Goal: Task Accomplishment & Management: Manage account settings

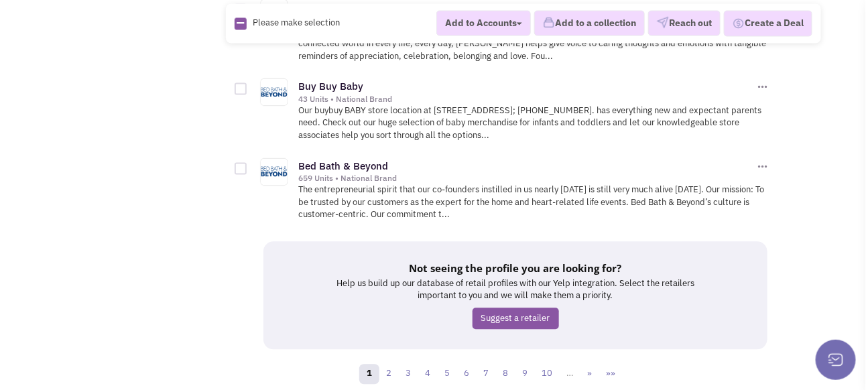
scroll to position [7530, 0]
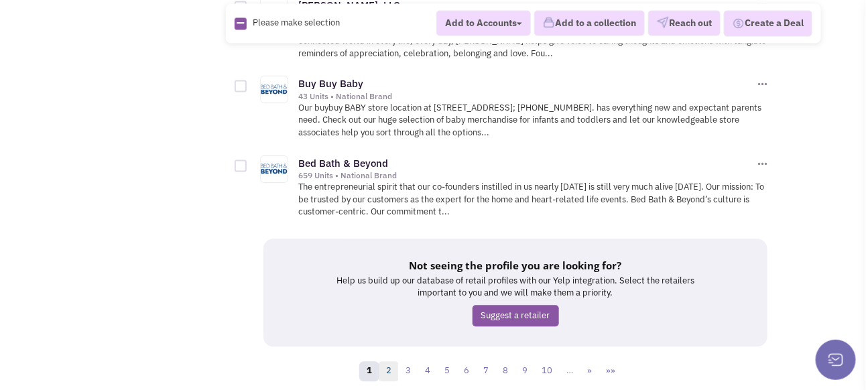
click at [387, 362] on link "2" at bounding box center [389, 372] width 20 height 20
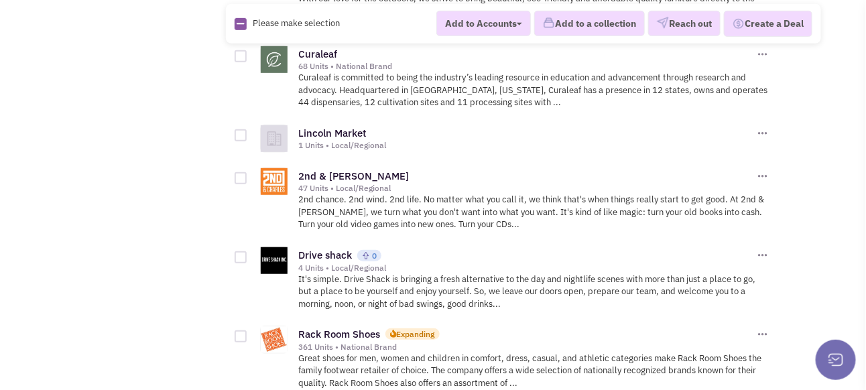
scroll to position [1943, 0]
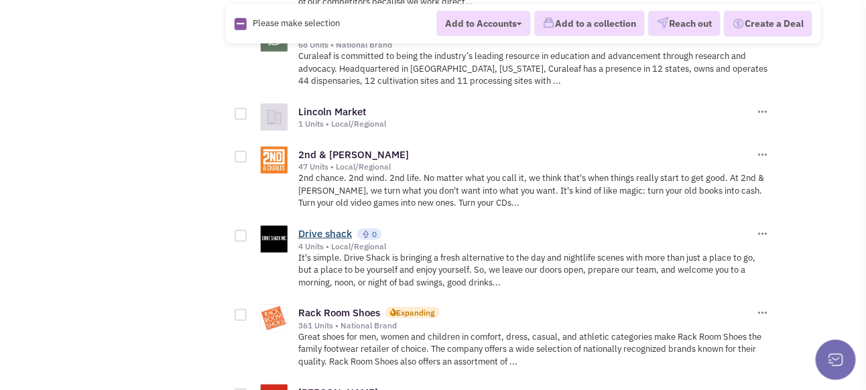
click at [330, 227] on link "Drive shack" at bounding box center [325, 233] width 54 height 13
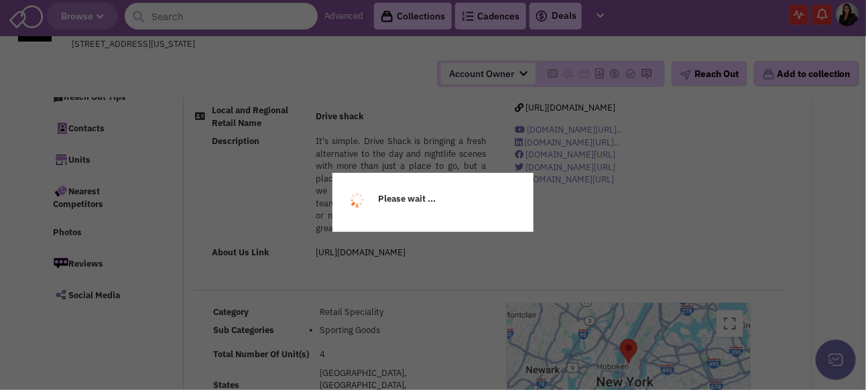
scroll to position [134, 0]
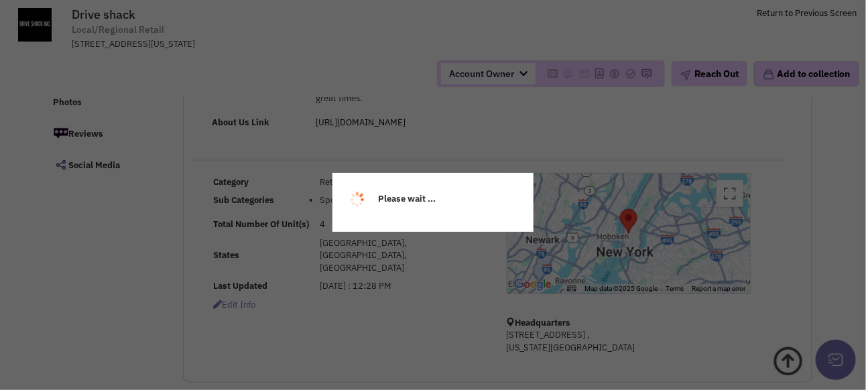
select select
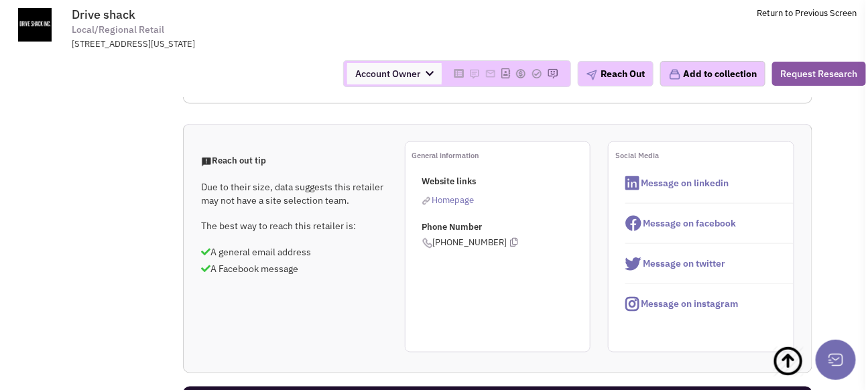
scroll to position [402, 0]
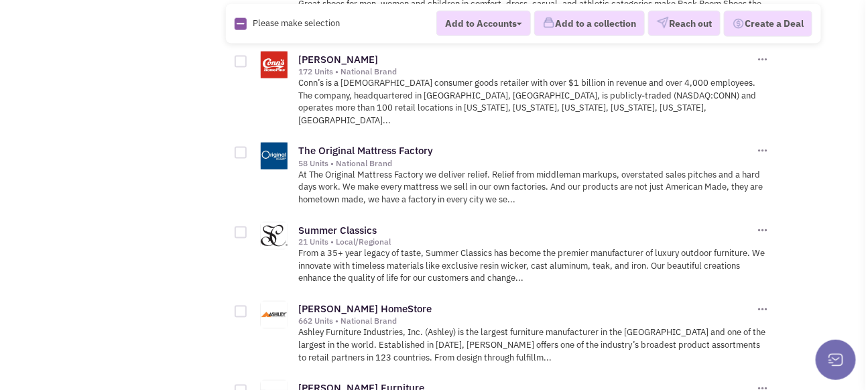
scroll to position [2278, 0]
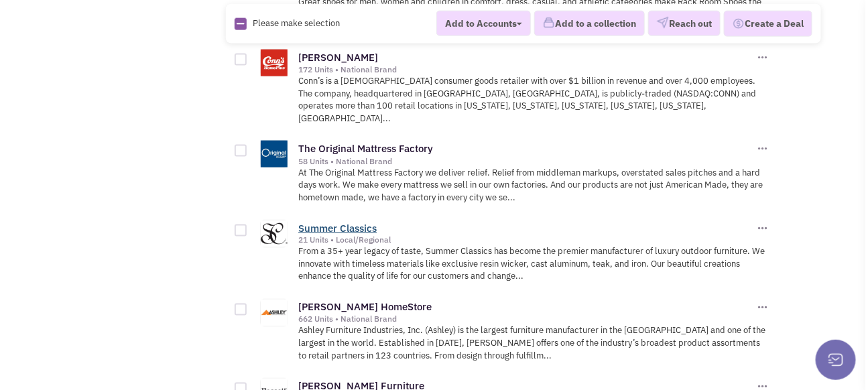
click at [369, 222] on link "Summer Classics" at bounding box center [337, 228] width 78 height 13
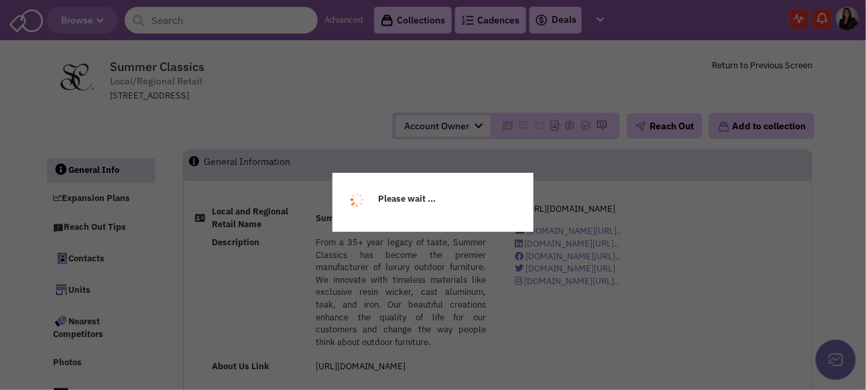
select select
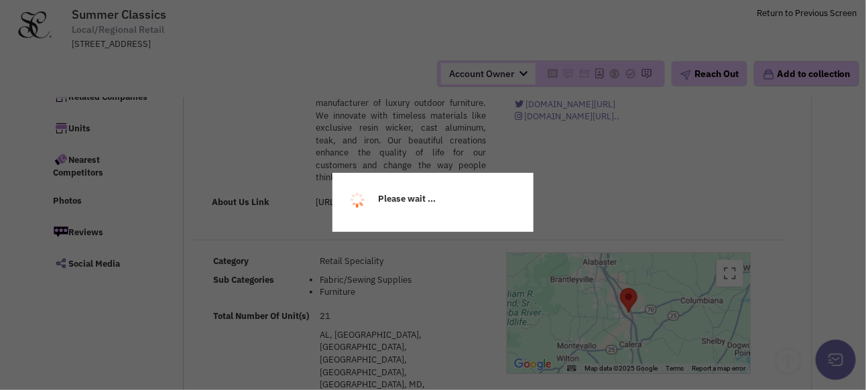
scroll to position [134, 0]
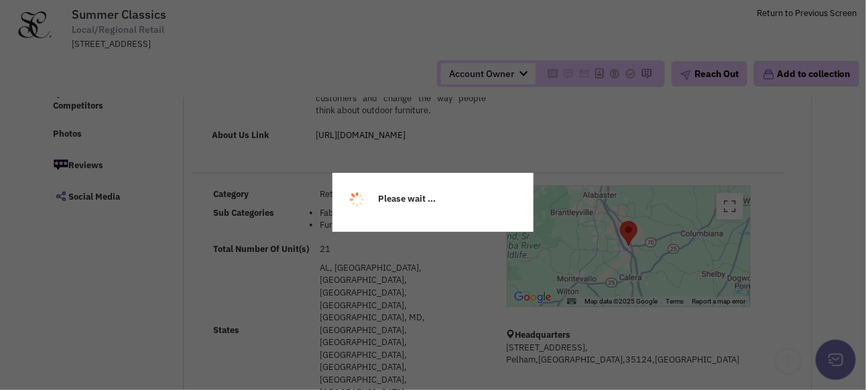
select select
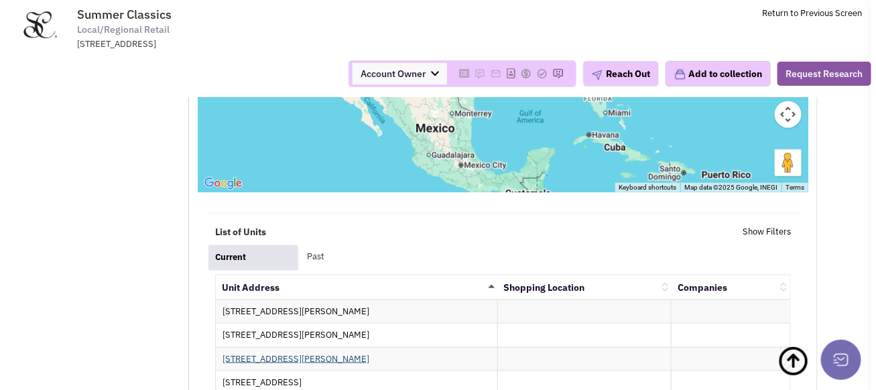
scroll to position [2077, 0]
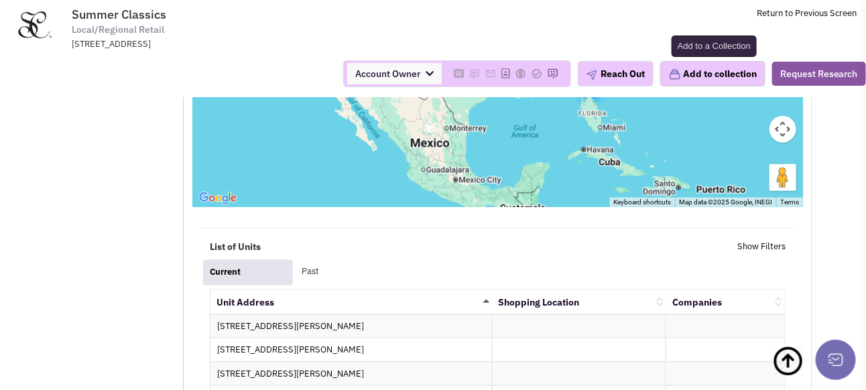
click at [694, 71] on button "Add to collection" at bounding box center [712, 73] width 105 height 25
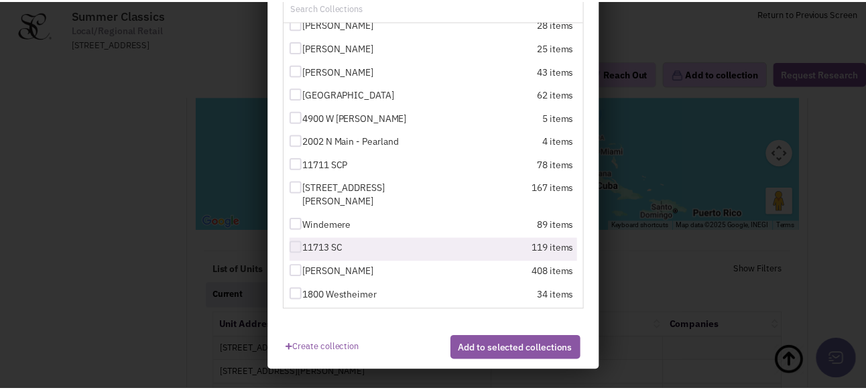
scroll to position [206, 0]
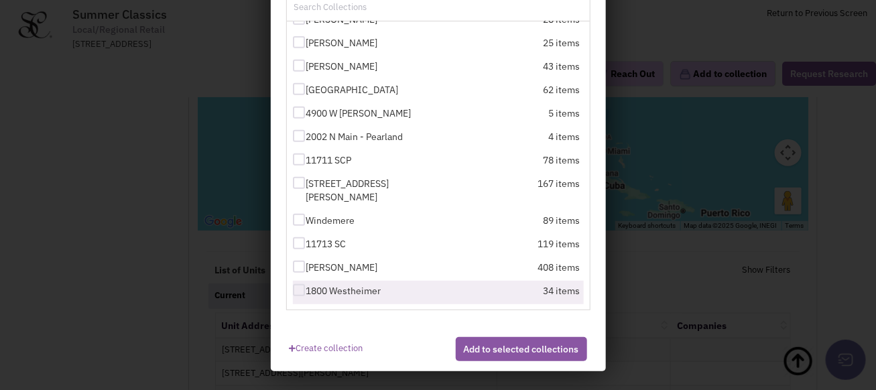
click at [298, 291] on div at bounding box center [299, 290] width 12 height 12
click at [306, 291] on input "1800 Westheimer" at bounding box center [310, 291] width 9 height 9
checkbox input "true"
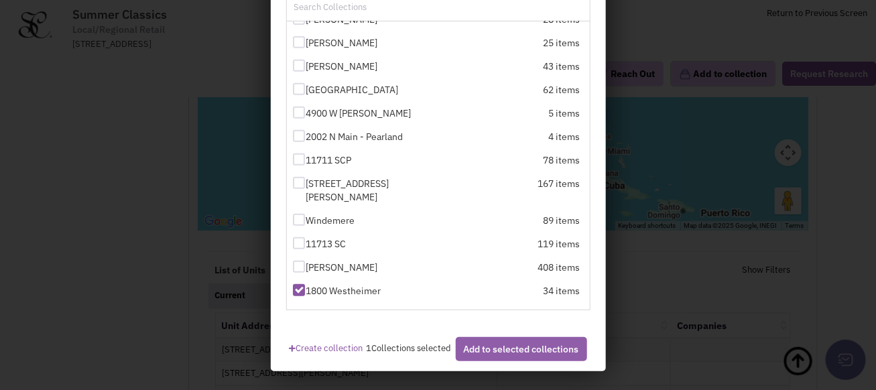
click at [477, 361] on button "Add to selected collections" at bounding box center [521, 349] width 131 height 24
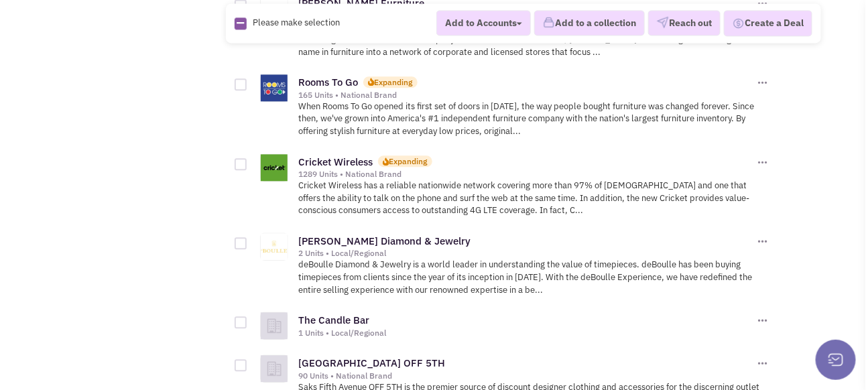
scroll to position [2680, 0]
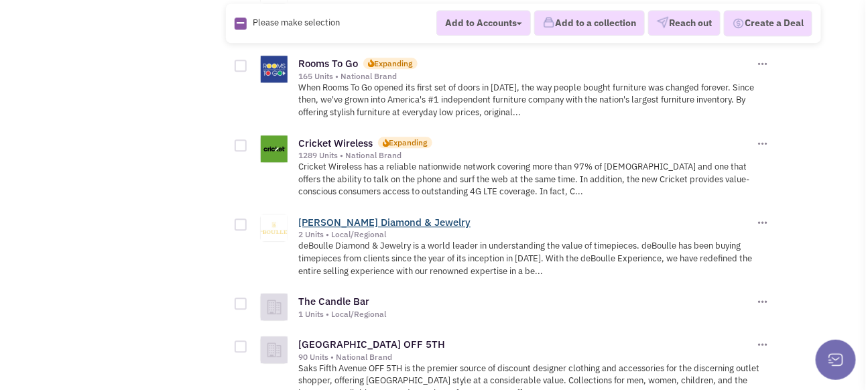
click at [365, 216] on link "[PERSON_NAME] Diamond & Jewelry" at bounding box center [384, 222] width 172 height 13
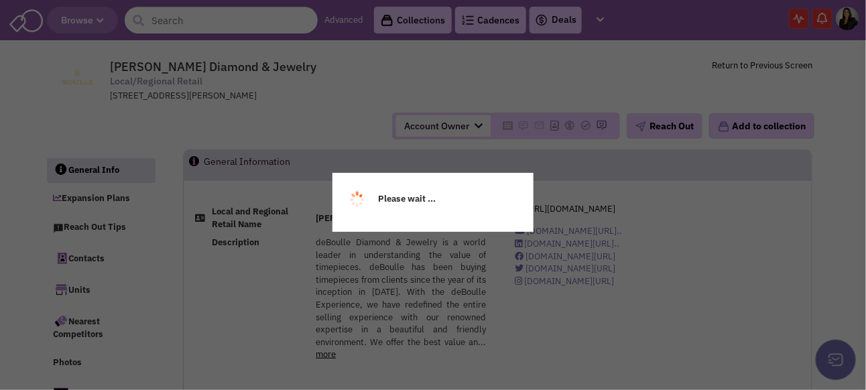
select select
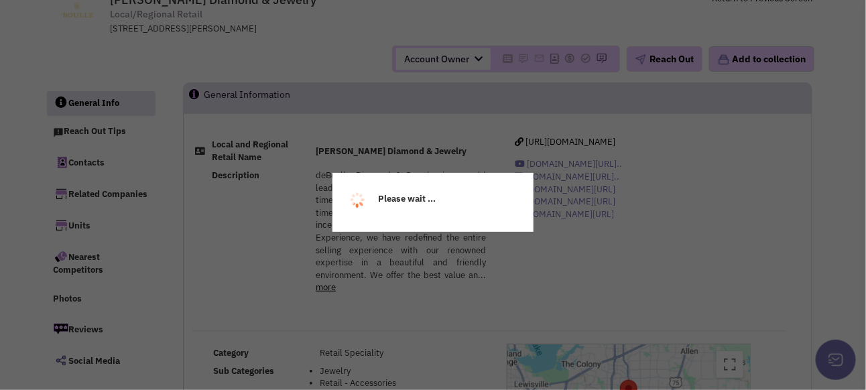
select select
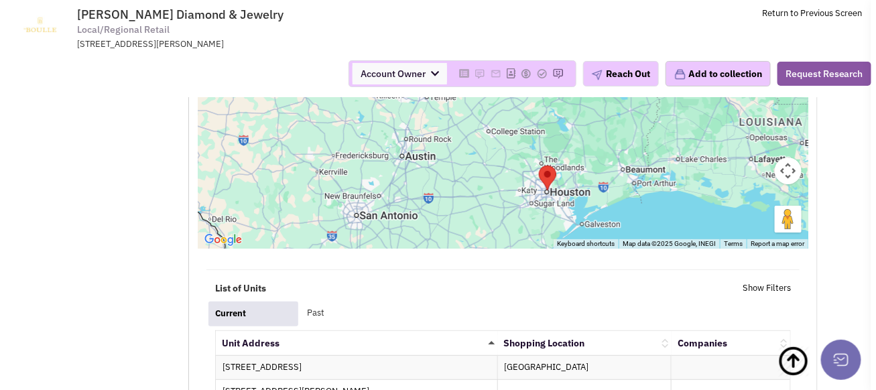
scroll to position [1742, 0]
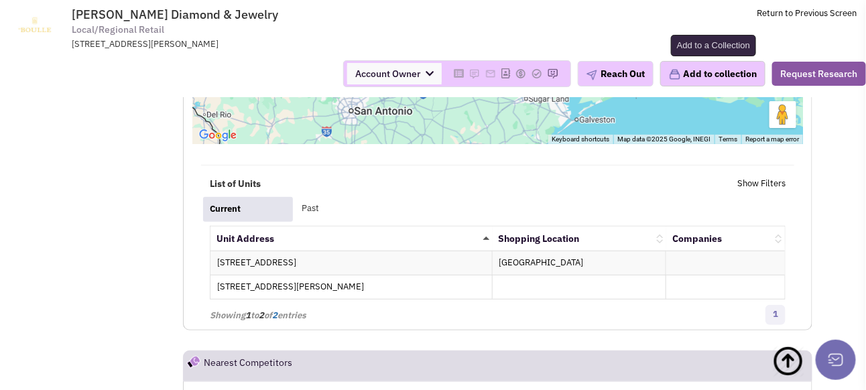
click at [694, 71] on button "Add to collection" at bounding box center [712, 73] width 105 height 25
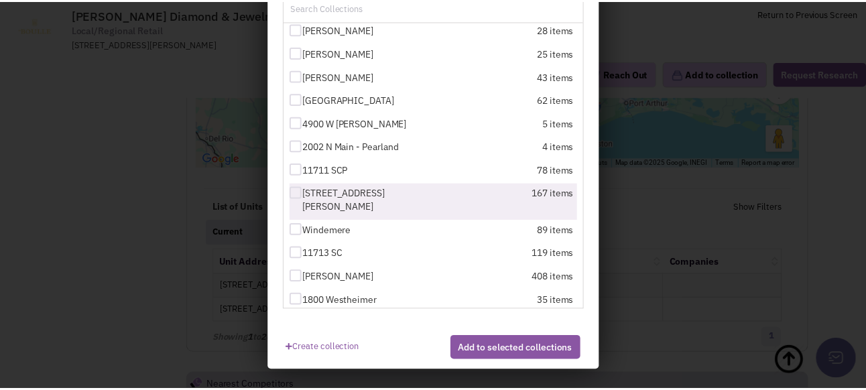
scroll to position [212, 0]
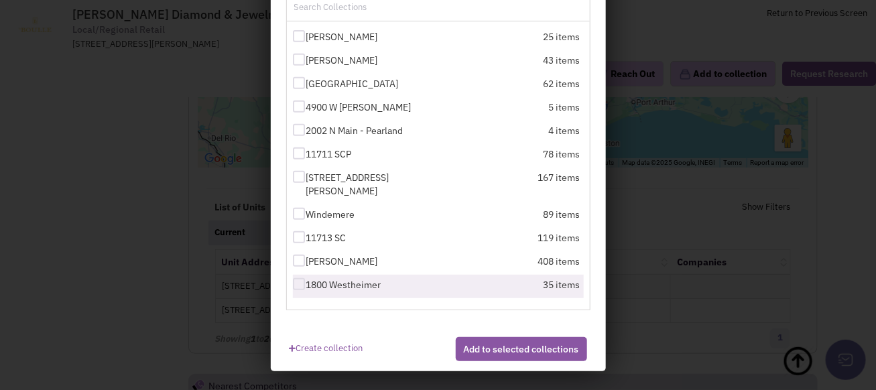
click at [293, 286] on div at bounding box center [299, 284] width 12 height 12
click at [306, 286] on input "1800 Westheimer" at bounding box center [310, 285] width 9 height 9
checkbox input "true"
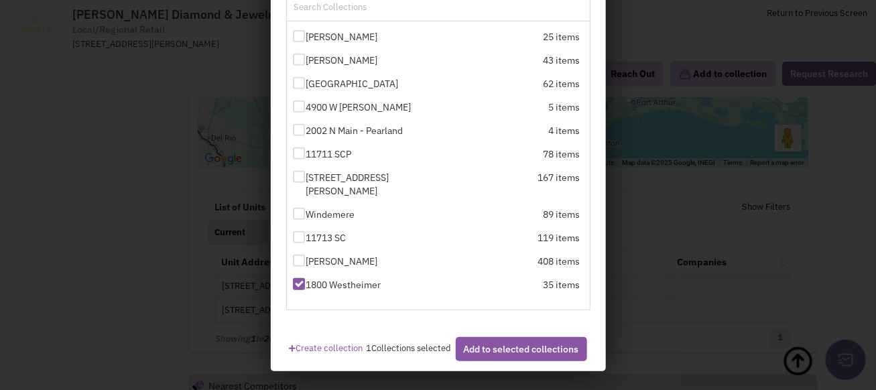
click at [488, 358] on button "Add to selected collections" at bounding box center [521, 349] width 131 height 24
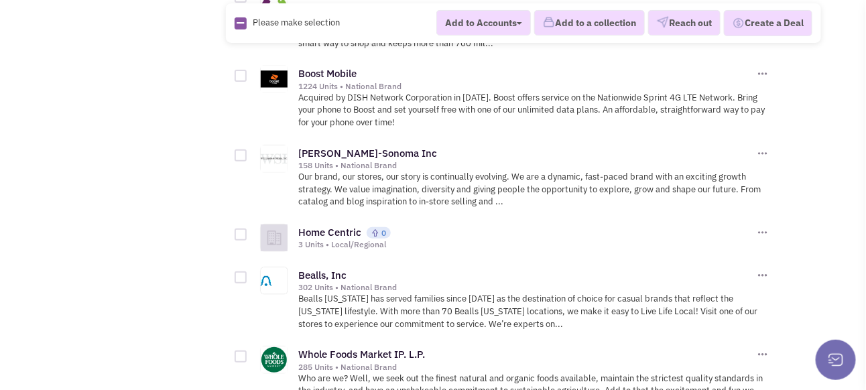
scroll to position [3484, 0]
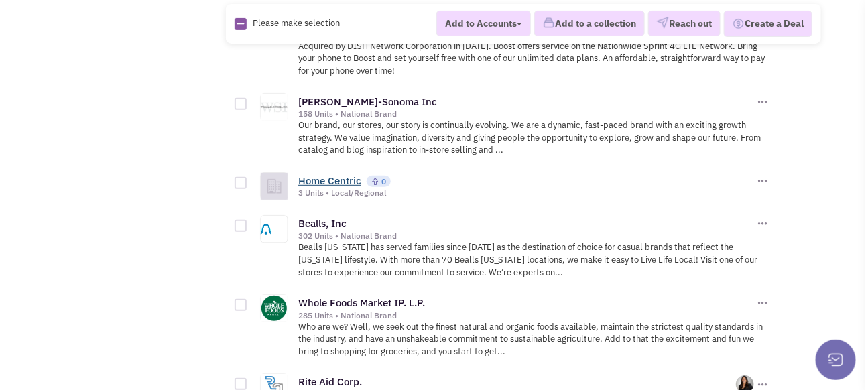
click at [312, 174] on link "Home Centric" at bounding box center [329, 180] width 63 height 13
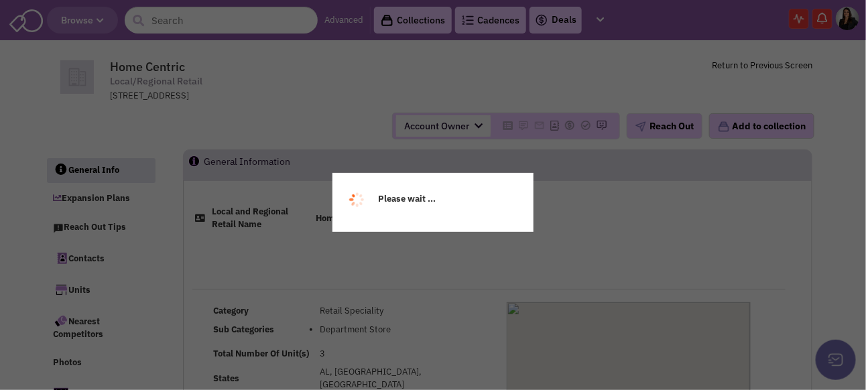
select select
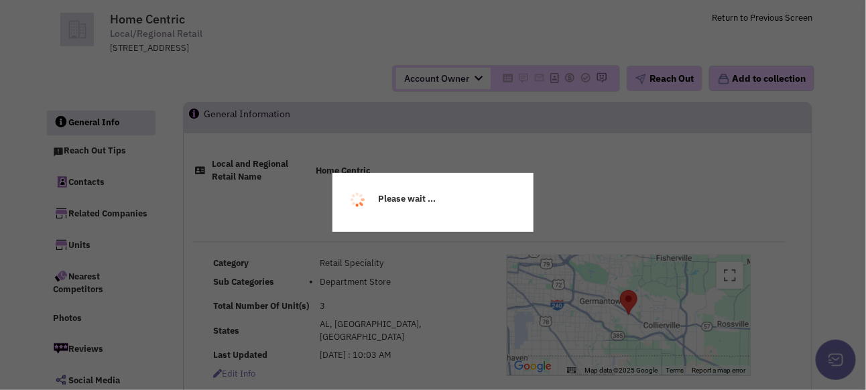
scroll to position [67, 0]
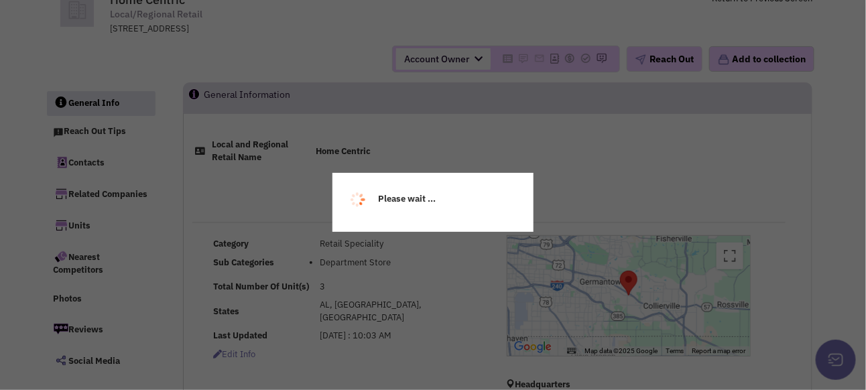
select select
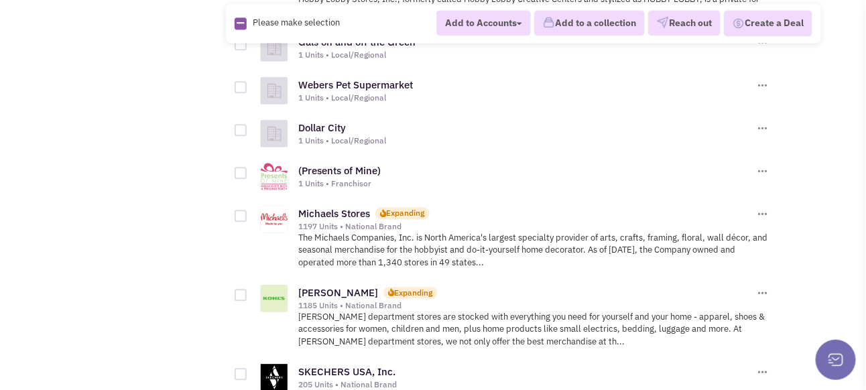
scroll to position [4355, 0]
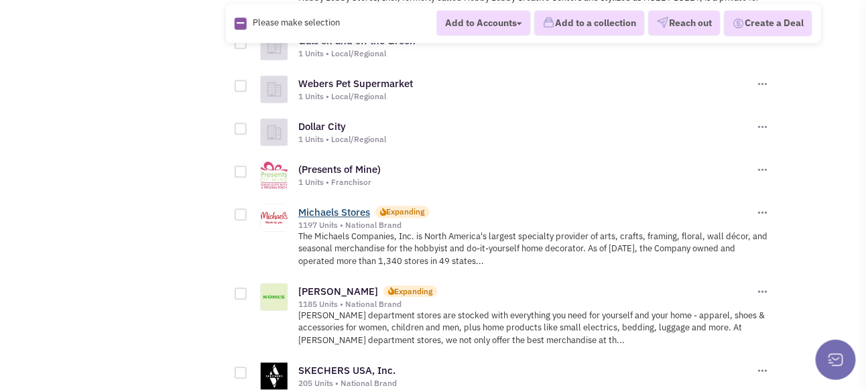
click at [334, 206] on link "Michaels Stores" at bounding box center [334, 212] width 72 height 13
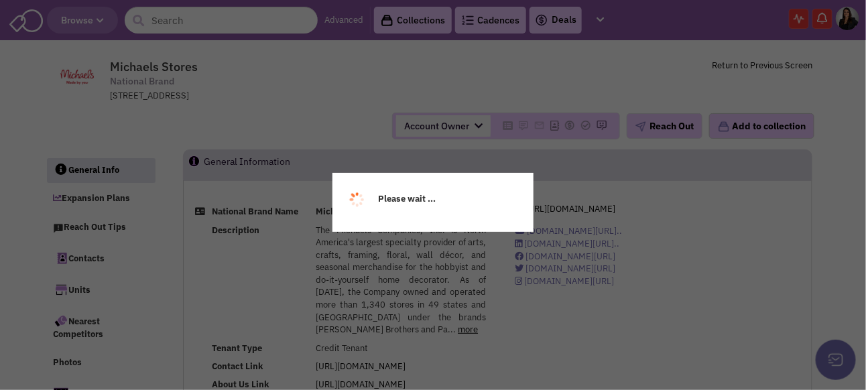
select select
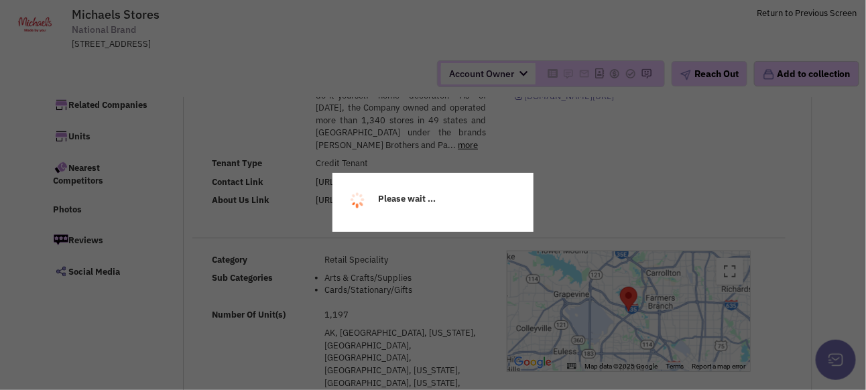
scroll to position [134, 0]
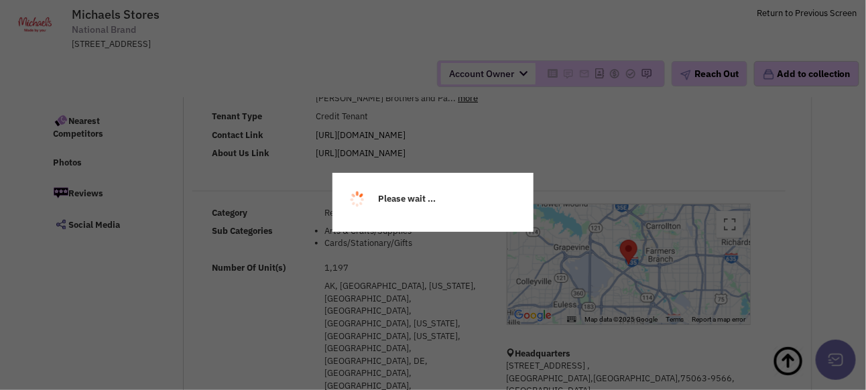
select select
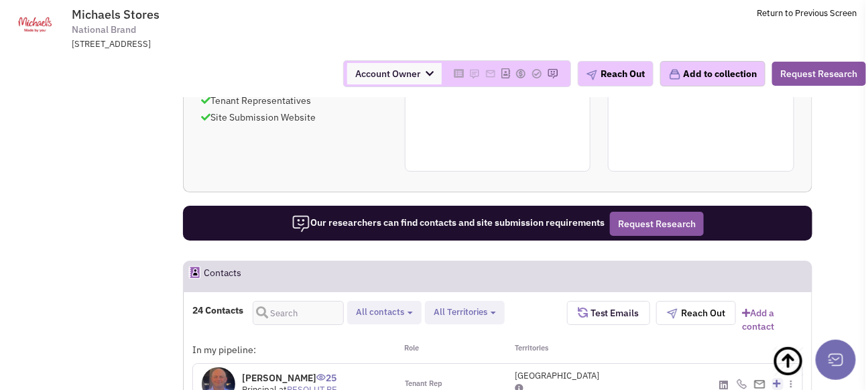
scroll to position [1433, 0]
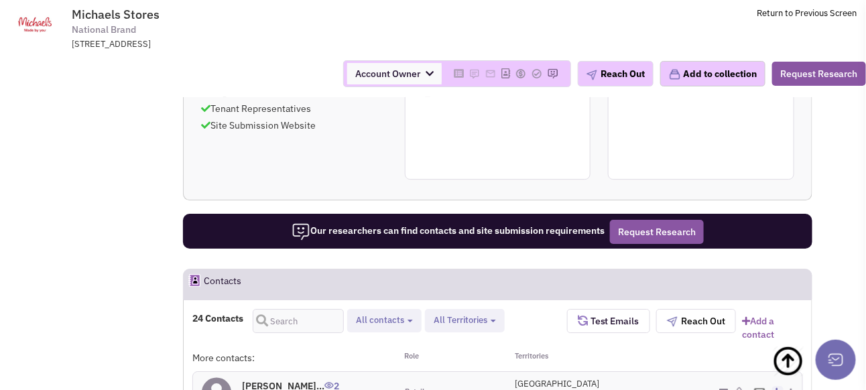
scroll to position [1388, 0]
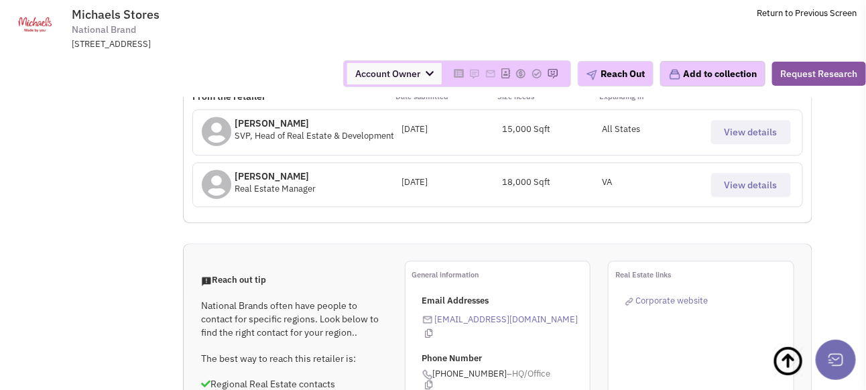
scroll to position [1088, 0]
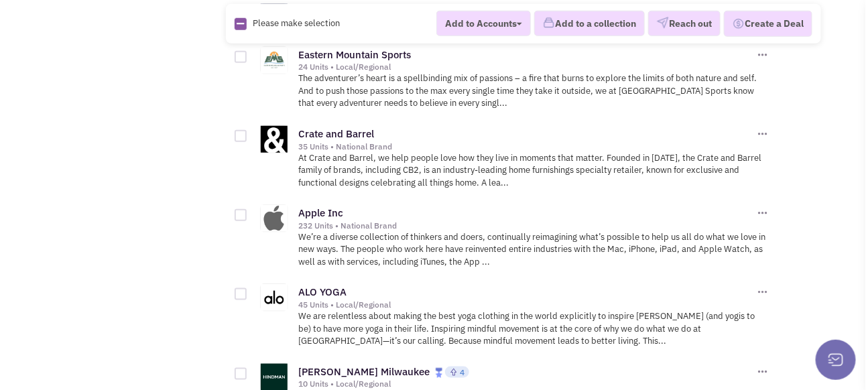
scroll to position [5495, 0]
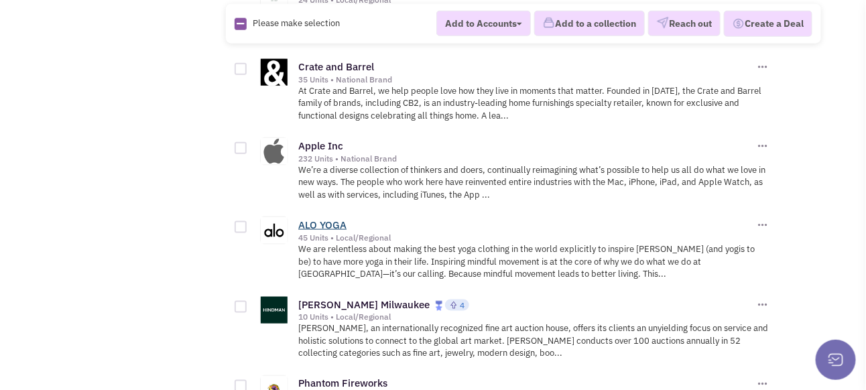
click at [320, 218] on link "ALO YOGA" at bounding box center [322, 224] width 48 height 13
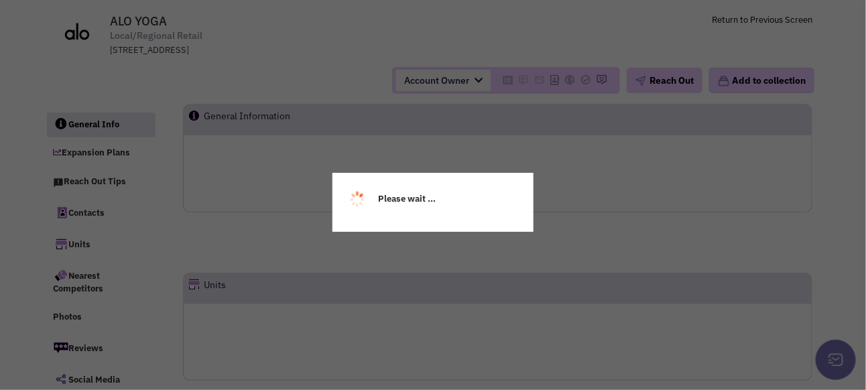
scroll to position [67, 0]
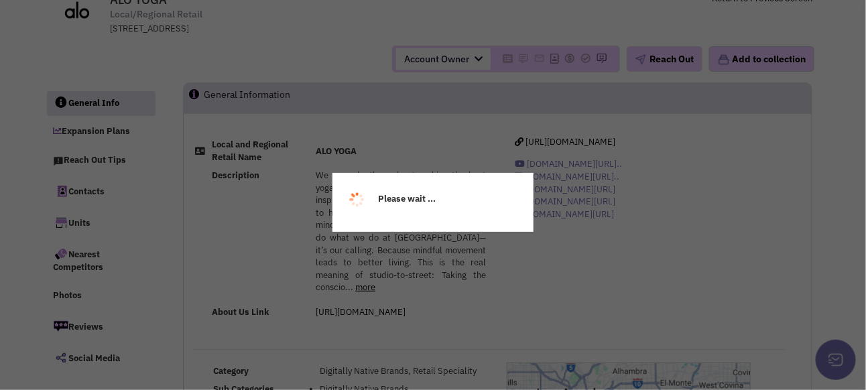
select select
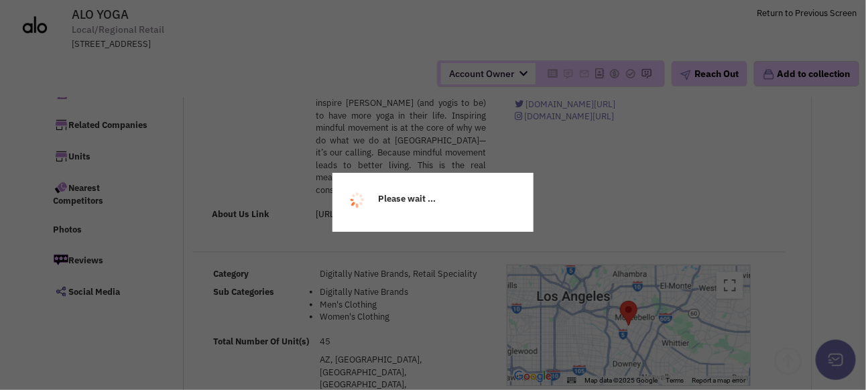
scroll to position [134, 0]
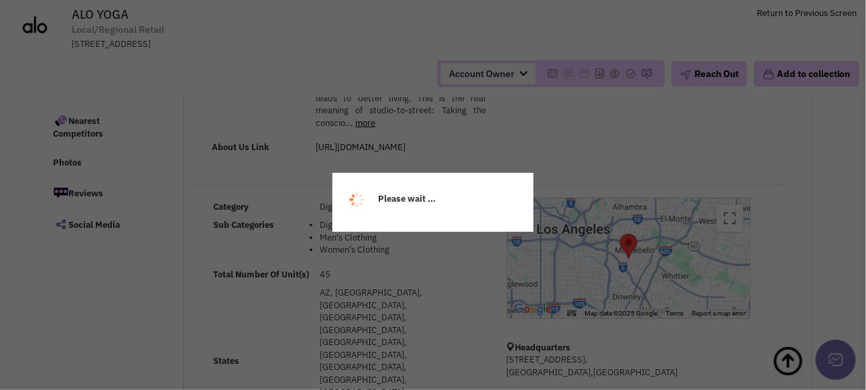
select select
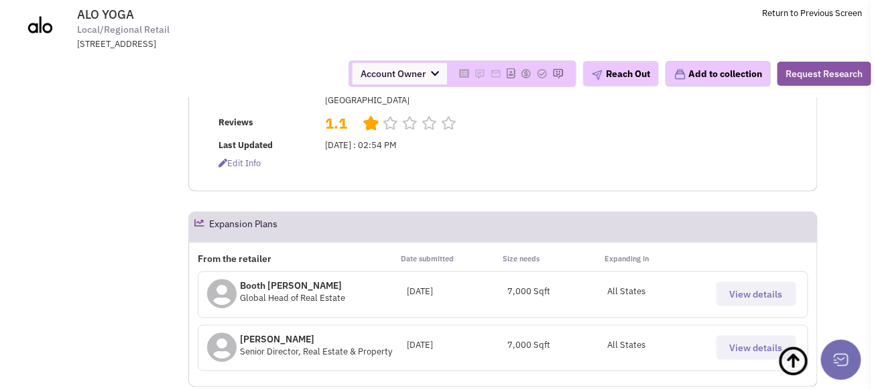
scroll to position [536, 0]
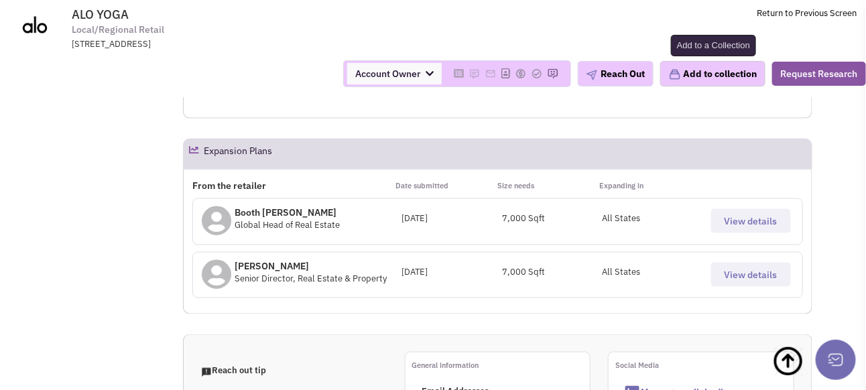
click at [710, 77] on button "Add to collection" at bounding box center [712, 73] width 105 height 25
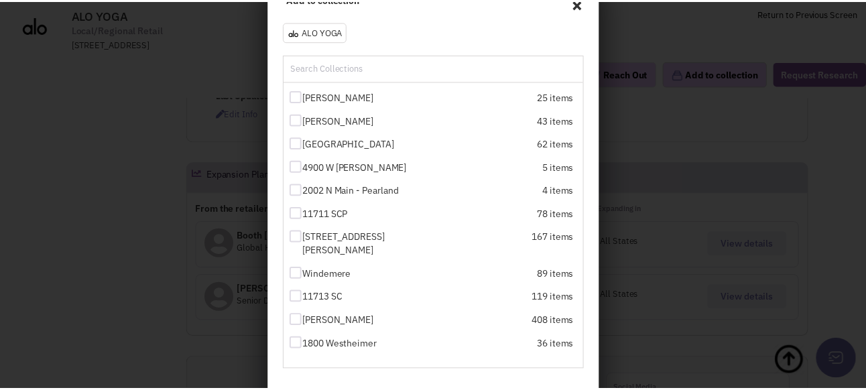
scroll to position [179, 0]
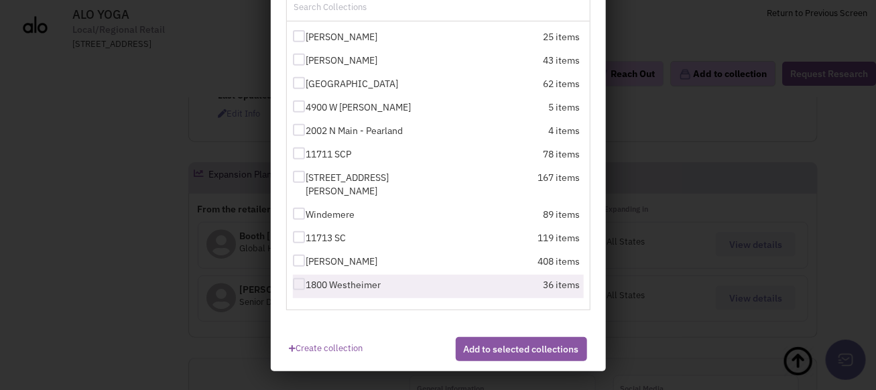
click at [298, 286] on div at bounding box center [299, 284] width 12 height 12
click at [306, 286] on input "1800 Westheimer" at bounding box center [310, 285] width 9 height 9
checkbox input "true"
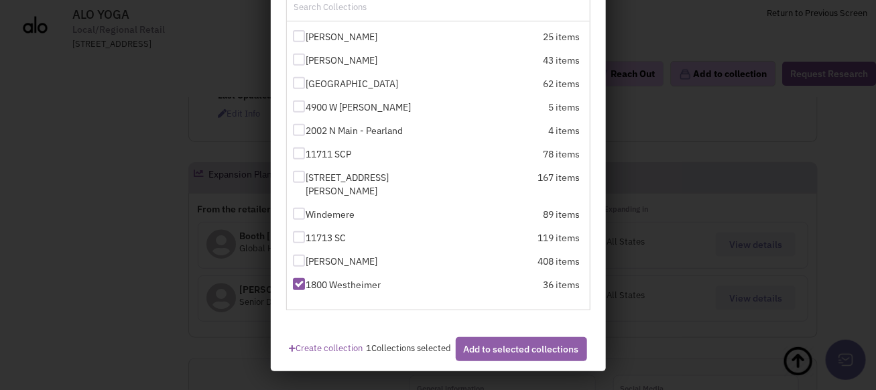
click at [535, 361] on button "Add to selected collections" at bounding box center [521, 349] width 131 height 24
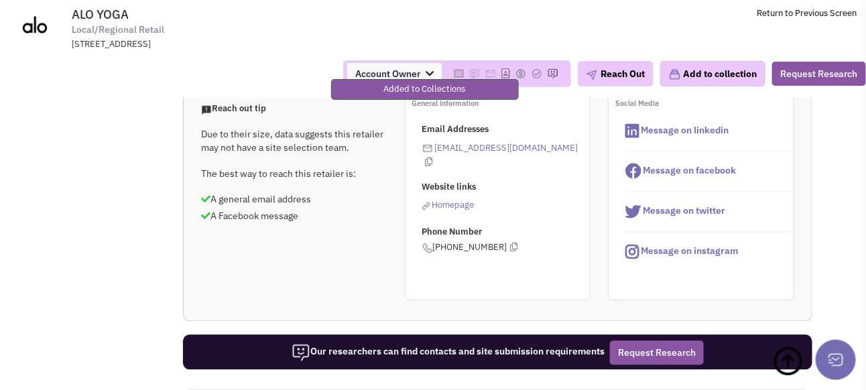
scroll to position [804, 0]
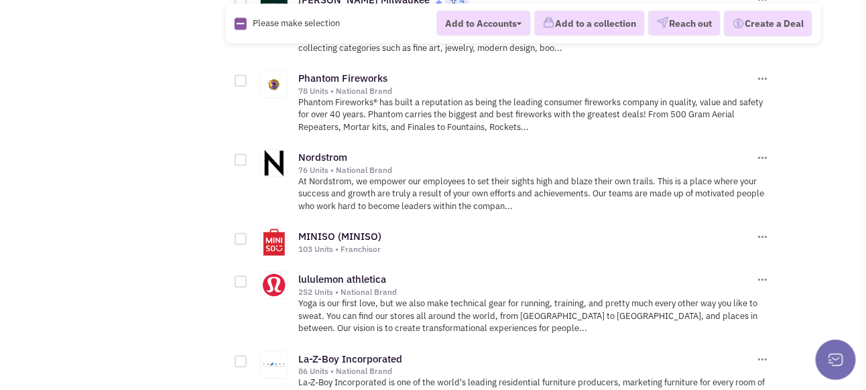
scroll to position [5830, 0]
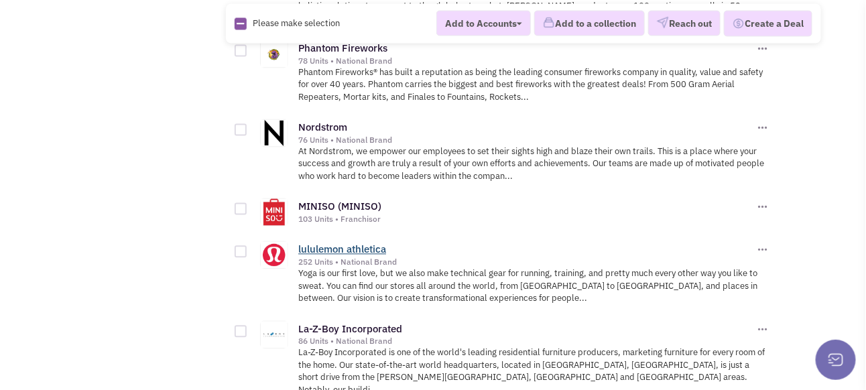
click at [323, 243] on link "lululemon athletica" at bounding box center [342, 249] width 88 height 13
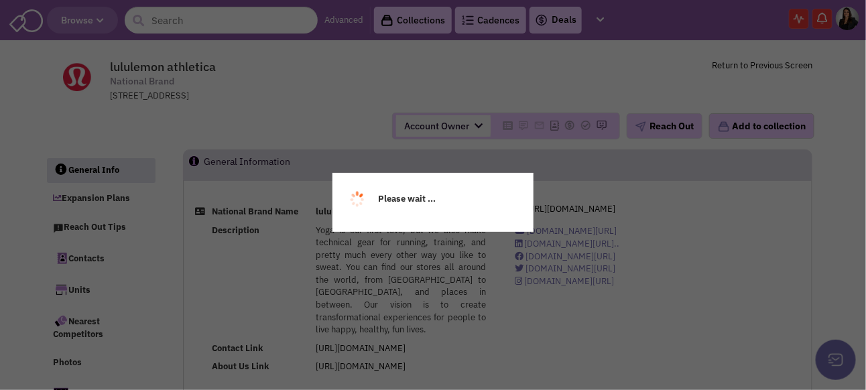
select select
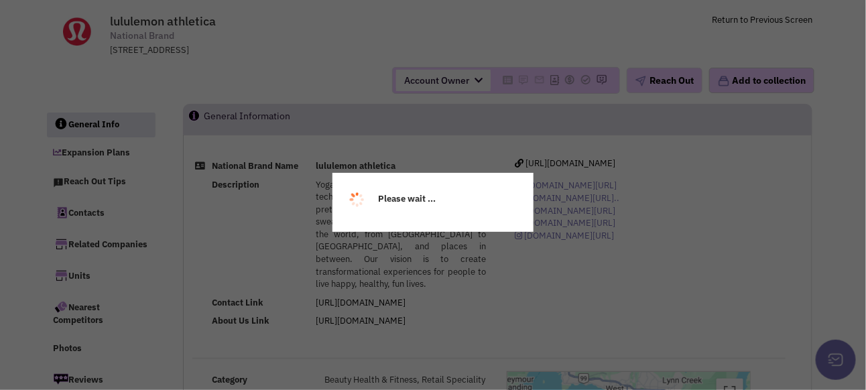
scroll to position [67, 0]
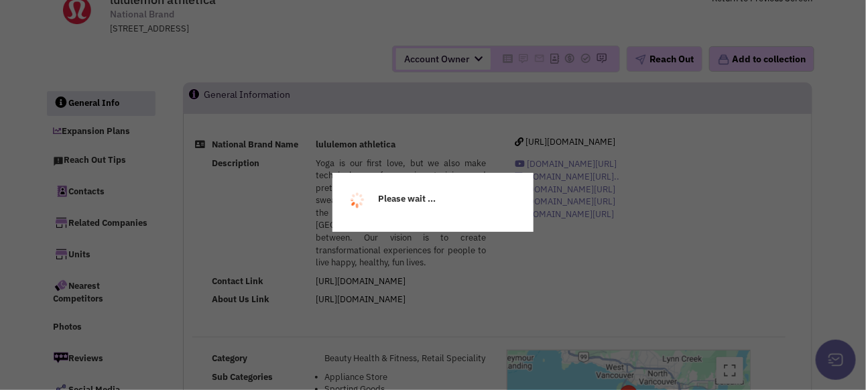
select select
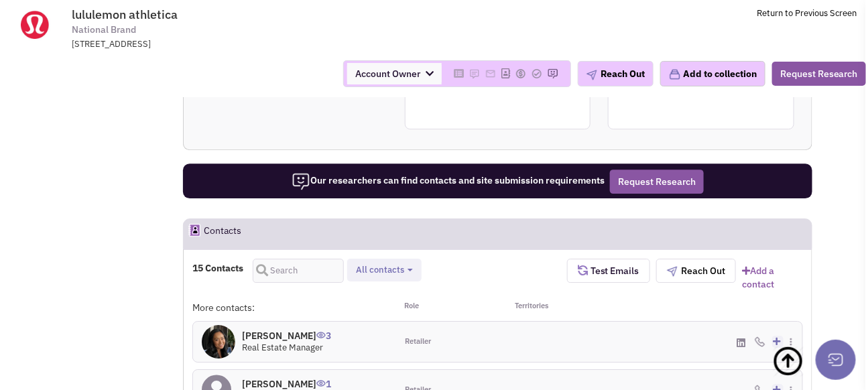
scroll to position [1299, 0]
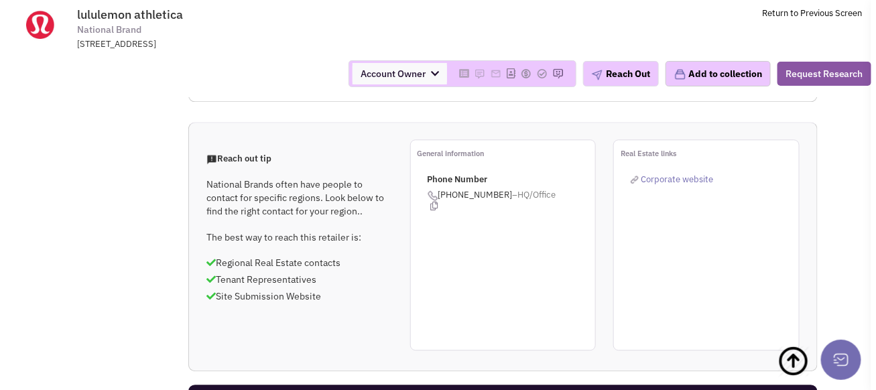
scroll to position [1133, 0]
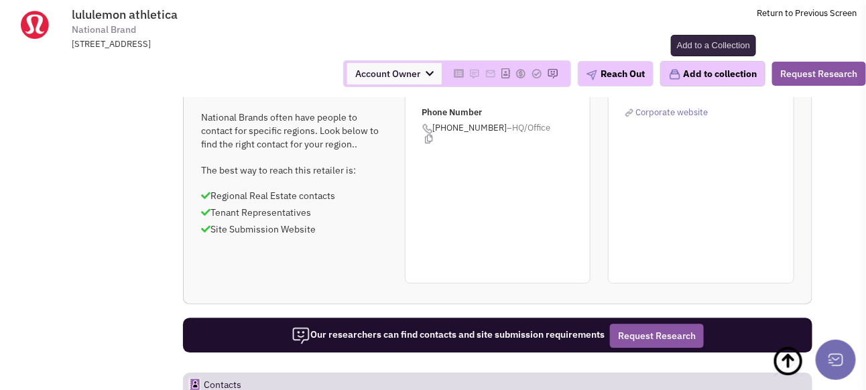
click at [699, 76] on button "Add to collection" at bounding box center [712, 73] width 105 height 25
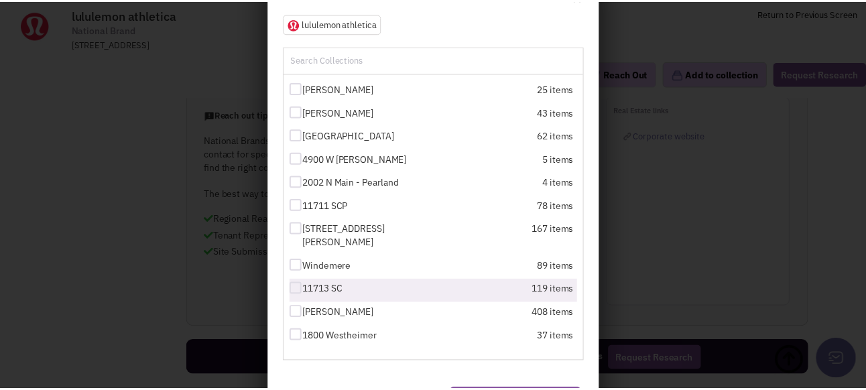
scroll to position [179, 0]
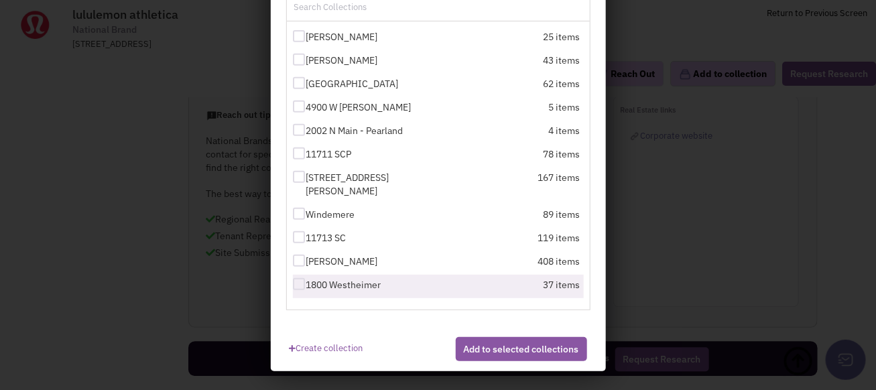
click at [298, 281] on div at bounding box center [299, 284] width 12 height 12
click at [306, 281] on input "1800 Westheimer" at bounding box center [310, 285] width 9 height 9
checkbox input "true"
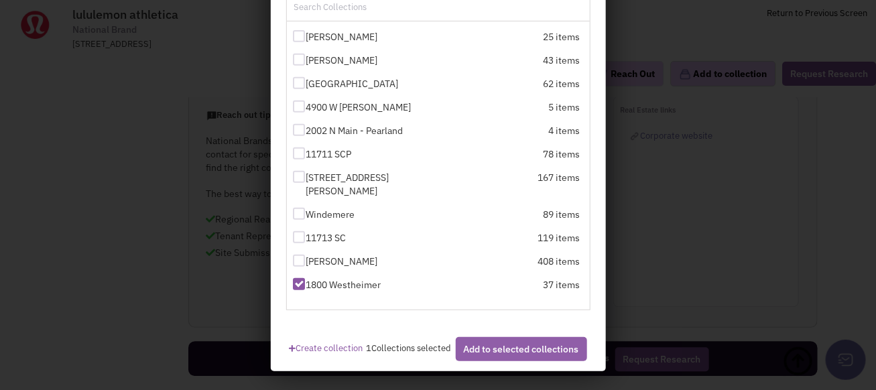
click at [496, 361] on button "Add to selected collections" at bounding box center [521, 349] width 131 height 24
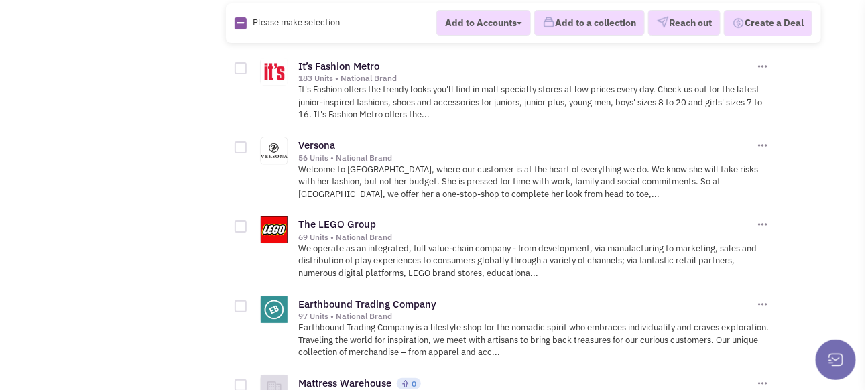
scroll to position [6634, 0]
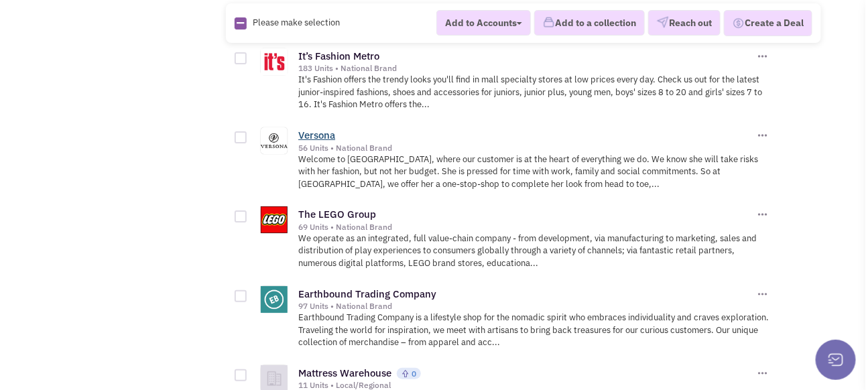
click at [318, 129] on link "Versona" at bounding box center [316, 135] width 37 height 13
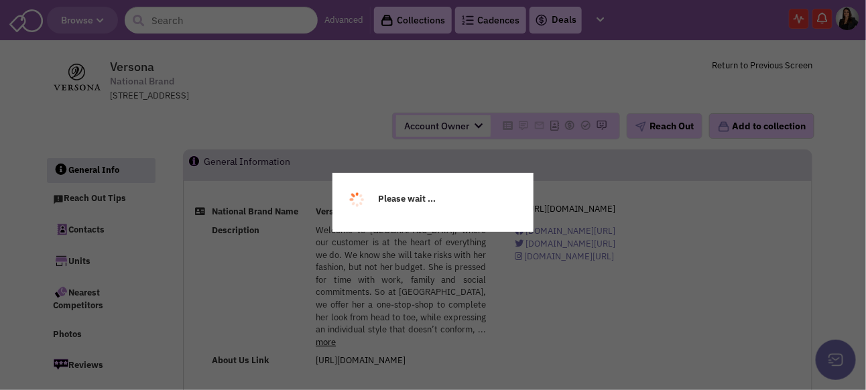
select select
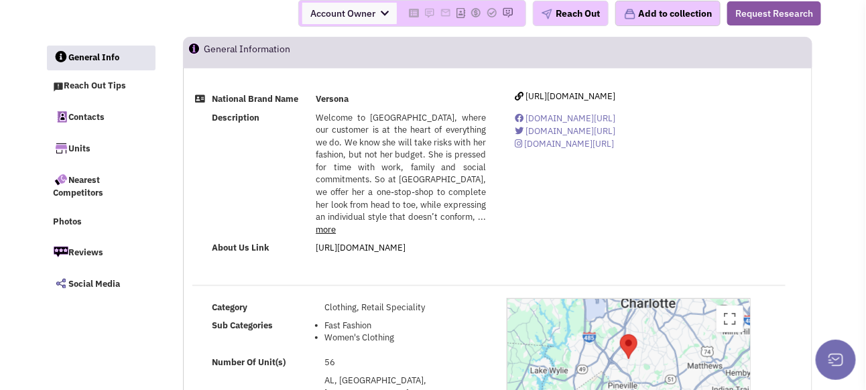
select select
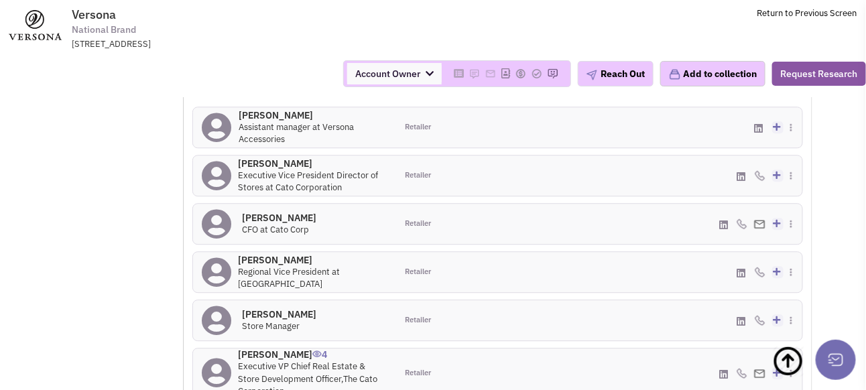
scroll to position [1072, 0]
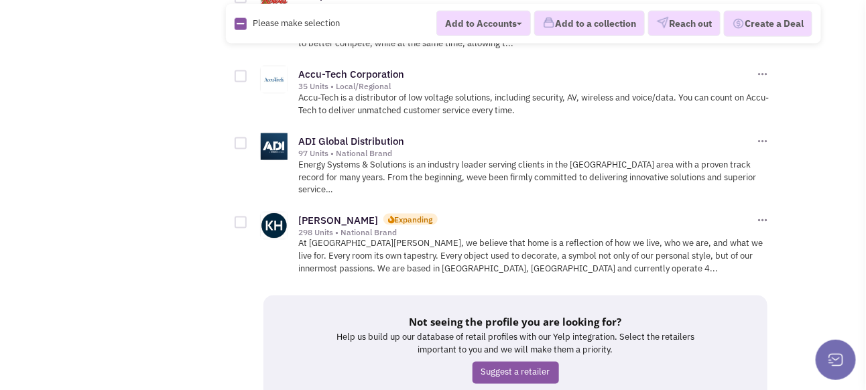
scroll to position [7349, 0]
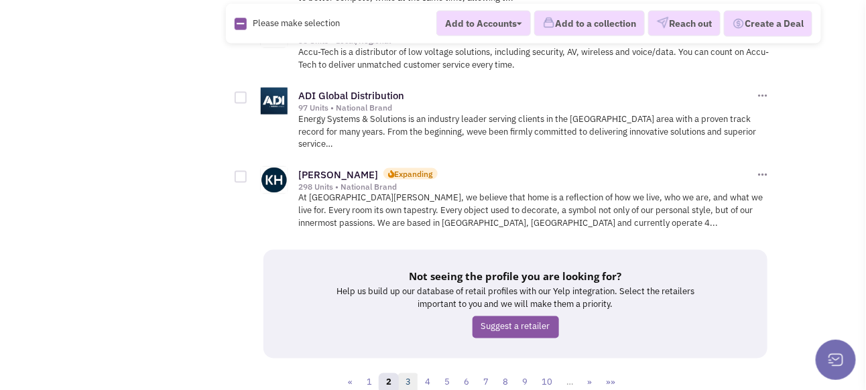
click at [411, 373] on link "3" at bounding box center [408, 383] width 20 height 20
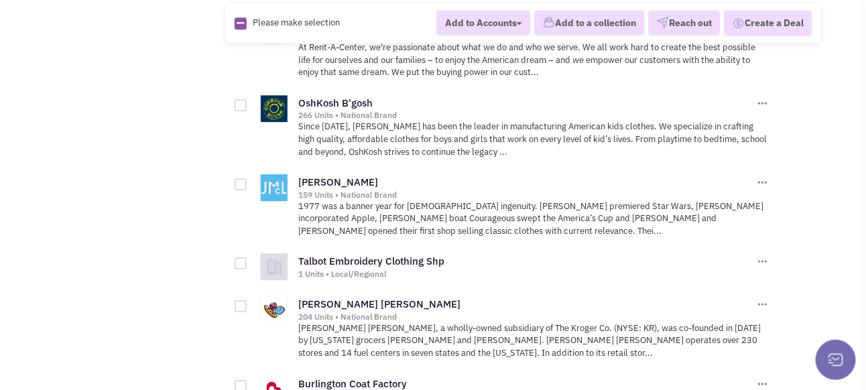
scroll to position [2948, 0]
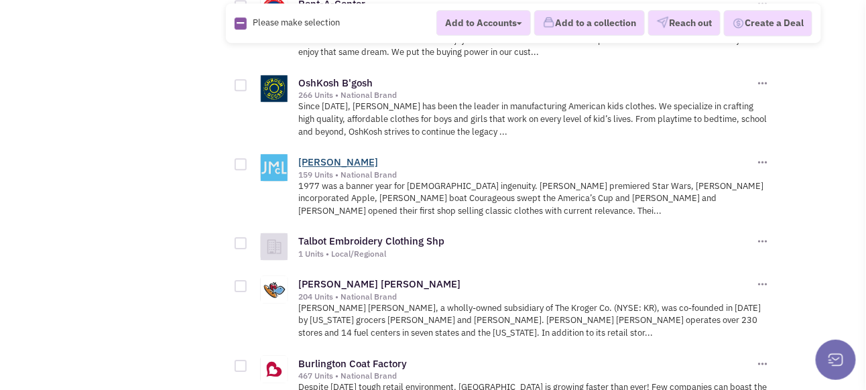
click at [332, 155] on link "[PERSON_NAME]" at bounding box center [338, 161] width 80 height 13
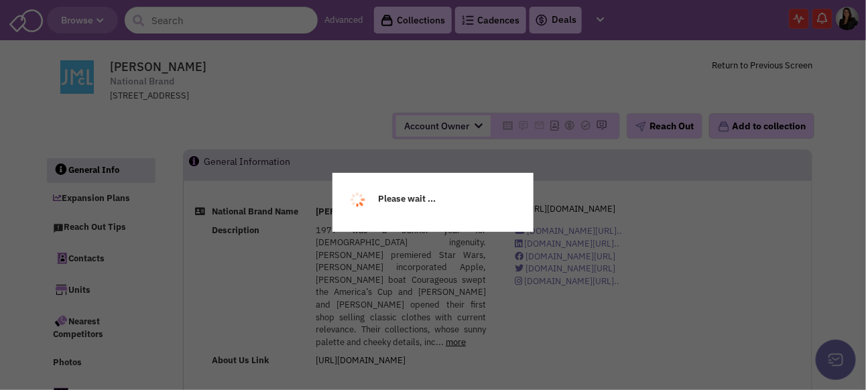
select select
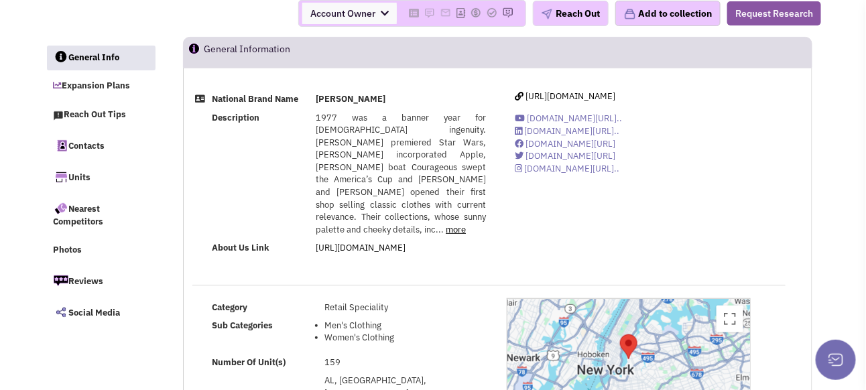
select select
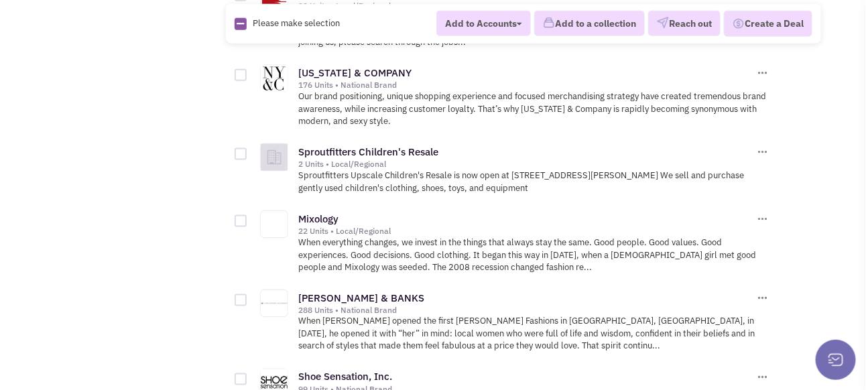
scroll to position [3886, 0]
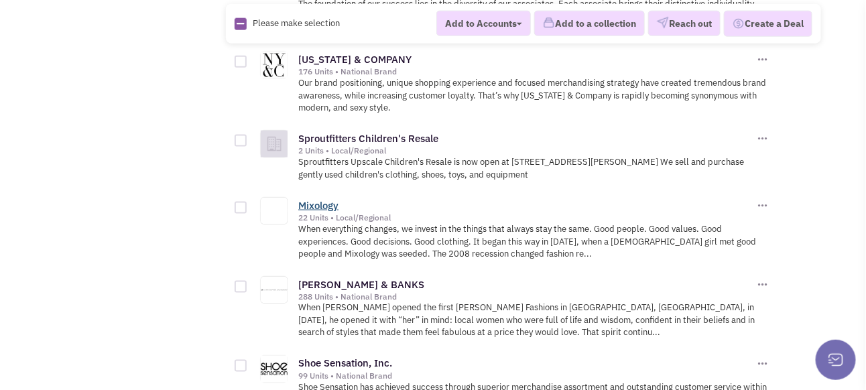
click at [322, 199] on link "Mixology" at bounding box center [318, 205] width 40 height 13
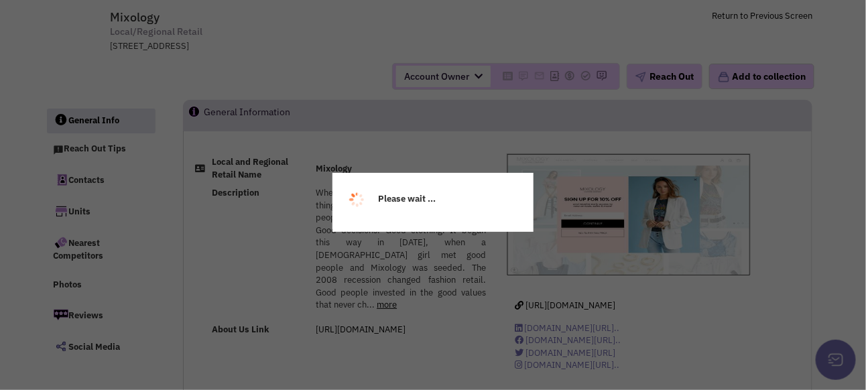
select select
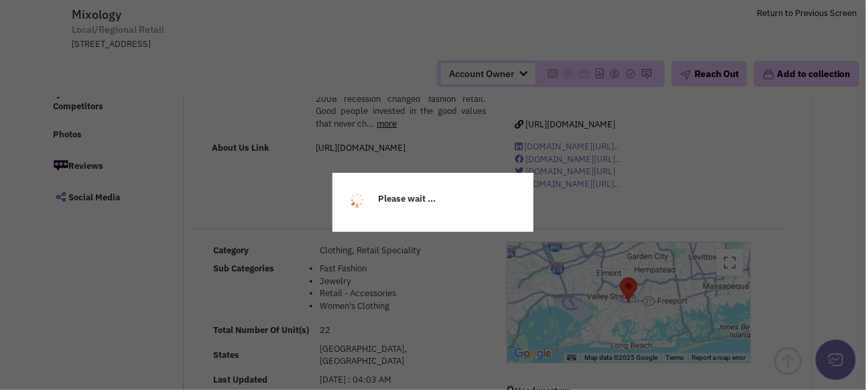
scroll to position [201, 0]
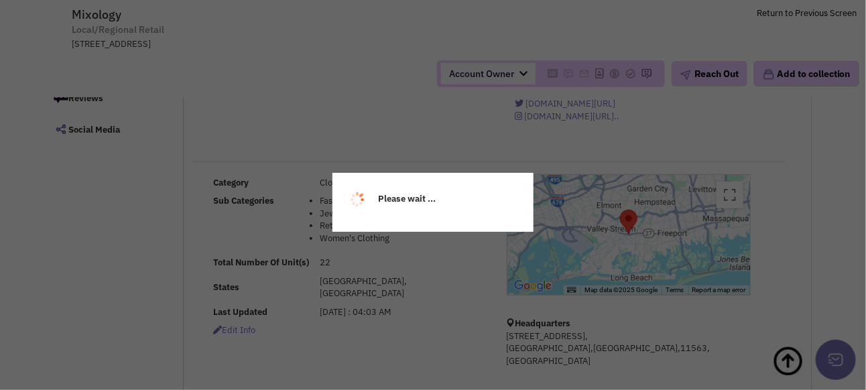
select select
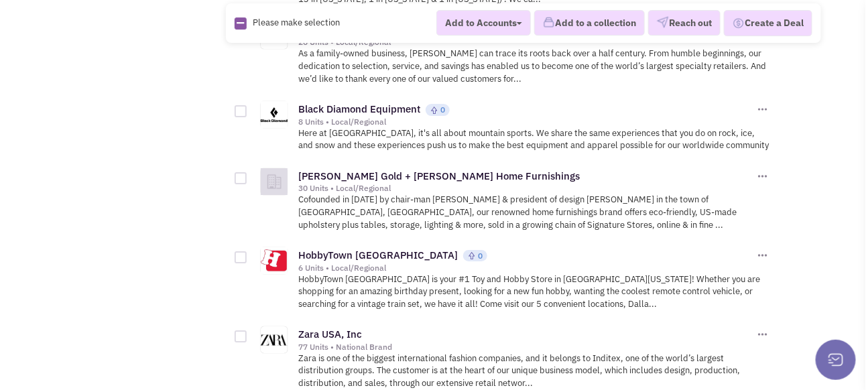
scroll to position [6567, 0]
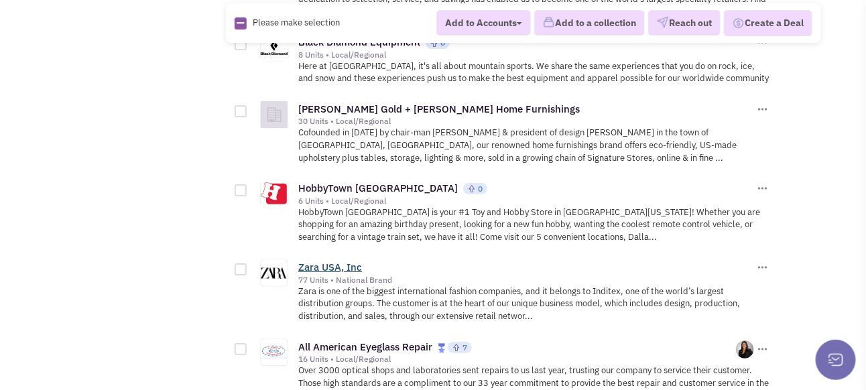
click at [324, 261] on link "Zara USA, Inc" at bounding box center [330, 267] width 64 height 13
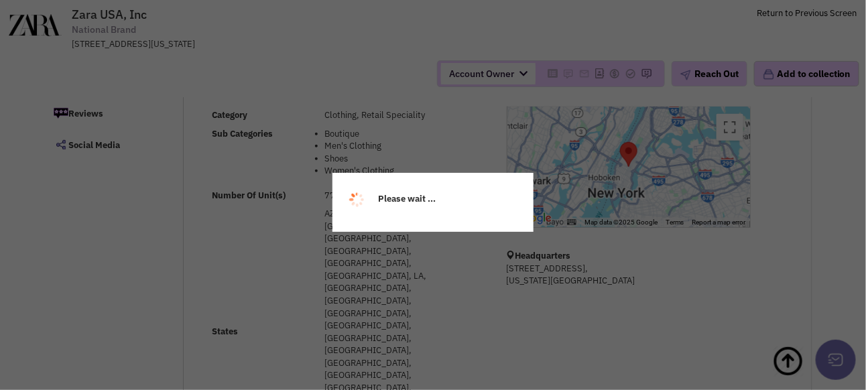
scroll to position [201, 0]
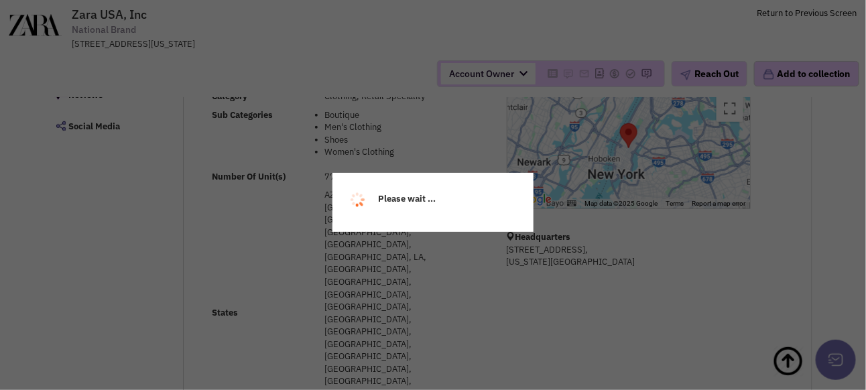
select select
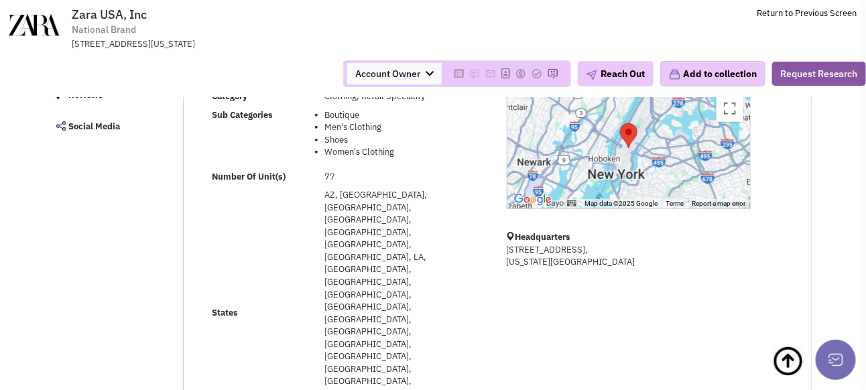
scroll to position [245, 0]
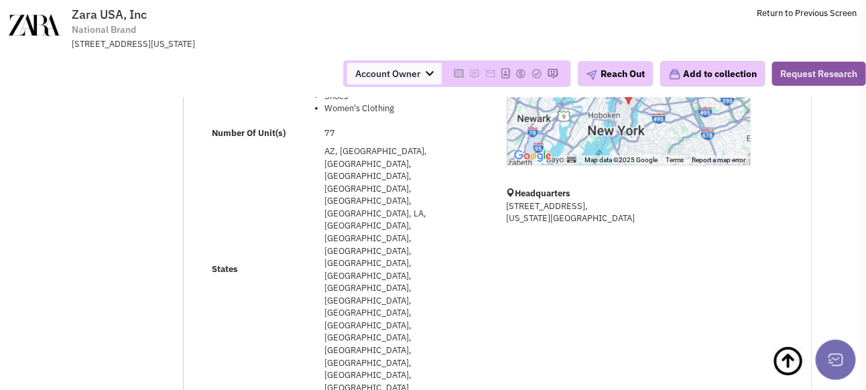
select select
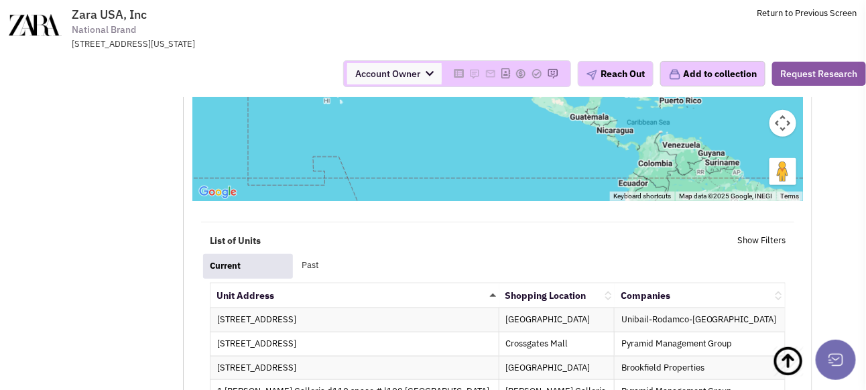
scroll to position [1987, 0]
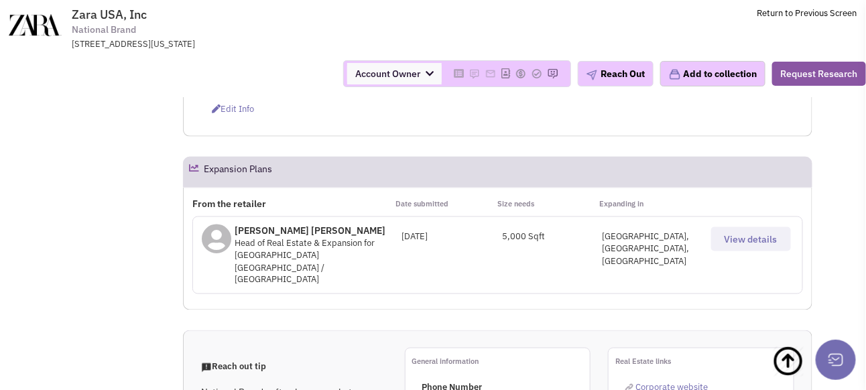
scroll to position [0, 0]
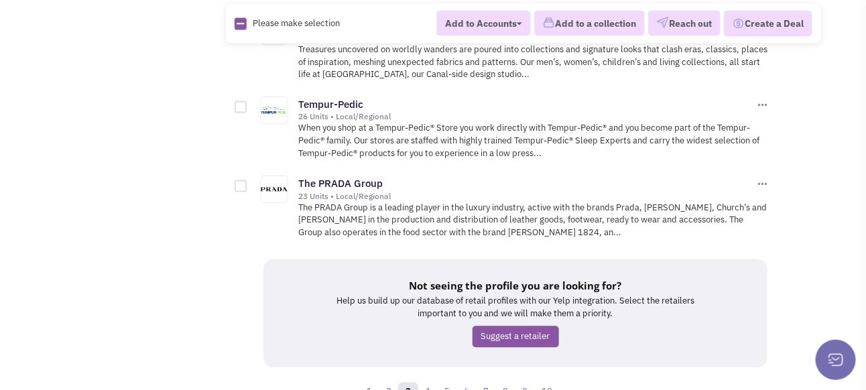
scroll to position [7456, 0]
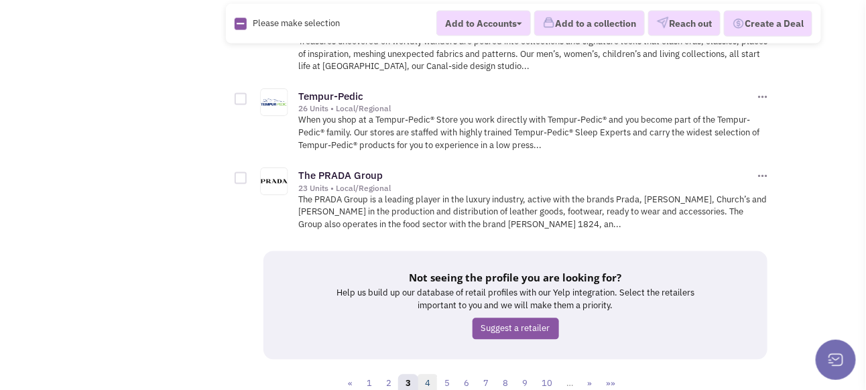
click at [428, 375] on link "4" at bounding box center [427, 385] width 20 height 20
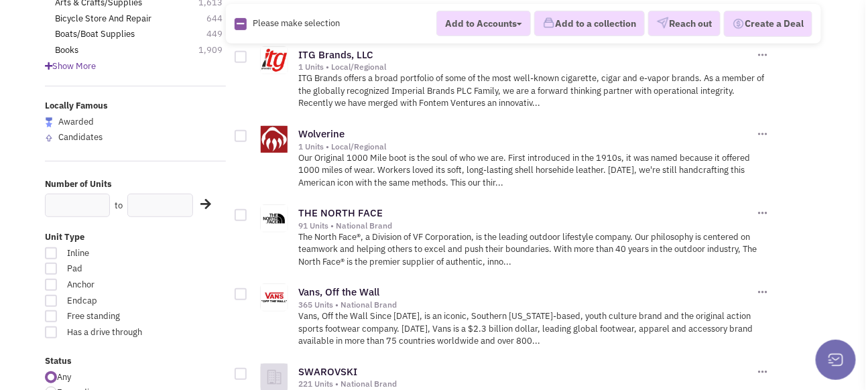
scroll to position [201, 0]
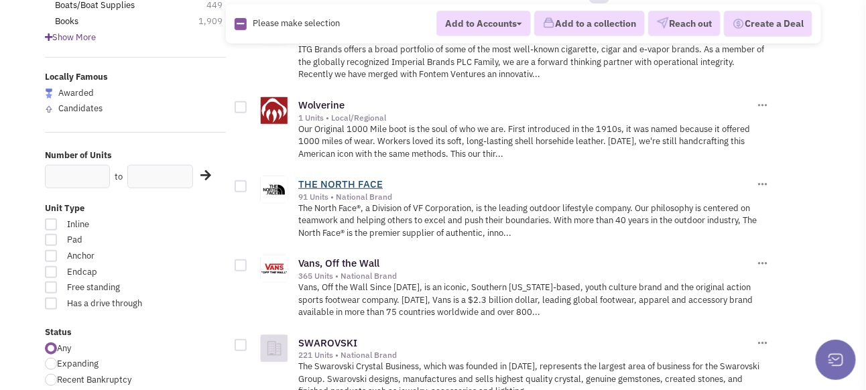
click at [343, 190] on link "THE NORTH FACE" at bounding box center [340, 184] width 84 height 13
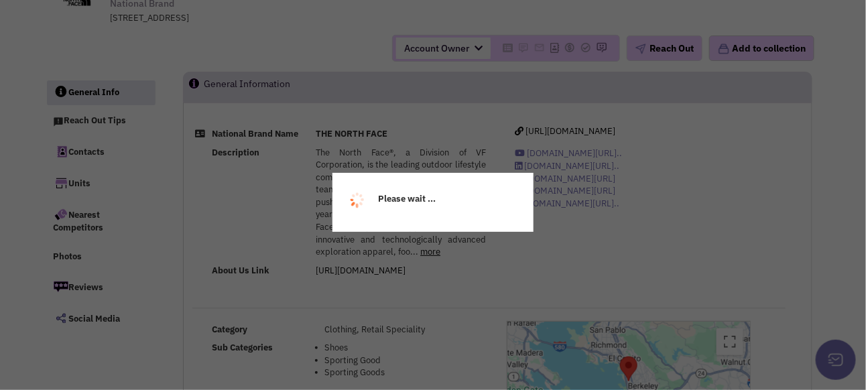
select select
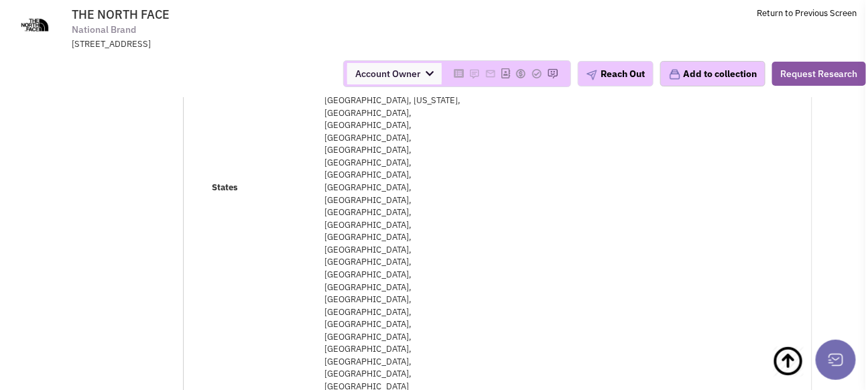
select select
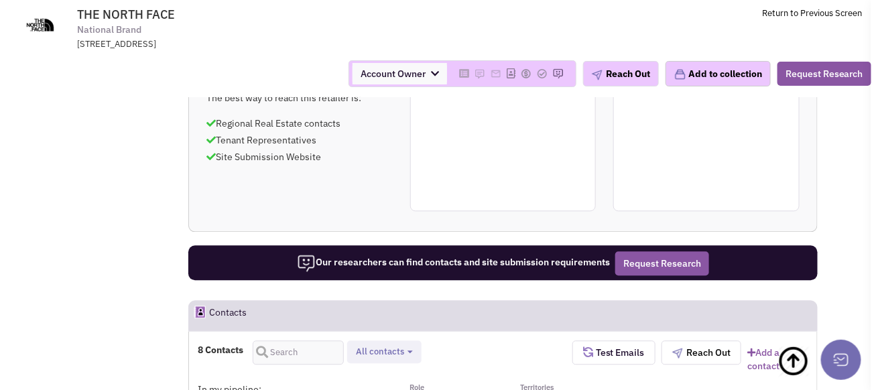
scroll to position [943, 0]
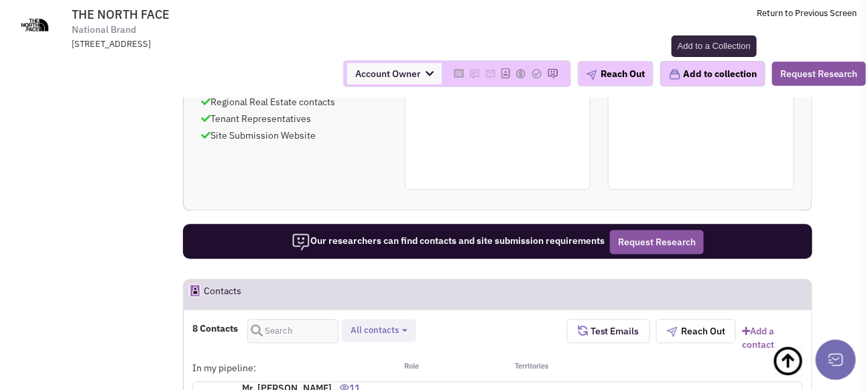
click at [705, 72] on button "Add to collection" at bounding box center [712, 73] width 105 height 25
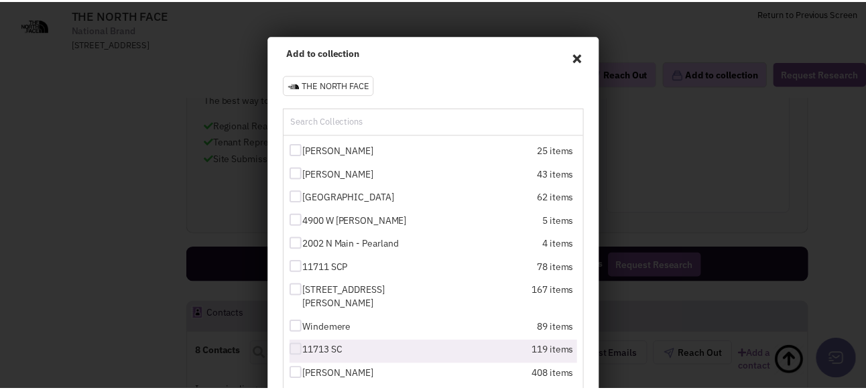
scroll to position [179, 0]
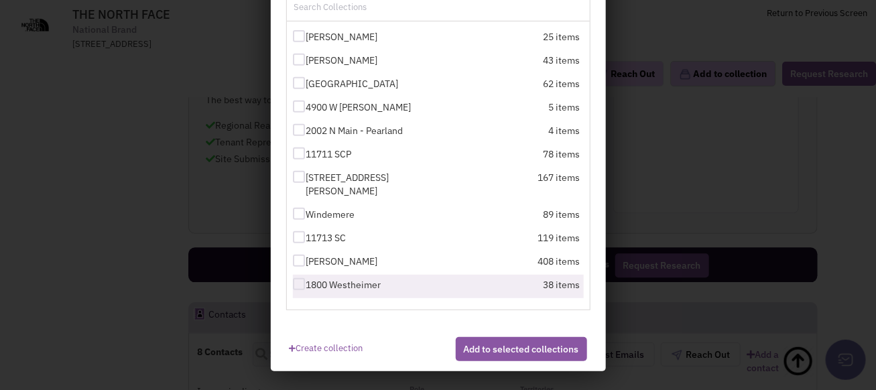
click at [293, 283] on div at bounding box center [299, 284] width 12 height 12
click at [306, 283] on input "1800 Westheimer" at bounding box center [310, 285] width 9 height 9
checkbox input "true"
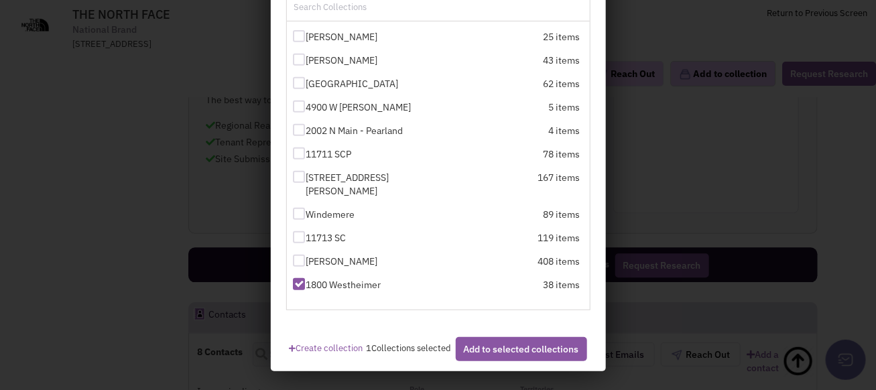
click at [509, 357] on button "Add to selected collections" at bounding box center [521, 349] width 131 height 24
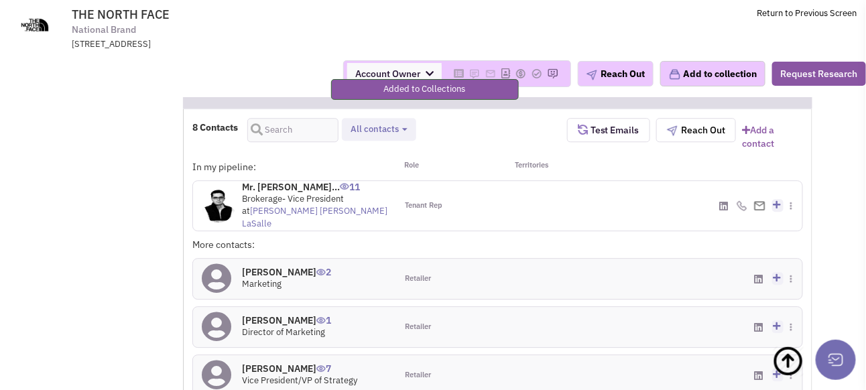
scroll to position [1211, 0]
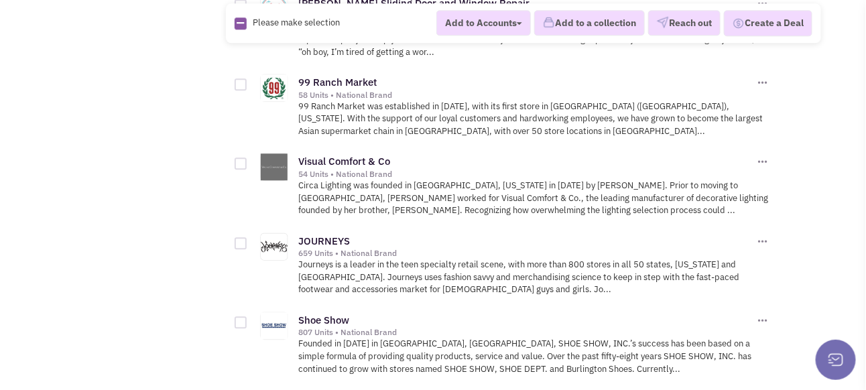
scroll to position [2814, 0]
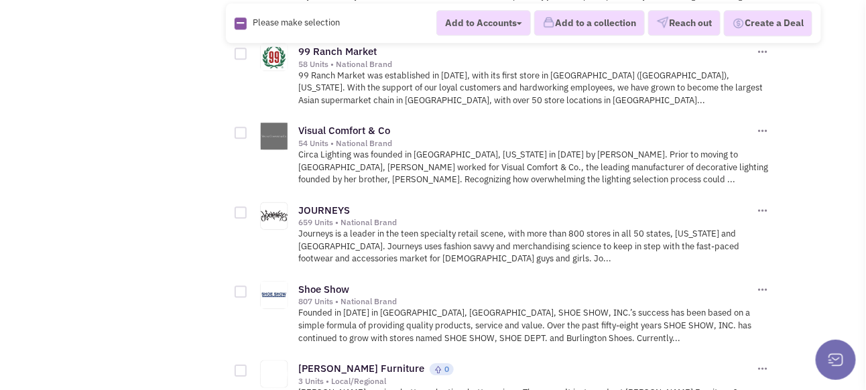
click at [347, 138] on div "54 Units • National Brand" at bounding box center [526, 143] width 456 height 11
click at [342, 124] on link "Visual Comfort & Co" at bounding box center [344, 130] width 92 height 13
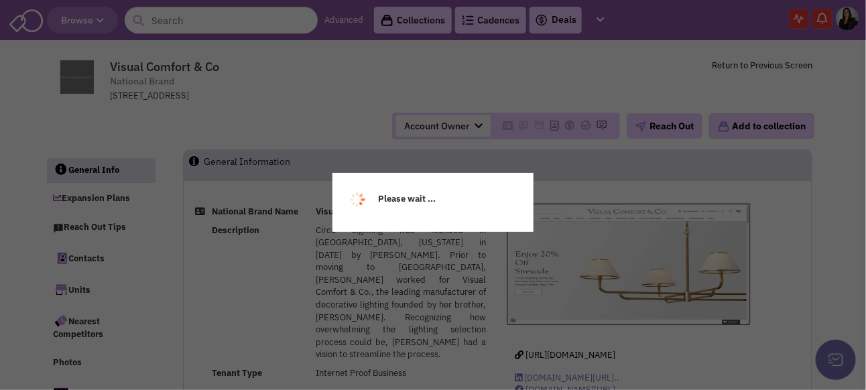
select select
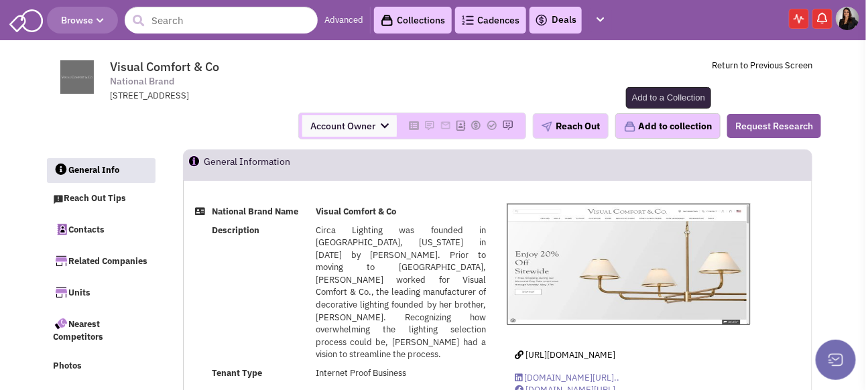
click at [671, 139] on button "Add to collection" at bounding box center [667, 125] width 105 height 25
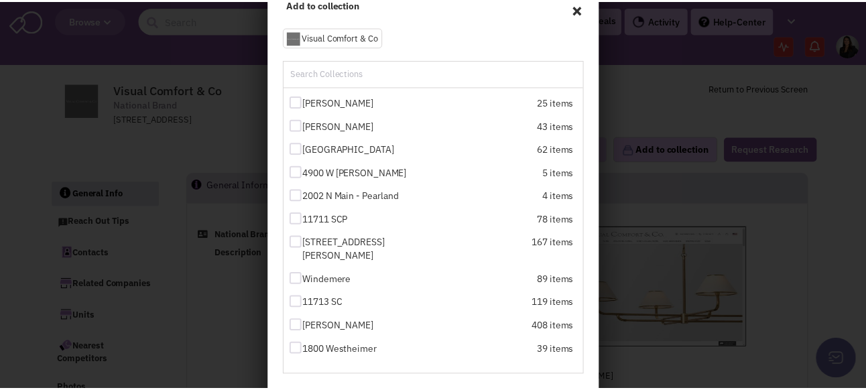
scroll to position [179, 0]
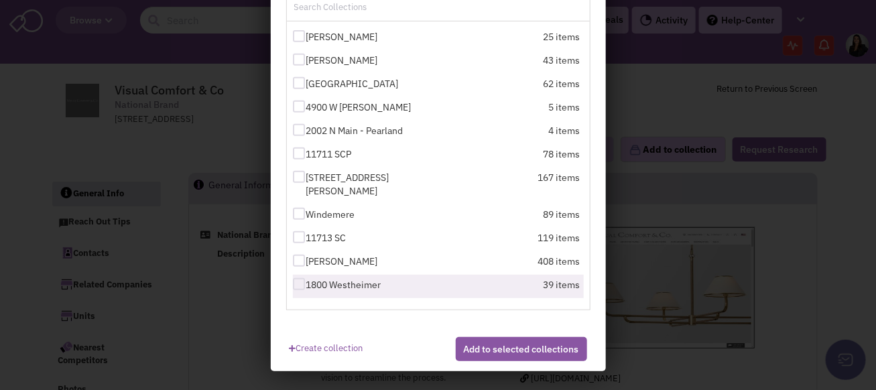
click at [293, 286] on div at bounding box center [299, 284] width 12 height 12
click at [306, 286] on input "1800 Westheimer" at bounding box center [310, 285] width 9 height 9
checkbox input "true"
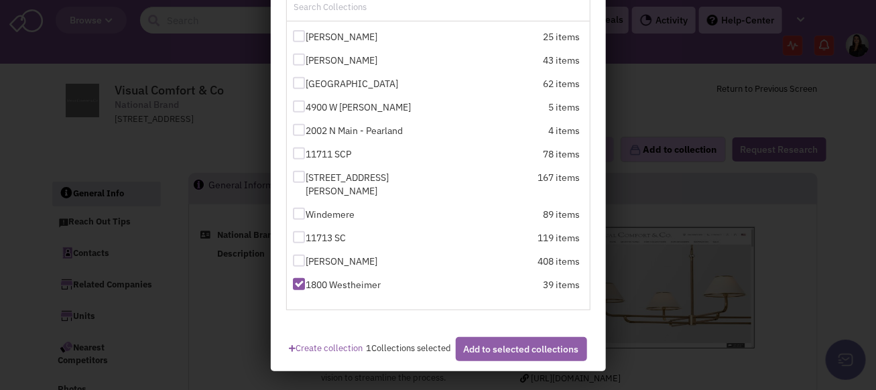
click at [489, 358] on button "Add to selected collections" at bounding box center [521, 349] width 131 height 24
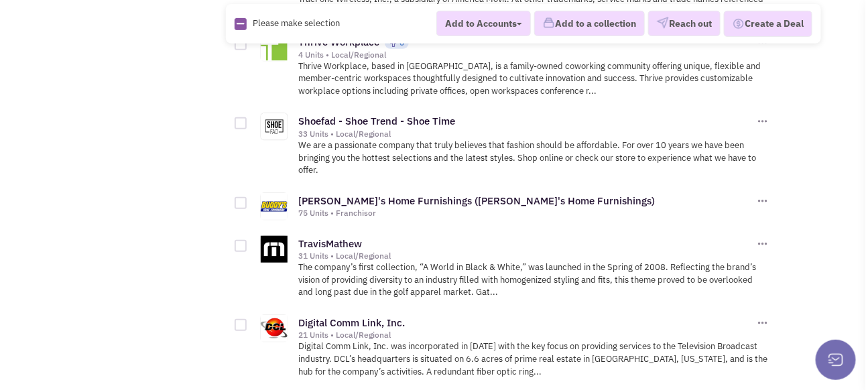
scroll to position [5226, 0]
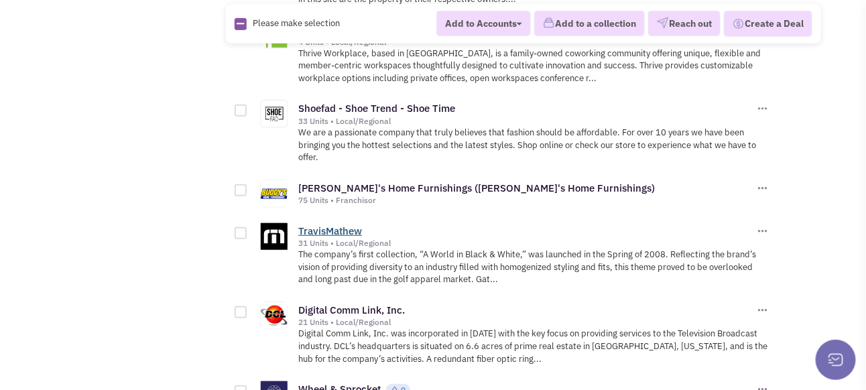
click at [324, 224] on link "TravisMathew" at bounding box center [330, 230] width 64 height 13
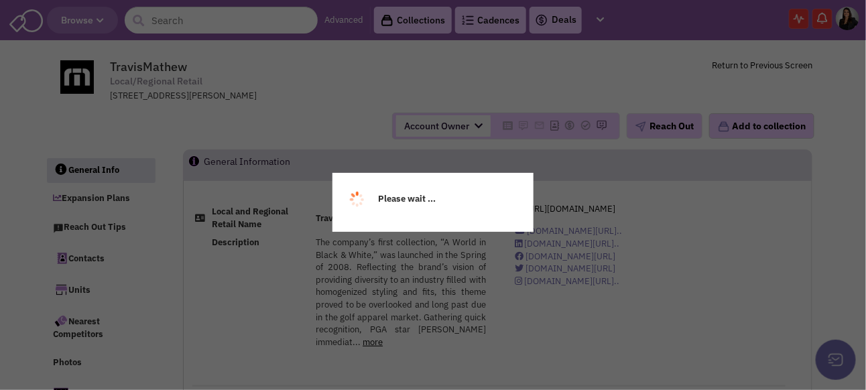
select select
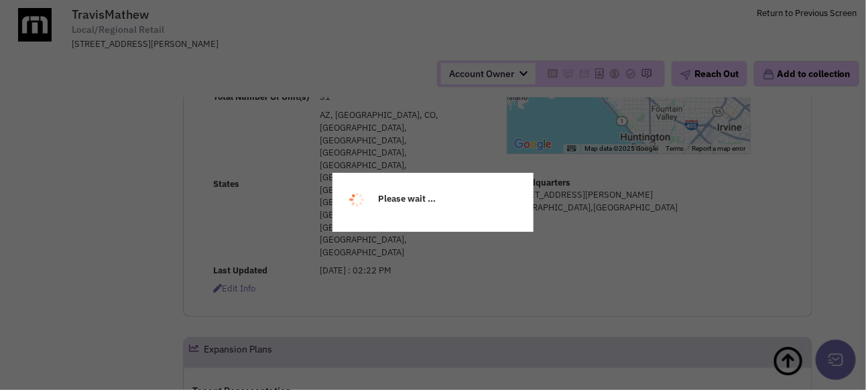
select select
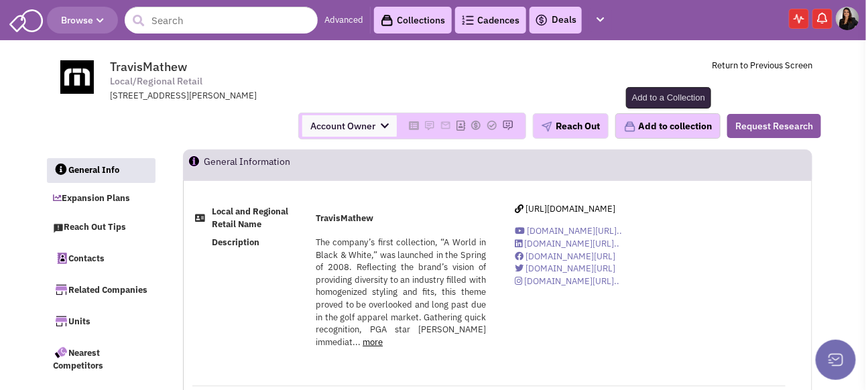
click at [657, 139] on button "Add to collection" at bounding box center [667, 125] width 105 height 25
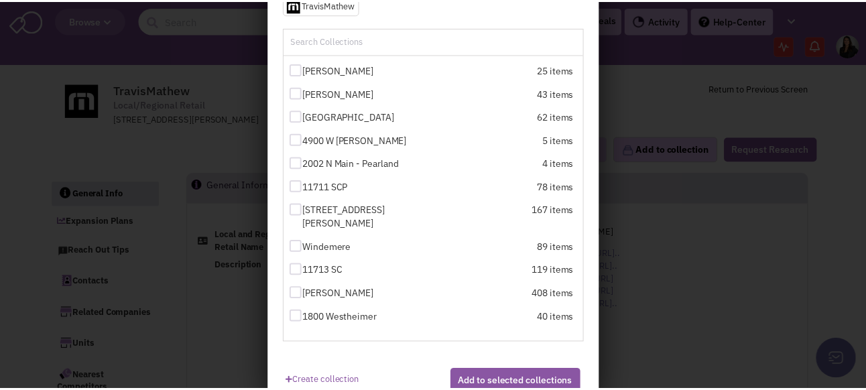
scroll to position [179, 0]
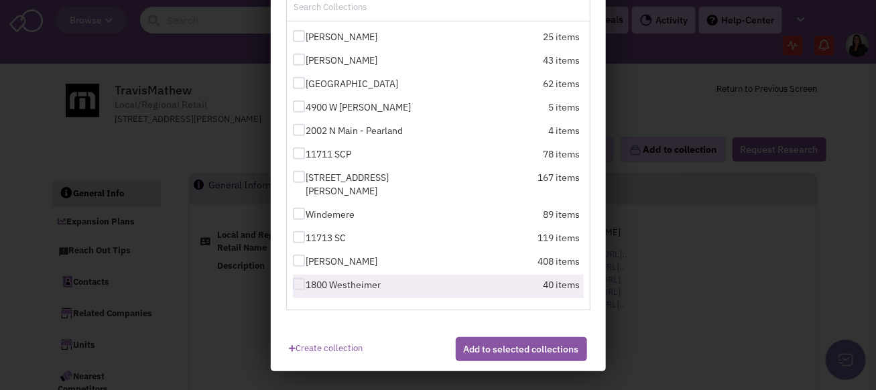
click at [293, 288] on div at bounding box center [299, 284] width 12 height 12
click at [306, 288] on input "1800 Westheimer" at bounding box center [310, 285] width 9 height 9
checkbox input "true"
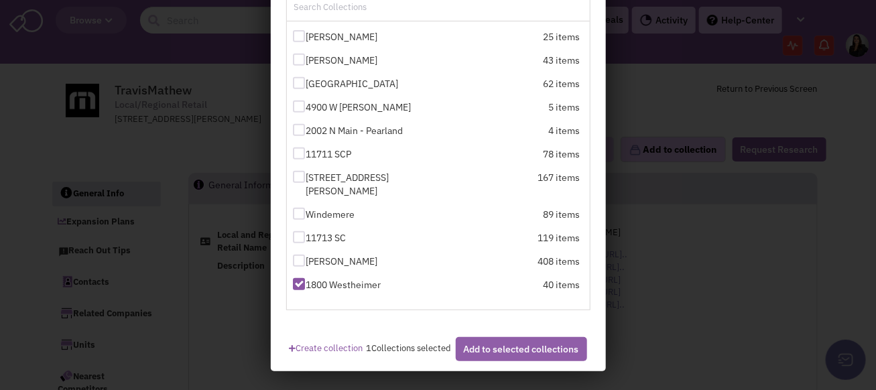
click at [501, 361] on button "Add to selected collections" at bounding box center [521, 349] width 131 height 24
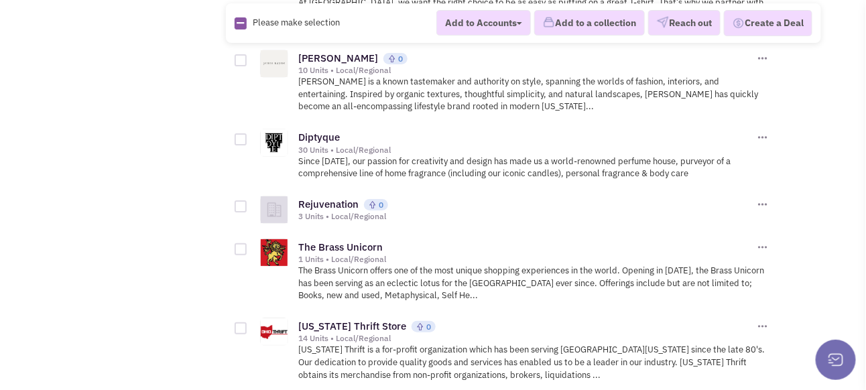
scroll to position [6700, 0]
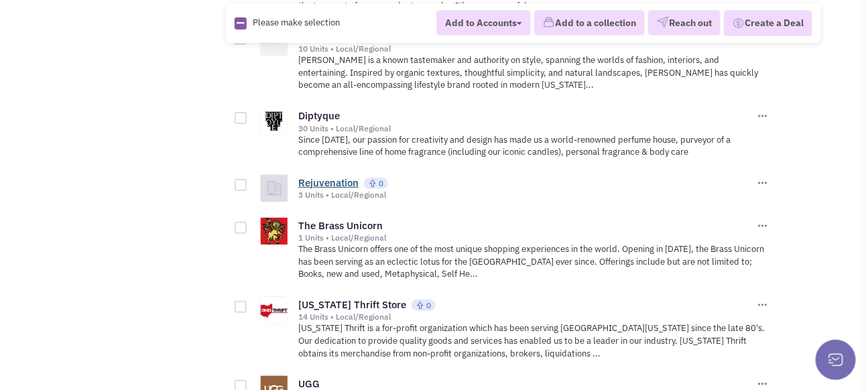
click at [325, 176] on link "Rejuvenation" at bounding box center [328, 182] width 60 height 13
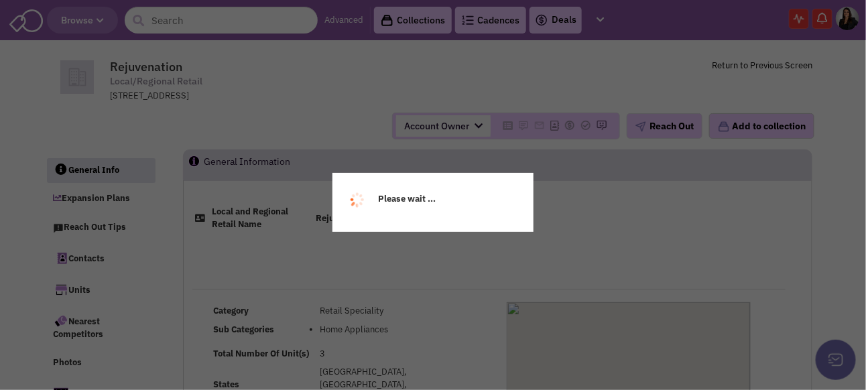
select select
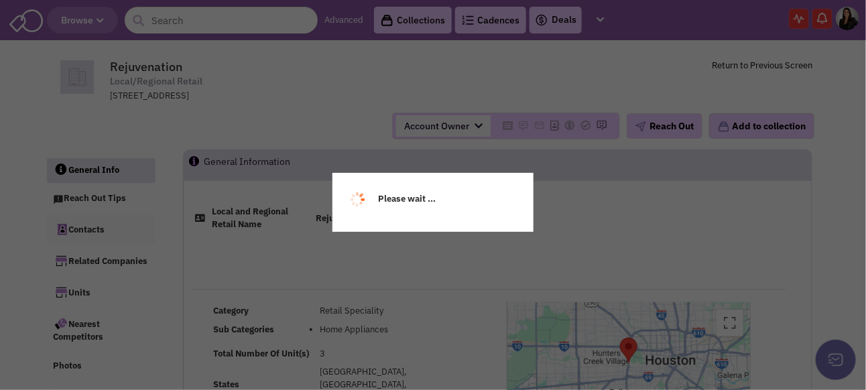
select select
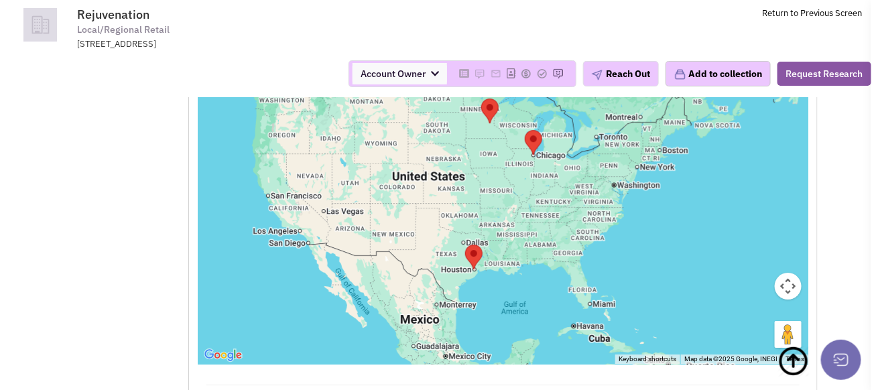
scroll to position [1541, 0]
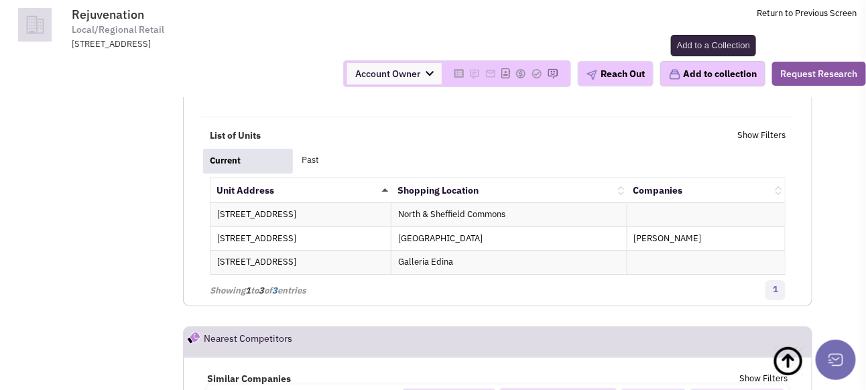
click at [723, 73] on button "Add to collection" at bounding box center [712, 73] width 105 height 25
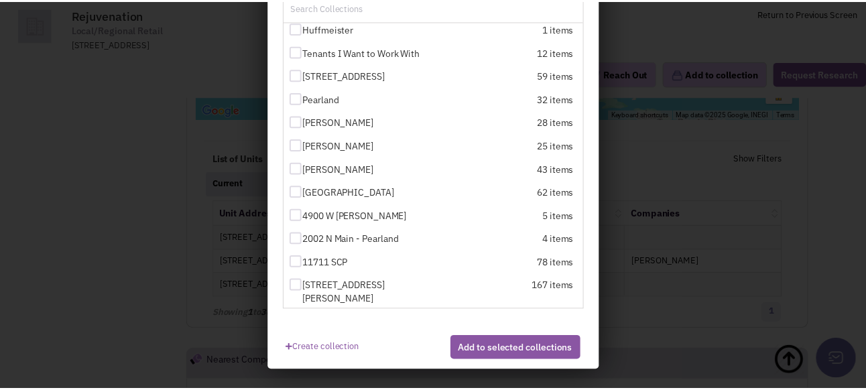
scroll to position [212, 0]
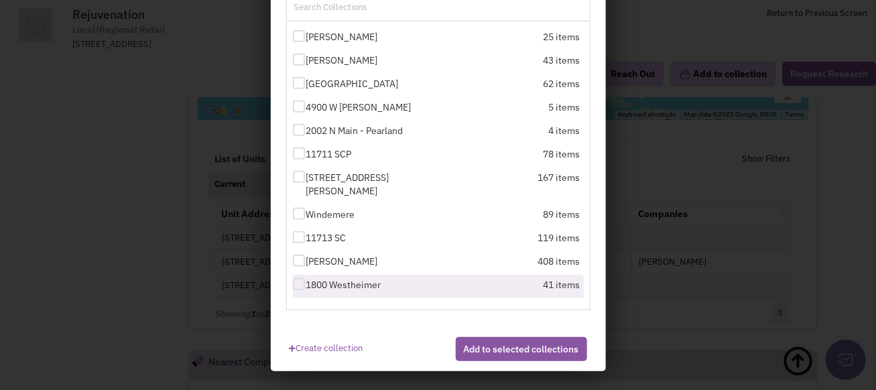
click at [296, 281] on div at bounding box center [299, 284] width 12 height 12
click at [306, 281] on input "1800 Westheimer" at bounding box center [310, 285] width 9 height 9
checkbox input "true"
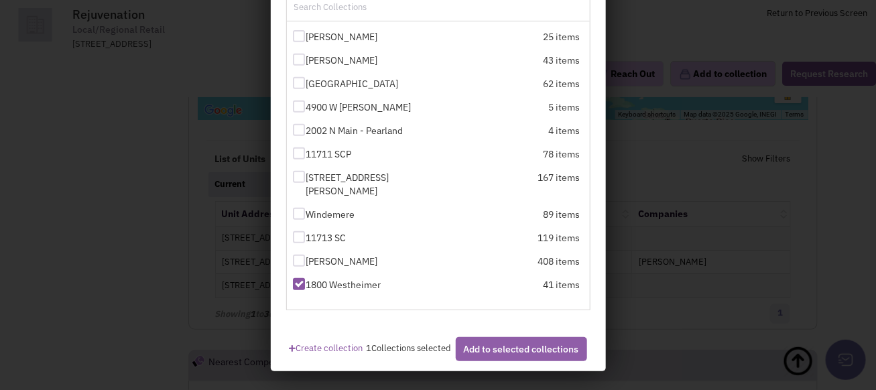
click at [496, 361] on button "Add to selected collections" at bounding box center [521, 349] width 131 height 24
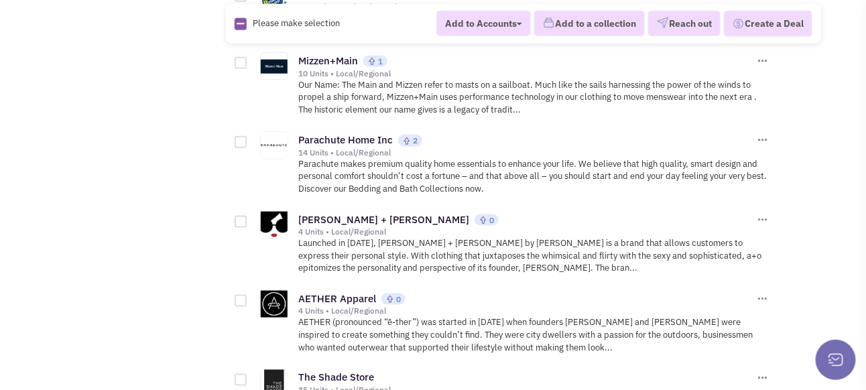
scroll to position [7236, 0]
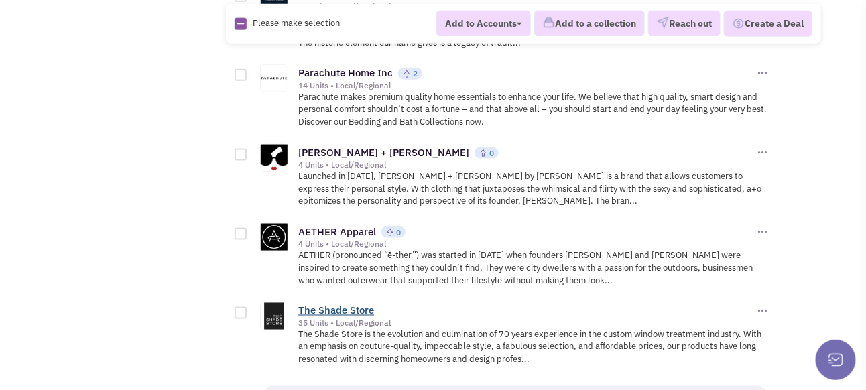
click at [336, 304] on link "The Shade Store" at bounding box center [336, 310] width 76 height 13
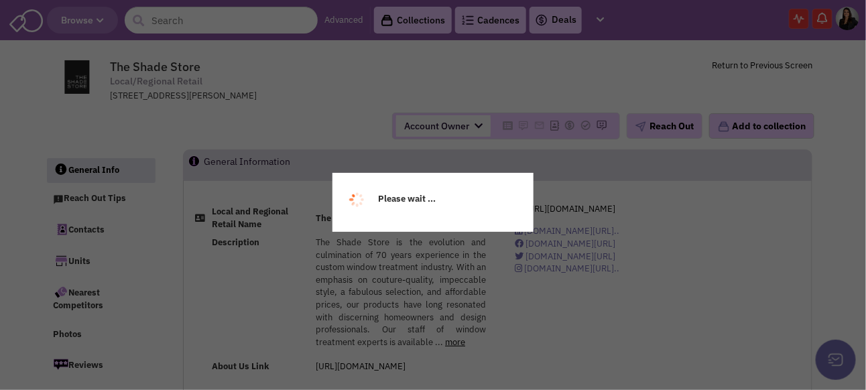
select select
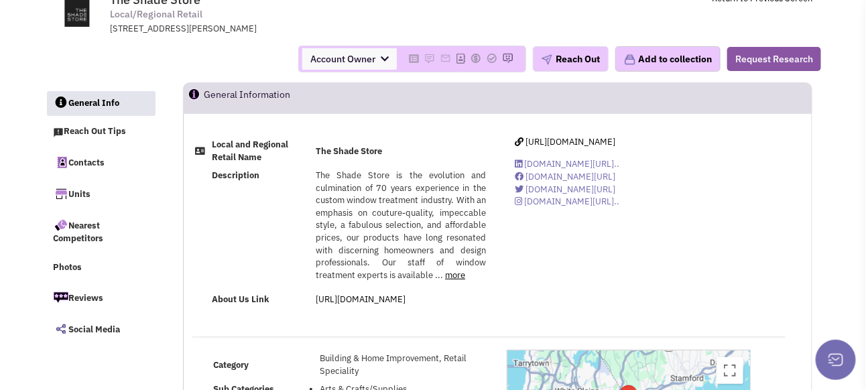
select select
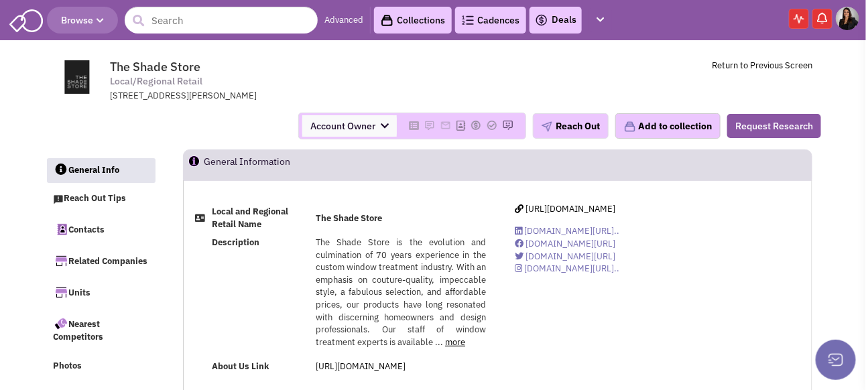
click at [647, 139] on button "Add to collection" at bounding box center [667, 125] width 105 height 25
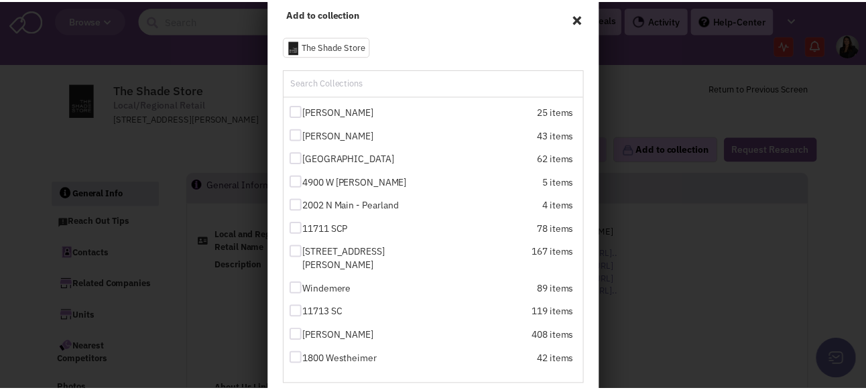
scroll to position [179, 0]
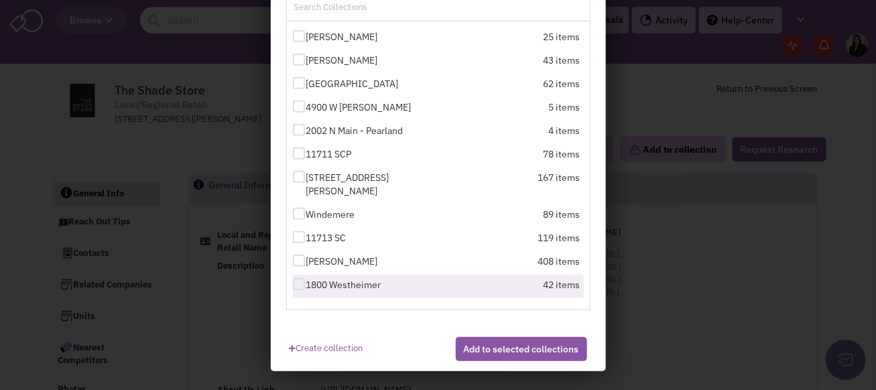
click at [293, 287] on div at bounding box center [299, 284] width 12 height 12
click at [306, 287] on input "1800 Westheimer" at bounding box center [310, 285] width 9 height 9
checkbox input "true"
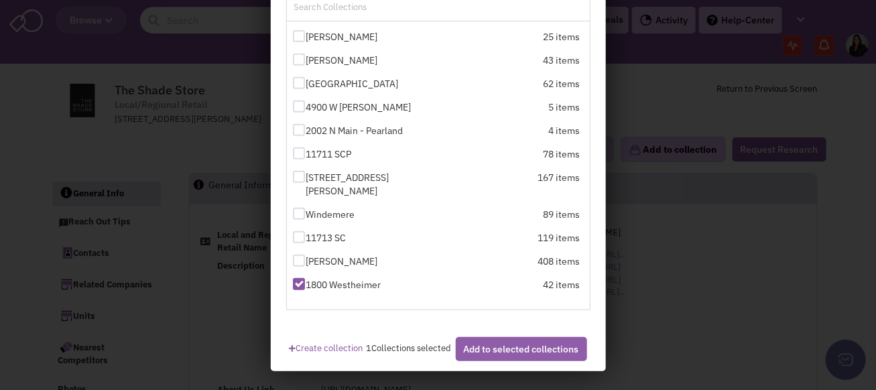
click at [513, 359] on button "Add to selected collections" at bounding box center [521, 349] width 131 height 24
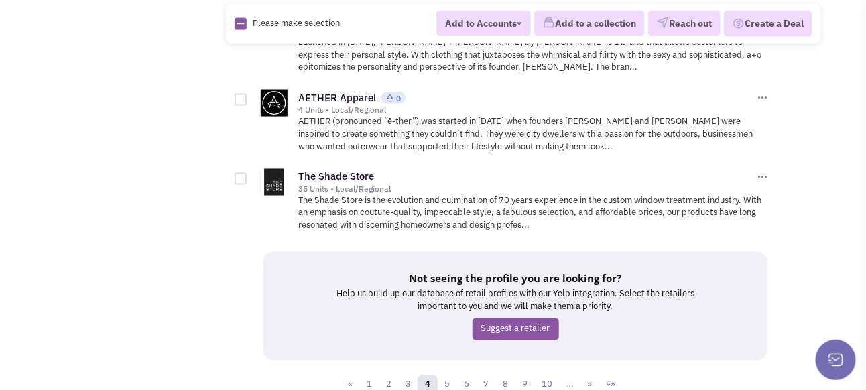
scroll to position [7372, 0]
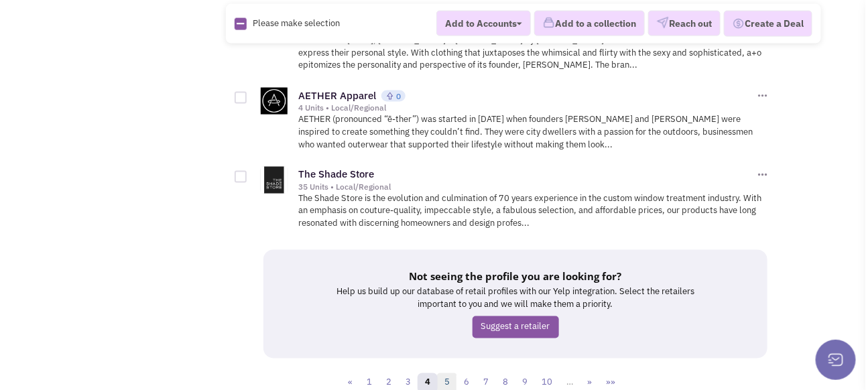
click at [451, 373] on link "5" at bounding box center [447, 383] width 20 height 20
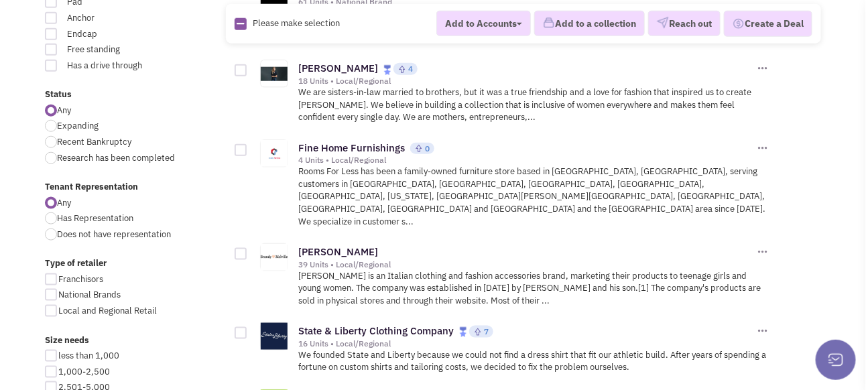
scroll to position [469, 0]
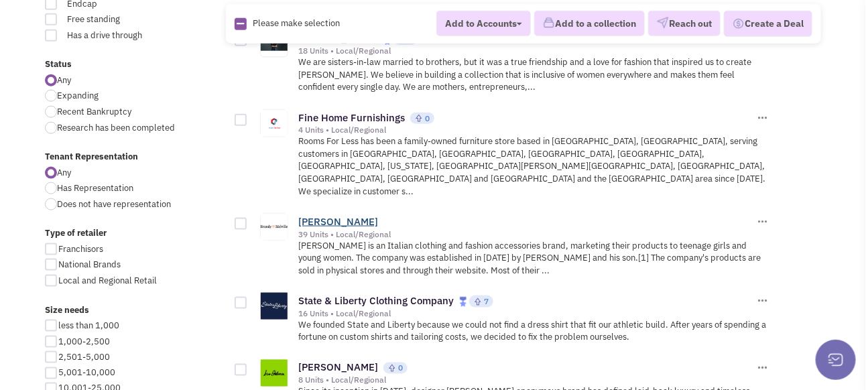
click at [339, 220] on link "[PERSON_NAME]" at bounding box center [338, 221] width 80 height 13
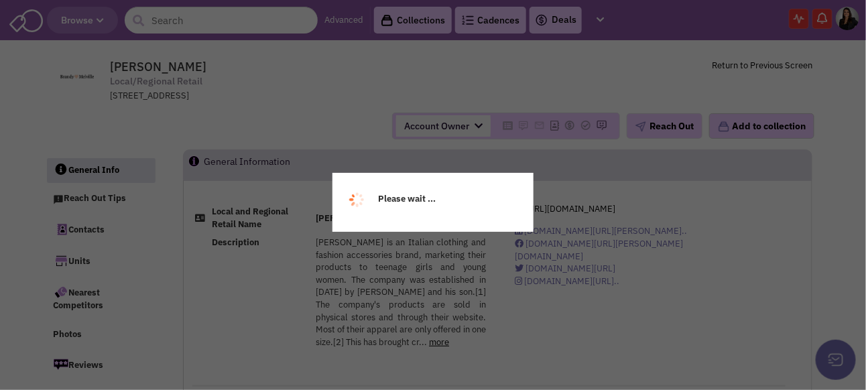
select select
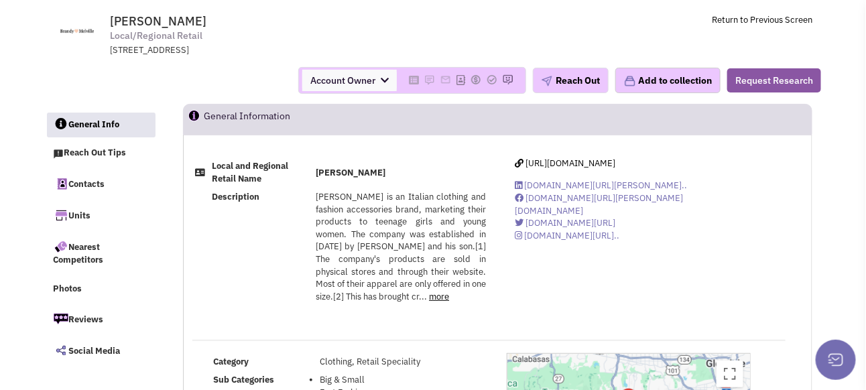
scroll to position [67, 0]
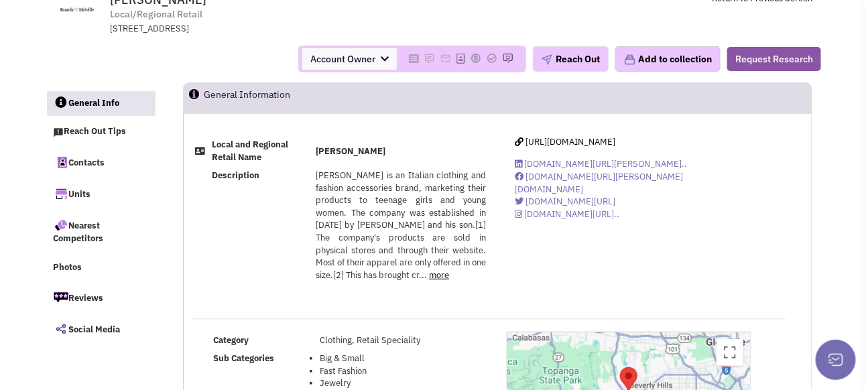
select select
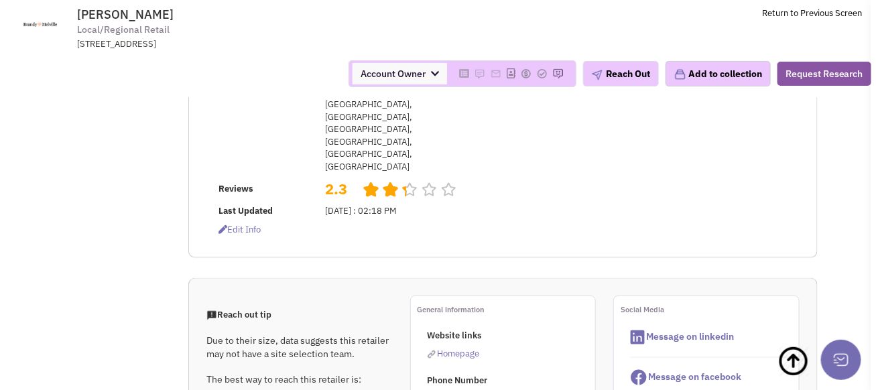
scroll to position [268, 0]
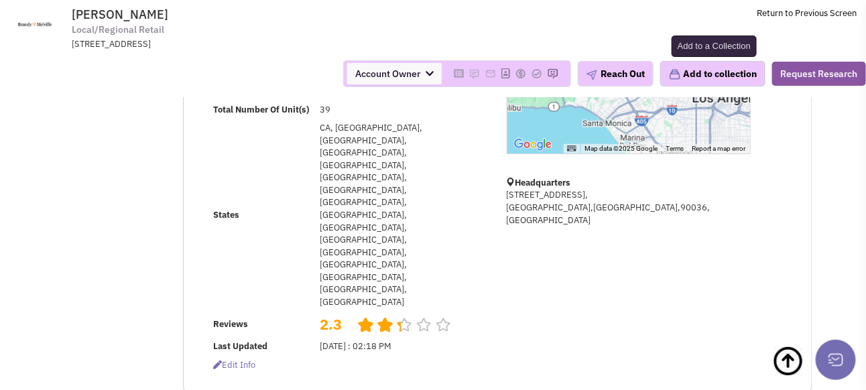
click at [709, 70] on button "Add to collection" at bounding box center [712, 73] width 105 height 25
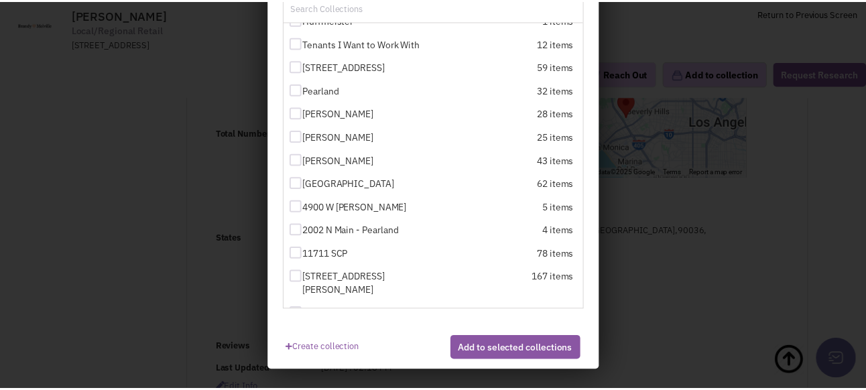
scroll to position [212, 0]
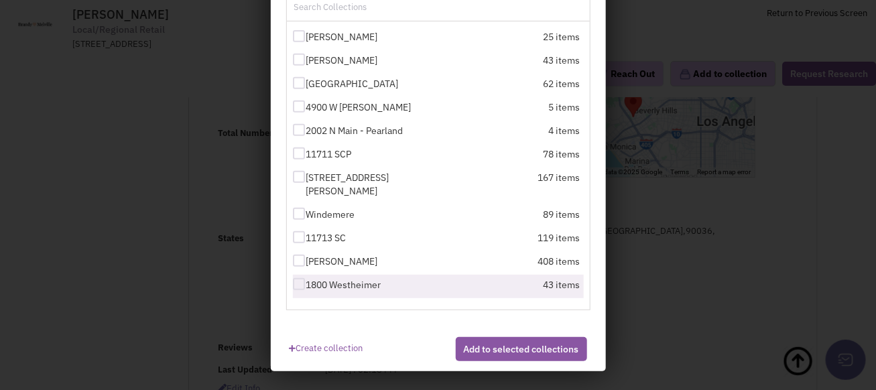
click at [293, 284] on div at bounding box center [299, 284] width 12 height 12
click at [306, 284] on input "1800 Westheimer" at bounding box center [310, 285] width 9 height 9
checkbox input "true"
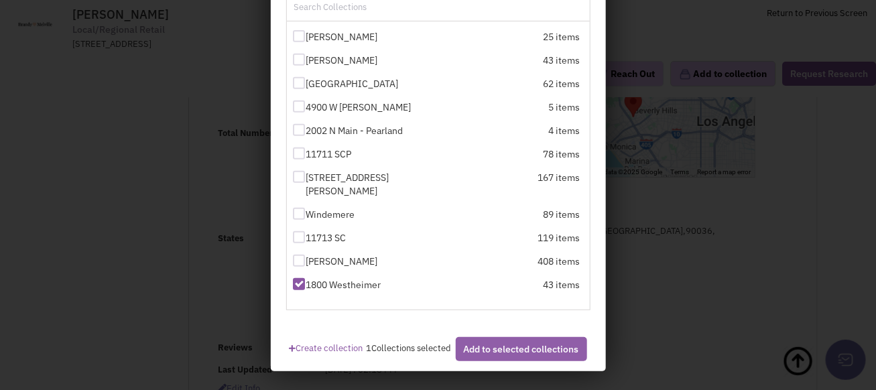
click at [495, 361] on button "Add to selected collections" at bounding box center [521, 349] width 131 height 24
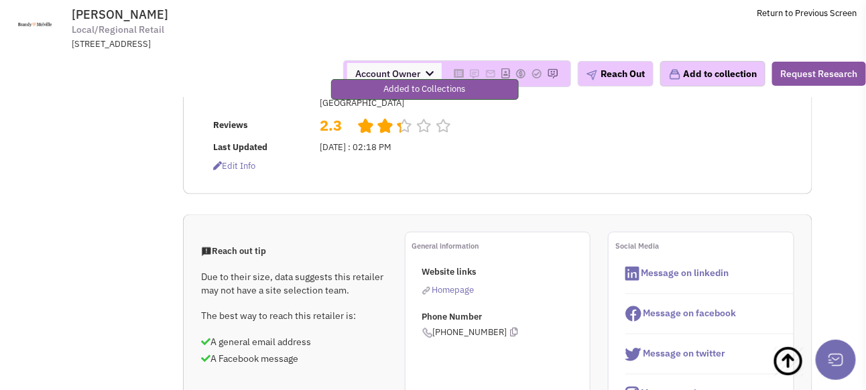
scroll to position [469, 0]
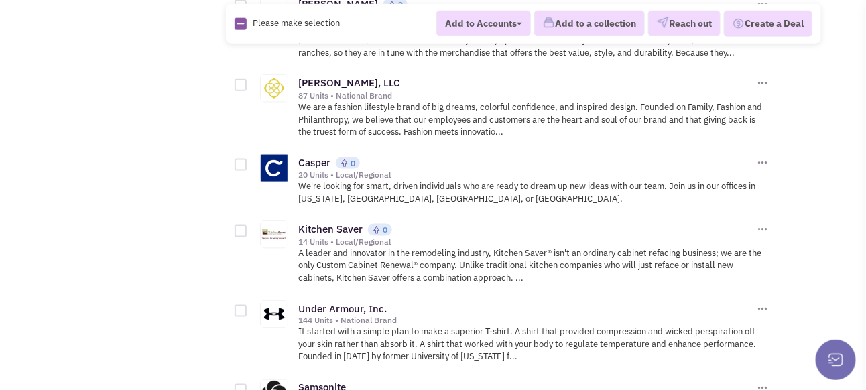
scroll to position [2211, 0]
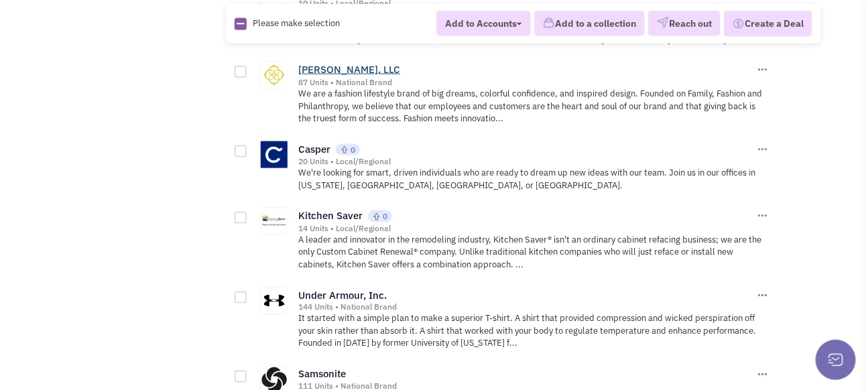
click at [346, 72] on link "[PERSON_NAME], LLC" at bounding box center [349, 69] width 102 height 13
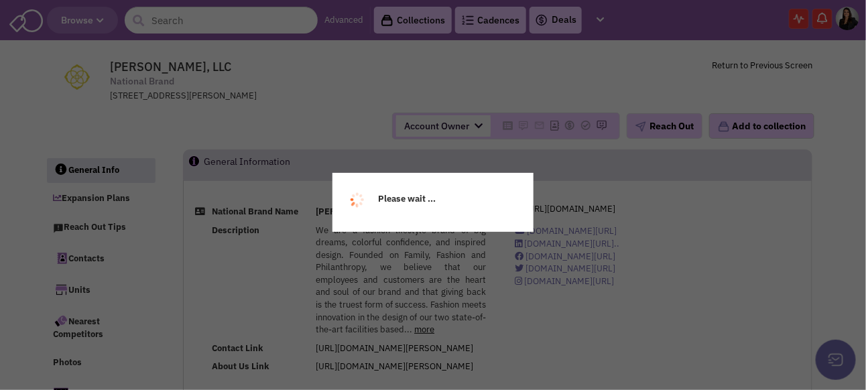
select select
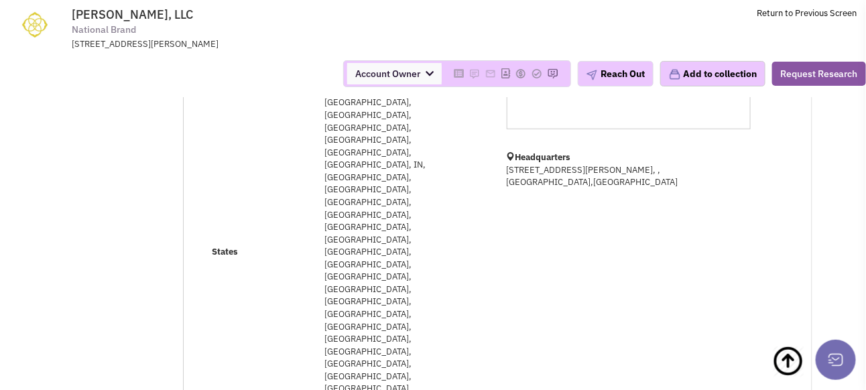
select select
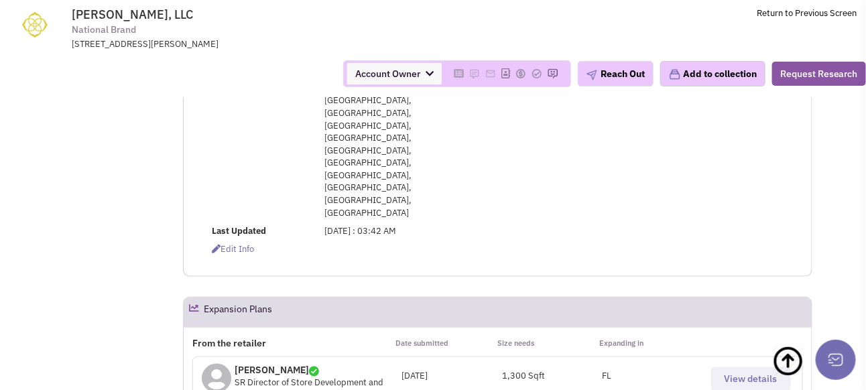
scroll to position [540, 0]
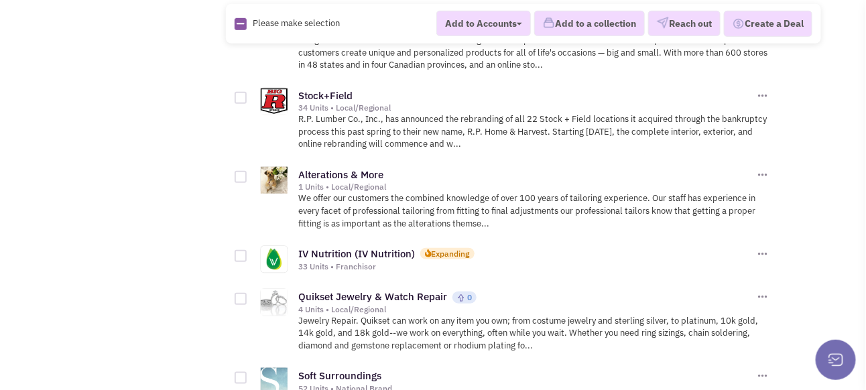
scroll to position [3685, 0]
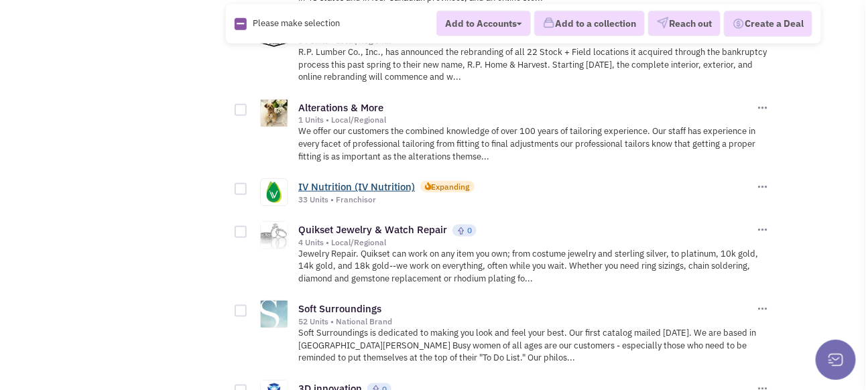
click at [331, 180] on link "IV Nutrition (IV Nutrition)" at bounding box center [356, 186] width 117 height 13
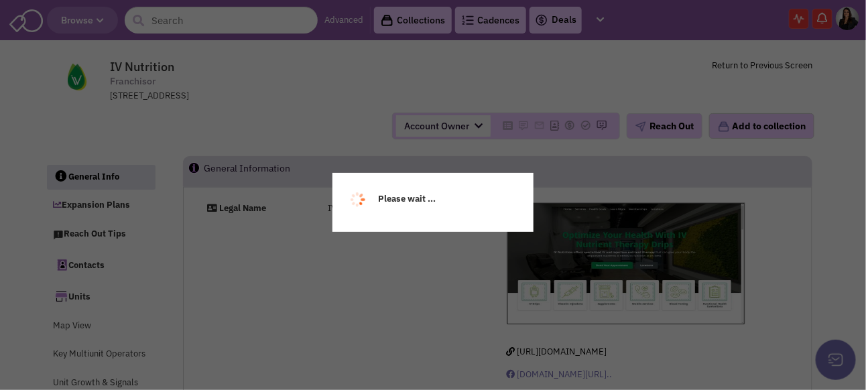
select select
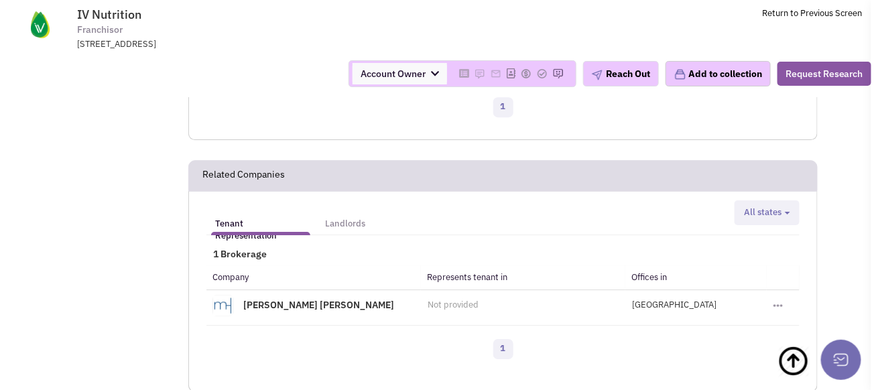
scroll to position [1408, 0]
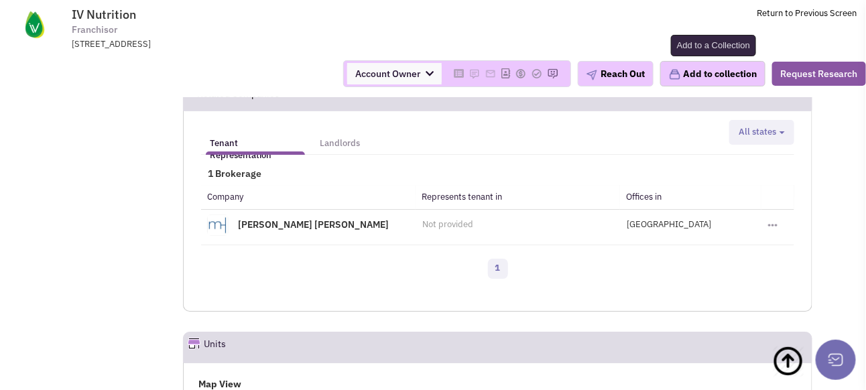
click at [696, 71] on button "Add to collection" at bounding box center [712, 73] width 105 height 25
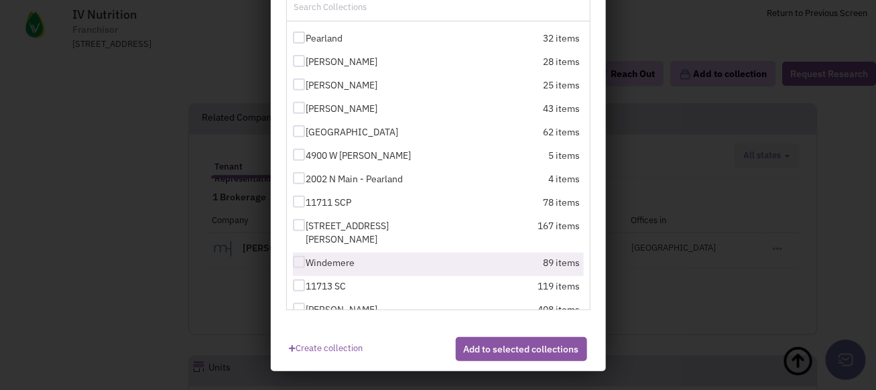
scroll to position [212, 0]
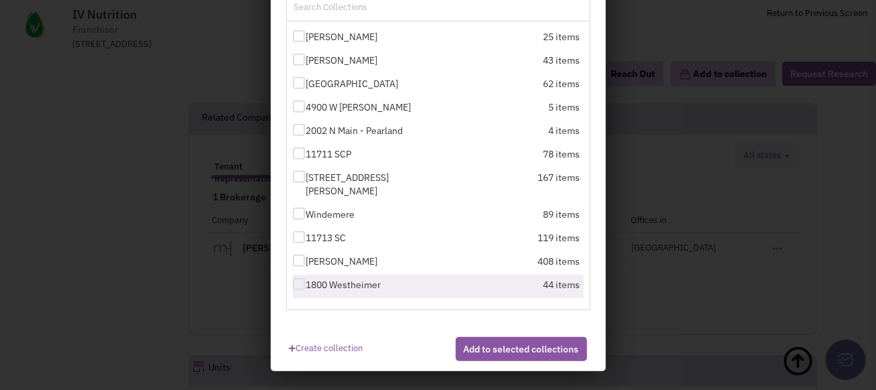
click at [296, 287] on div at bounding box center [299, 284] width 12 height 12
click at [306, 287] on input "1800 Westheimer" at bounding box center [310, 285] width 9 height 9
checkbox input "true"
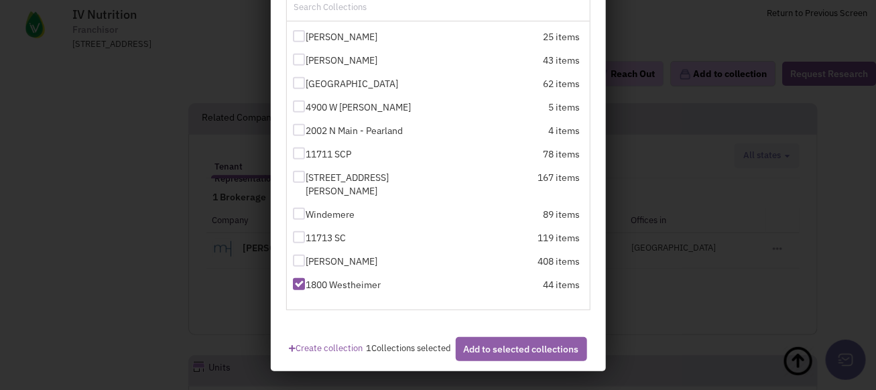
click at [476, 361] on button "Add to selected collections" at bounding box center [521, 349] width 131 height 24
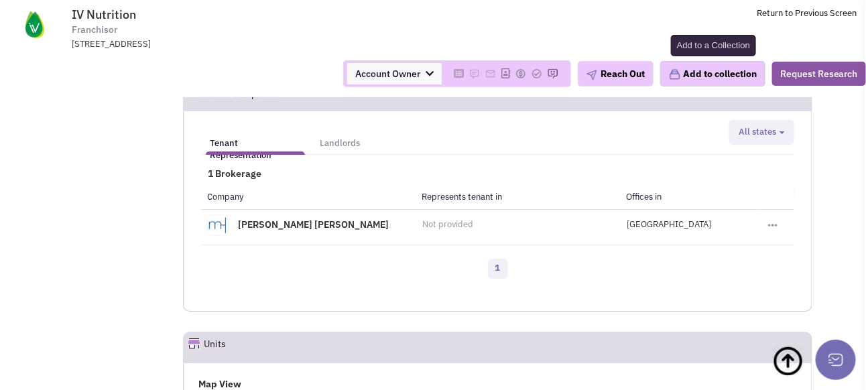
click at [700, 80] on button "Add to collection" at bounding box center [712, 73] width 105 height 25
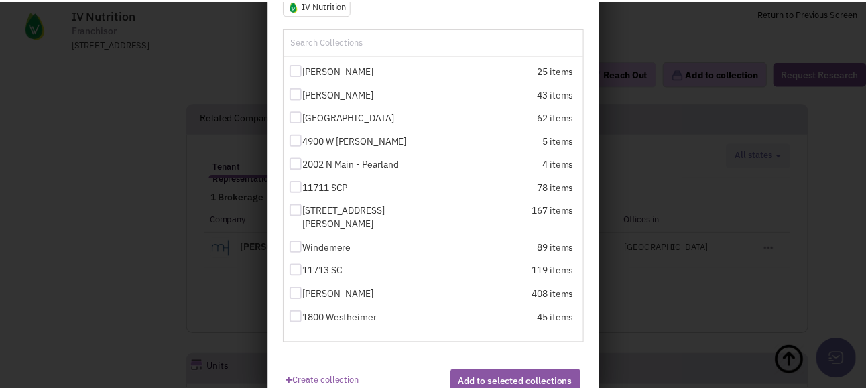
scroll to position [179, 0]
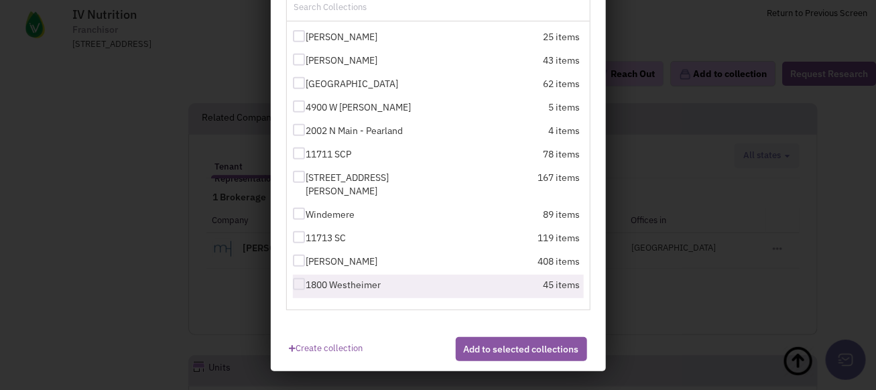
click at [293, 286] on div at bounding box center [299, 284] width 12 height 12
click at [306, 286] on input "1800 Westheimer" at bounding box center [310, 285] width 9 height 9
checkbox input "true"
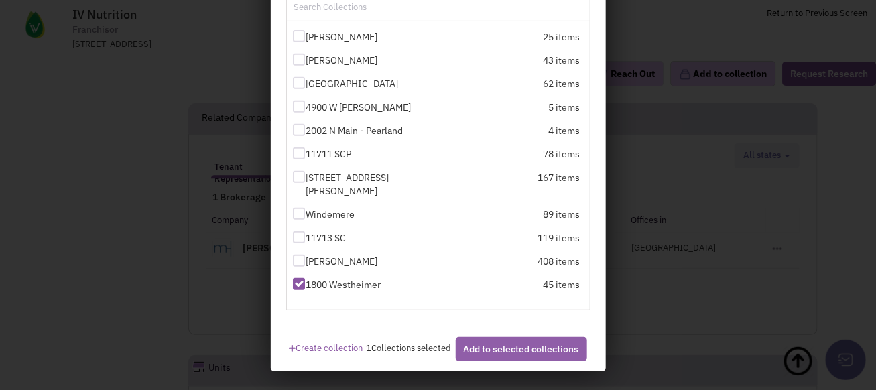
click at [487, 360] on button "Add to selected collections" at bounding box center [521, 349] width 131 height 24
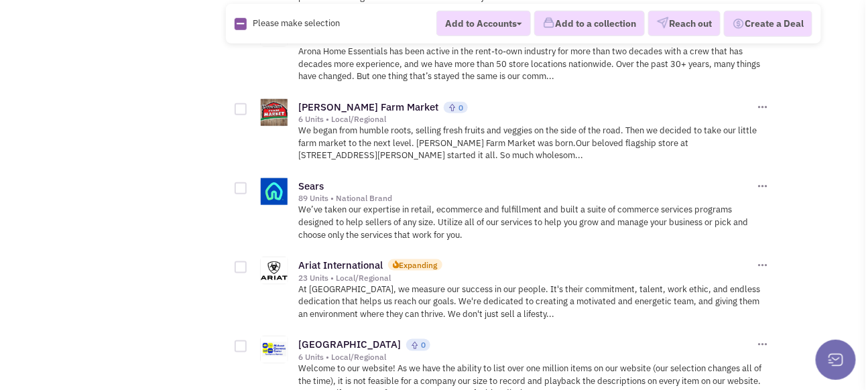
scroll to position [5428, 0]
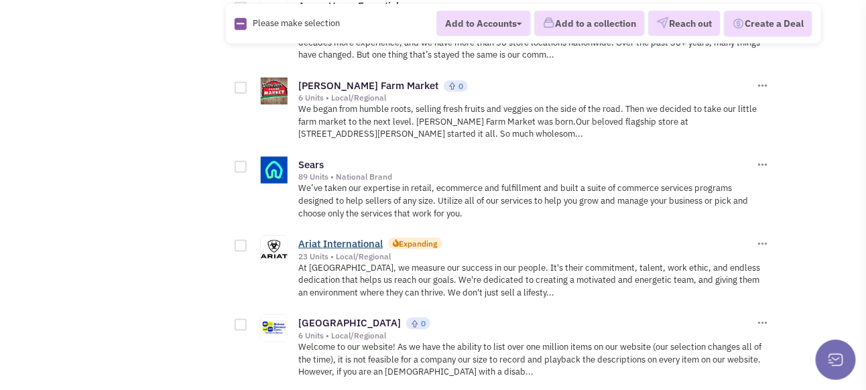
click at [333, 237] on link "Ariat International" at bounding box center [340, 243] width 84 height 13
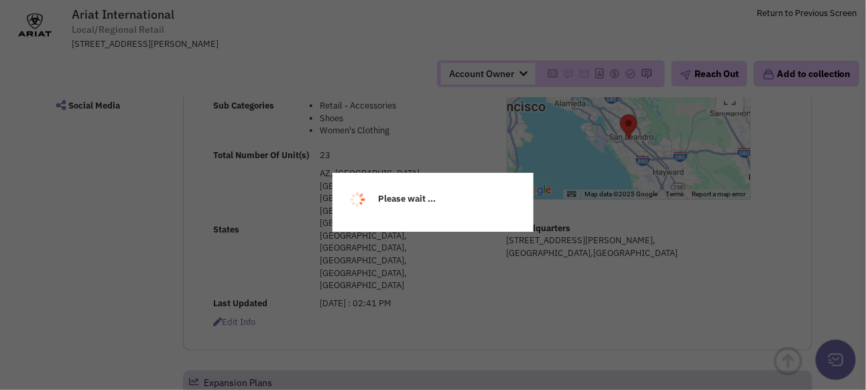
select select
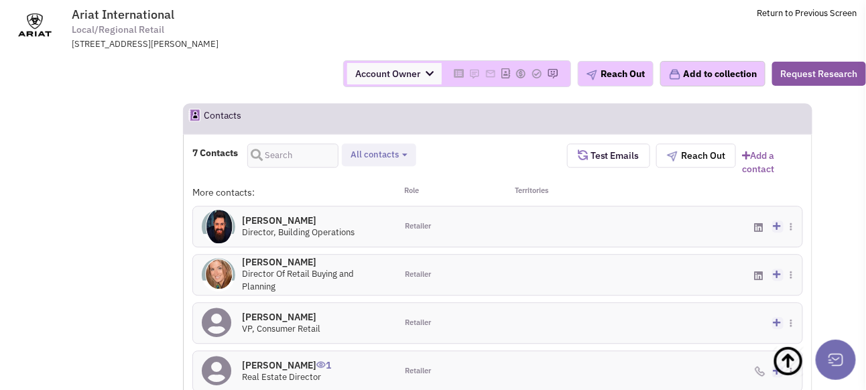
scroll to position [1139, 0]
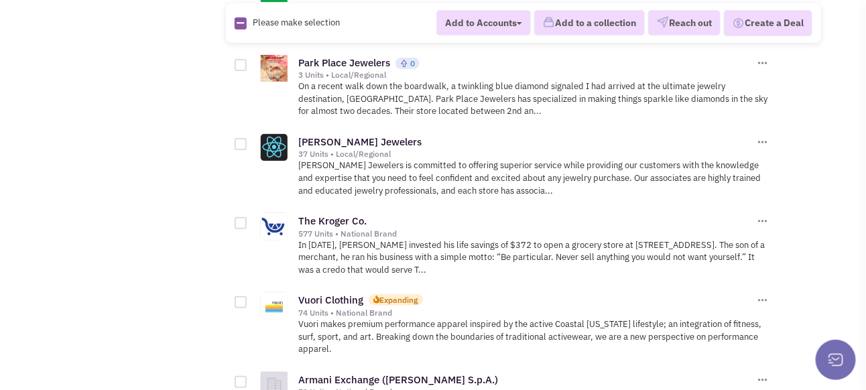
scroll to position [6768, 0]
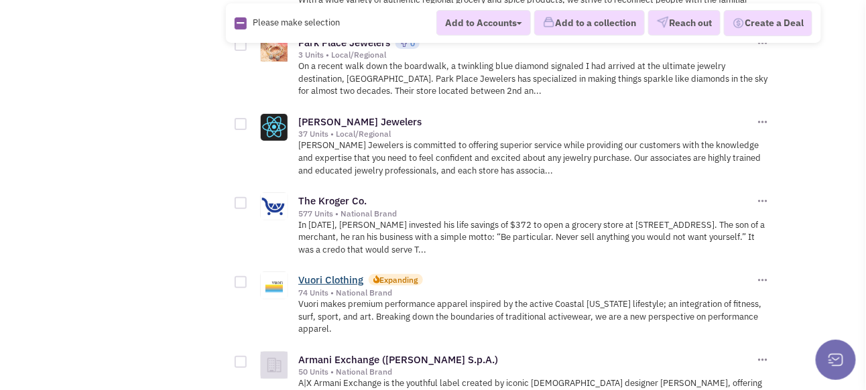
click at [338, 273] on link "Vuori Clothing" at bounding box center [330, 279] width 65 height 13
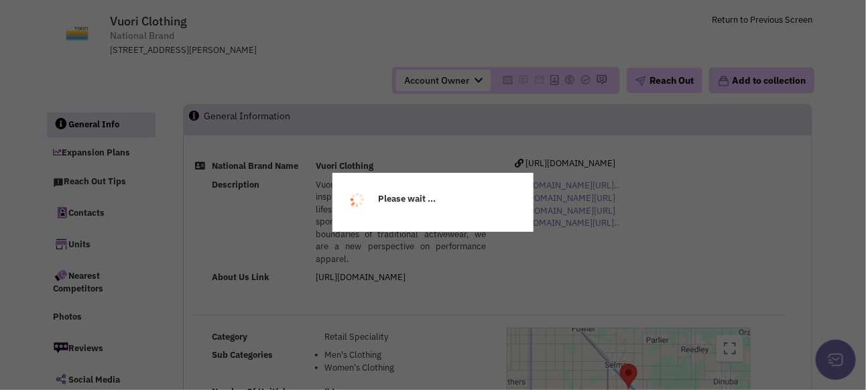
scroll to position [67, 0]
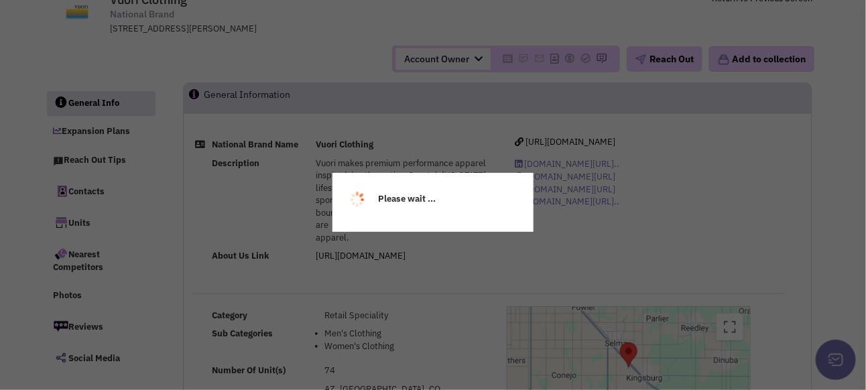
select select
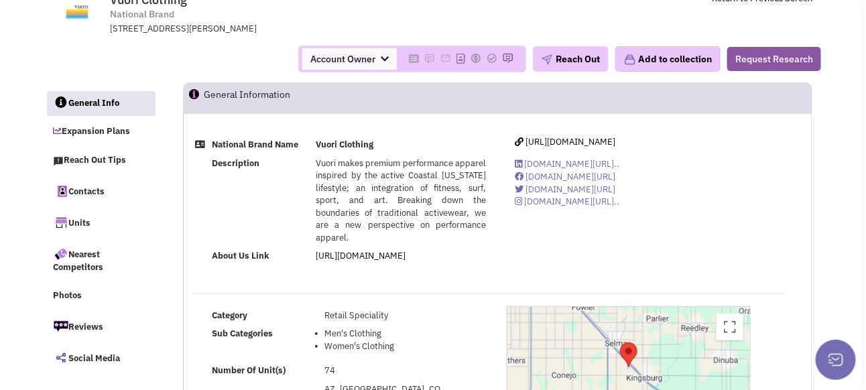
select select
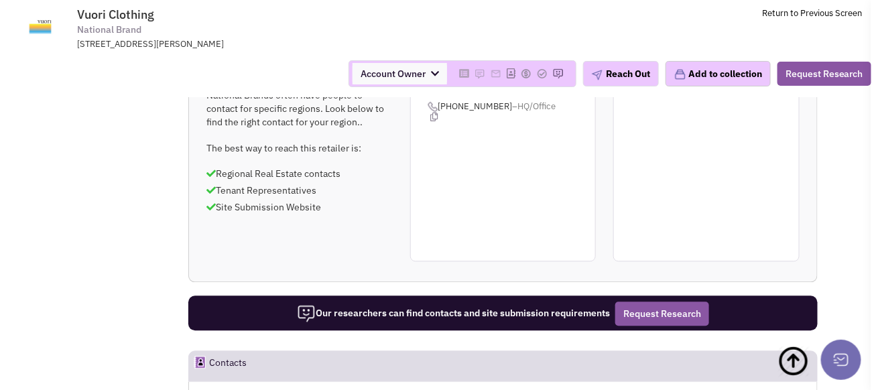
scroll to position [938, 0]
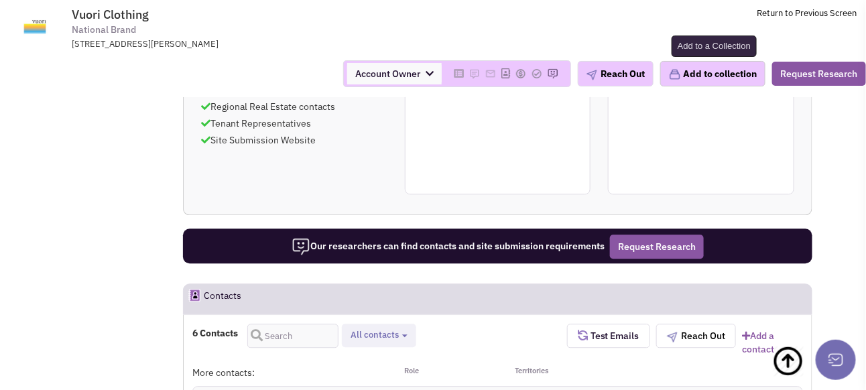
click at [695, 78] on button "Add to collection" at bounding box center [712, 73] width 105 height 25
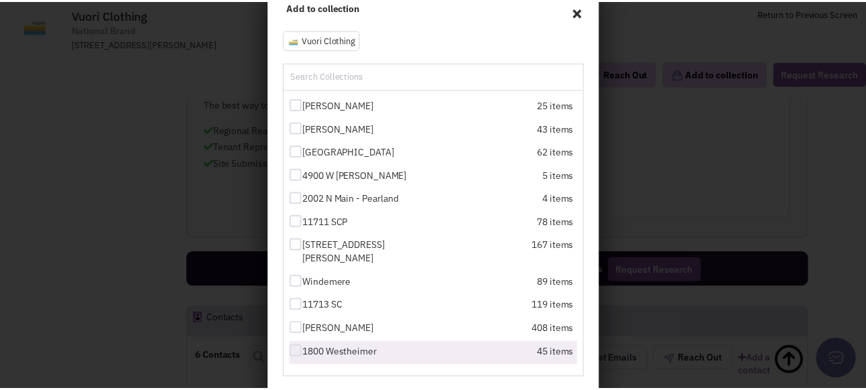
scroll to position [179, 0]
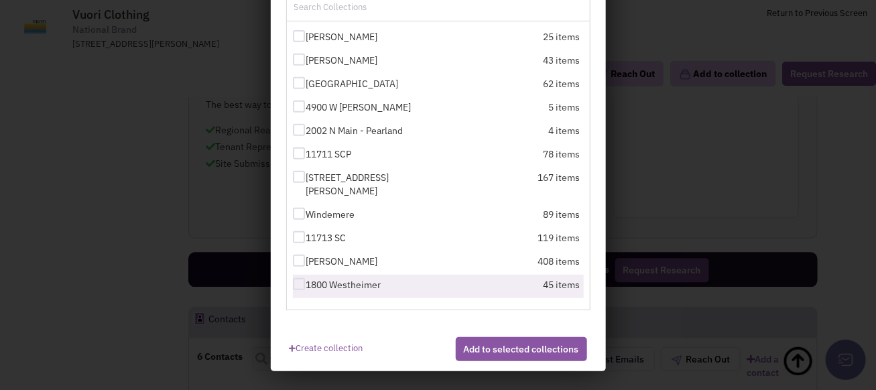
click at [294, 288] on div at bounding box center [299, 284] width 12 height 12
click at [306, 288] on input "1800 Westheimer" at bounding box center [310, 285] width 9 height 9
checkbox input "true"
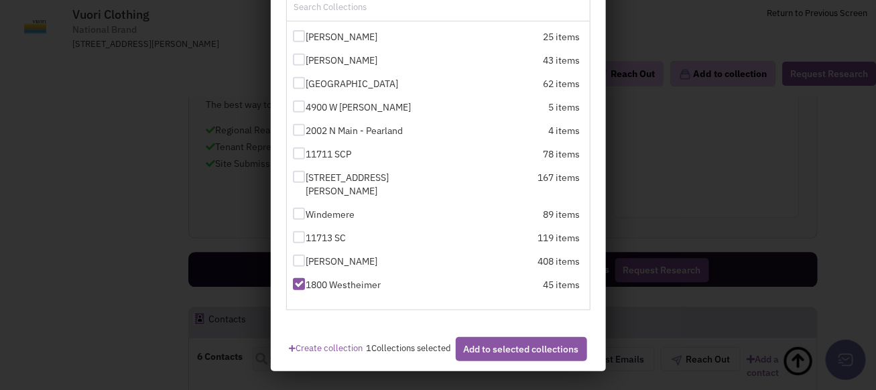
click at [512, 361] on button "Add to selected collections" at bounding box center [521, 349] width 131 height 24
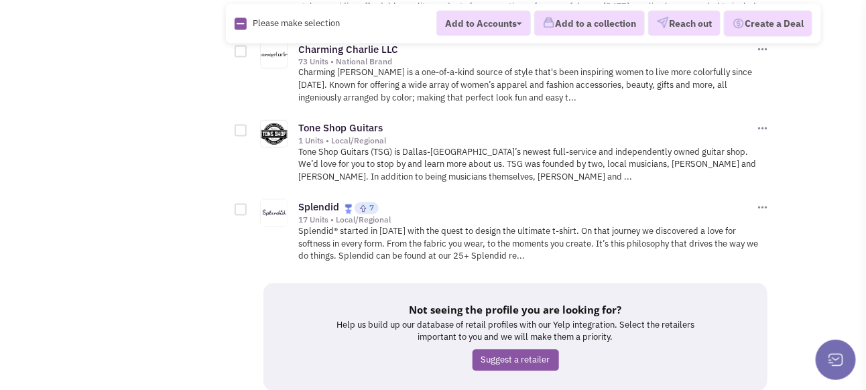
scroll to position [7493, 0]
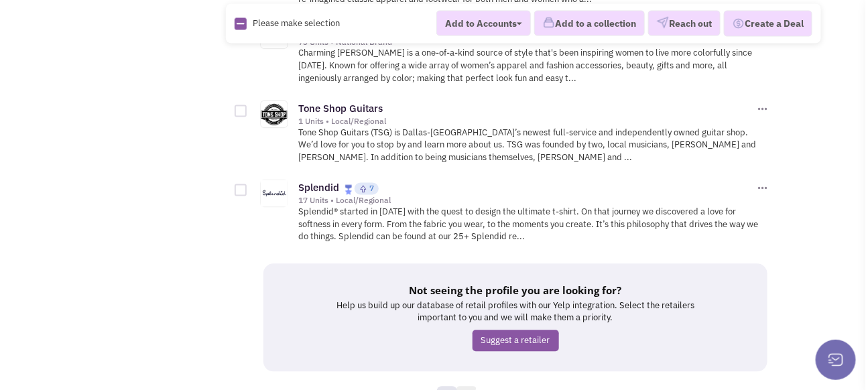
click at [466, 387] on link "6" at bounding box center [466, 397] width 20 height 20
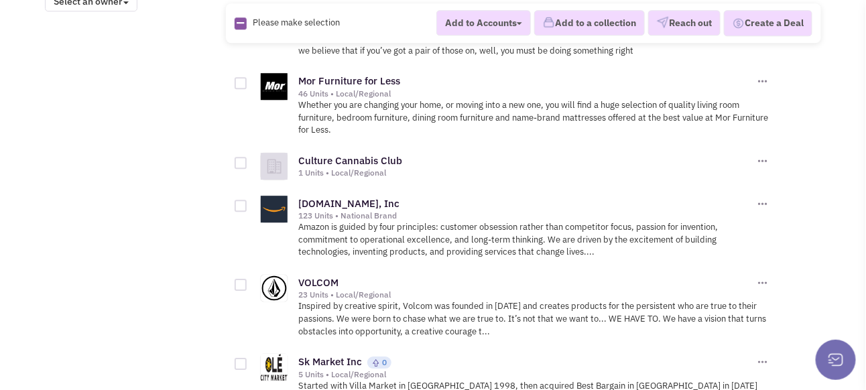
scroll to position [1273, 0]
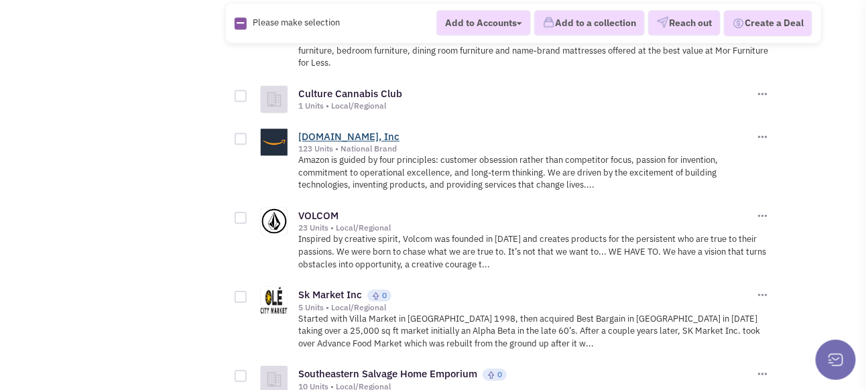
click at [318, 143] on link "[DOMAIN_NAME], Inc" at bounding box center [348, 136] width 101 height 13
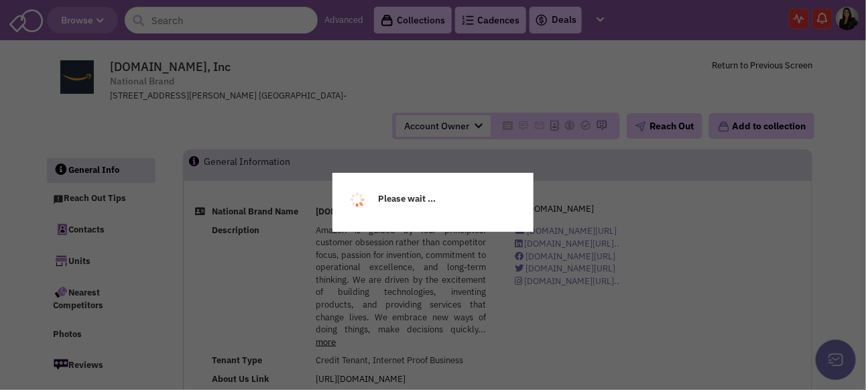
select select
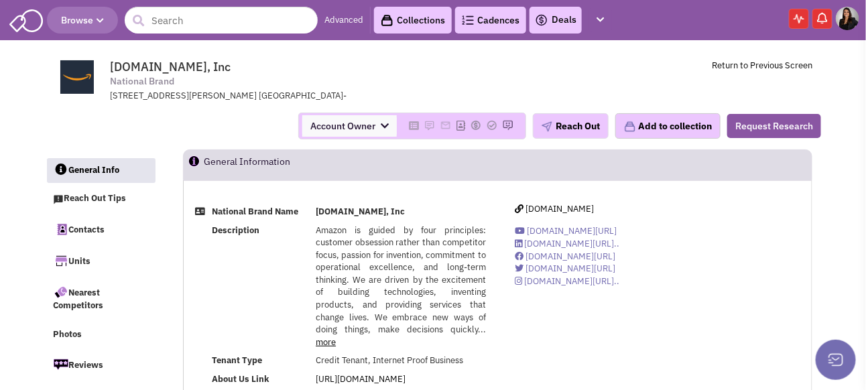
select select
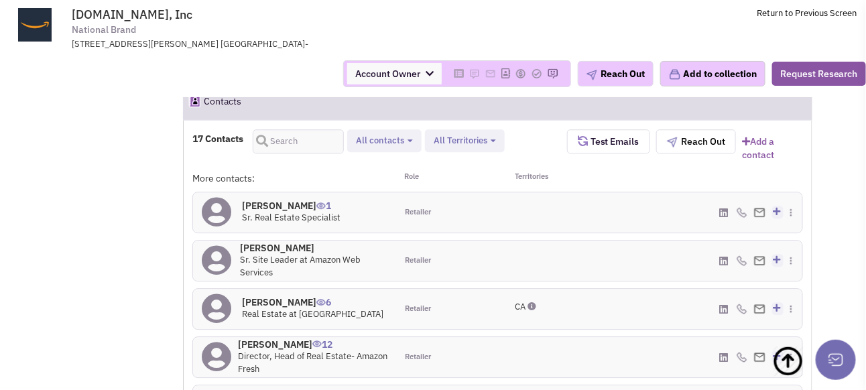
scroll to position [1273, 0]
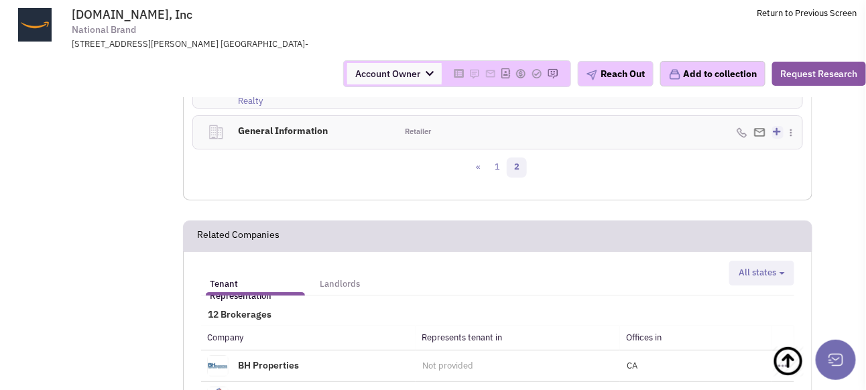
scroll to position [1575, 0]
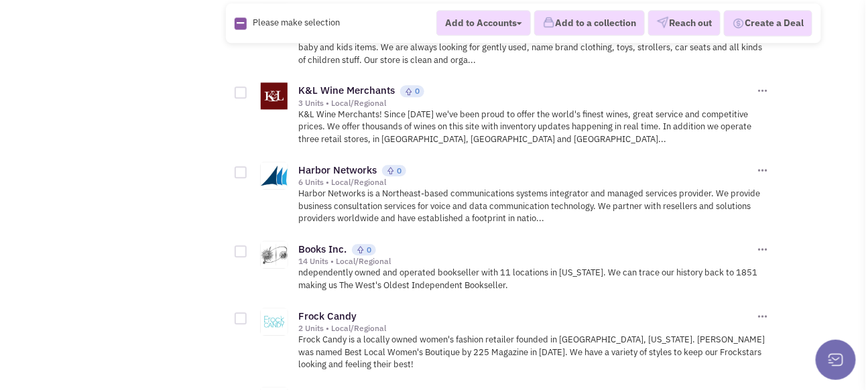
scroll to position [2747, 0]
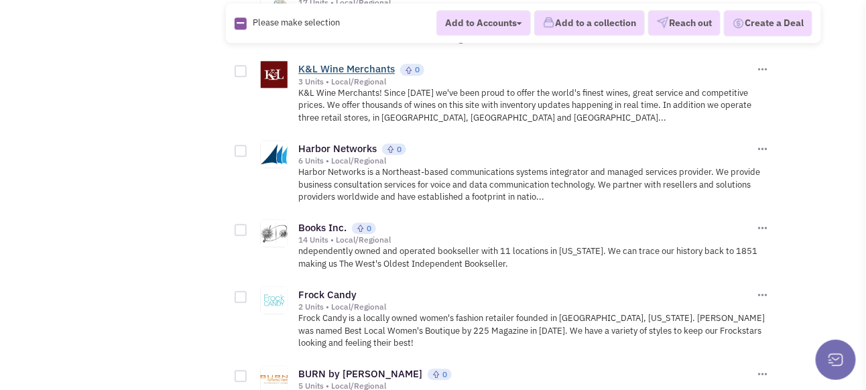
click at [353, 62] on link "K&L Wine Merchants" at bounding box center [346, 68] width 96 height 13
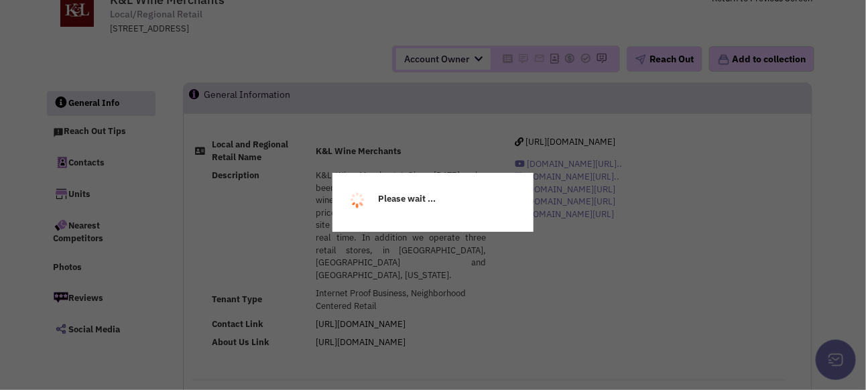
select select
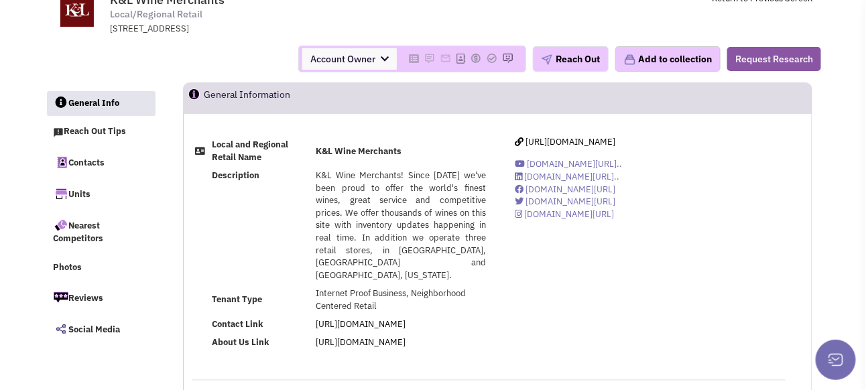
scroll to position [134, 0]
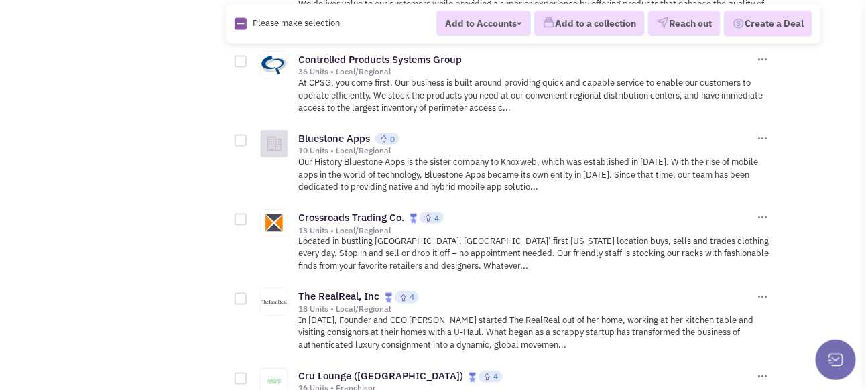
scroll to position [7371, 0]
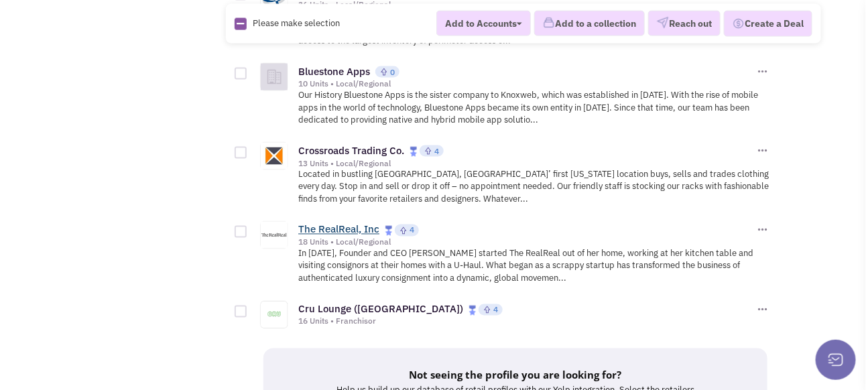
click at [340, 223] on link "The RealReal, Inc" at bounding box center [338, 229] width 81 height 13
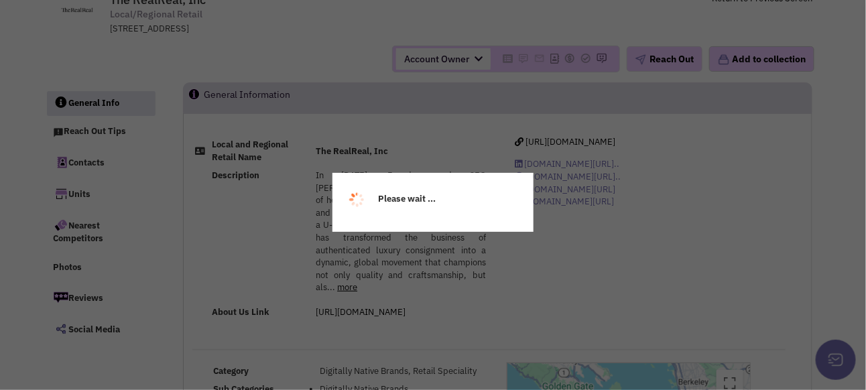
select select
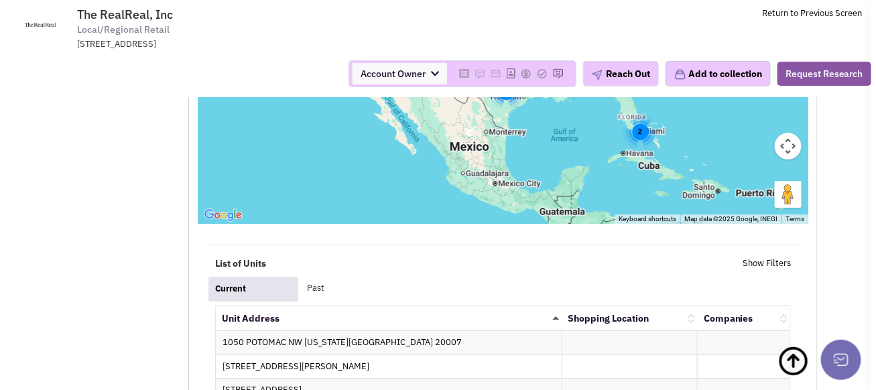
scroll to position [1407, 0]
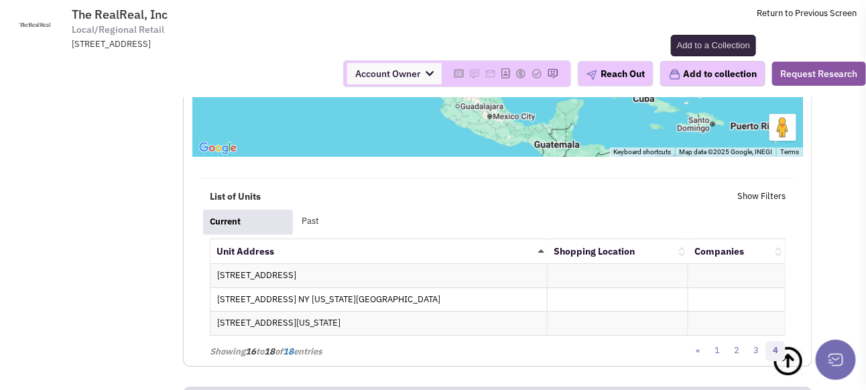
click at [692, 74] on button "Add to collection" at bounding box center [712, 73] width 105 height 25
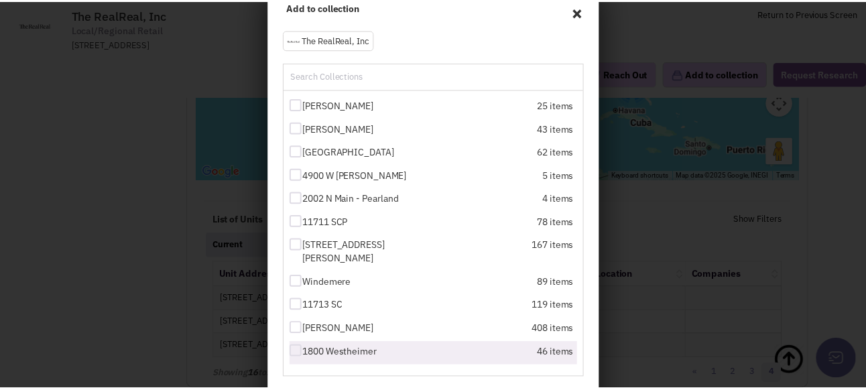
scroll to position [179, 0]
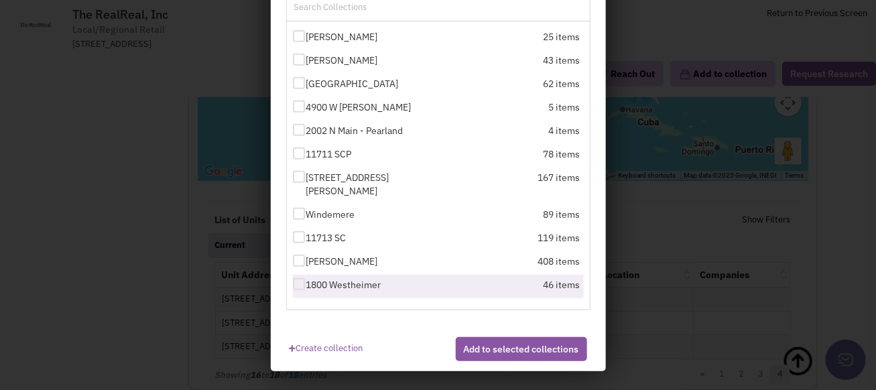
click at [298, 284] on div at bounding box center [299, 284] width 12 height 12
click at [306, 284] on input "1800 Westheimer" at bounding box center [310, 285] width 9 height 9
checkbox input "true"
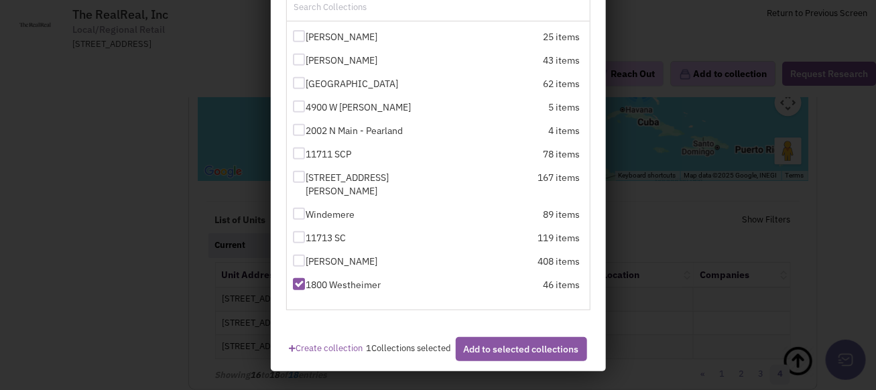
click at [493, 358] on button "Add to selected collections" at bounding box center [521, 349] width 131 height 24
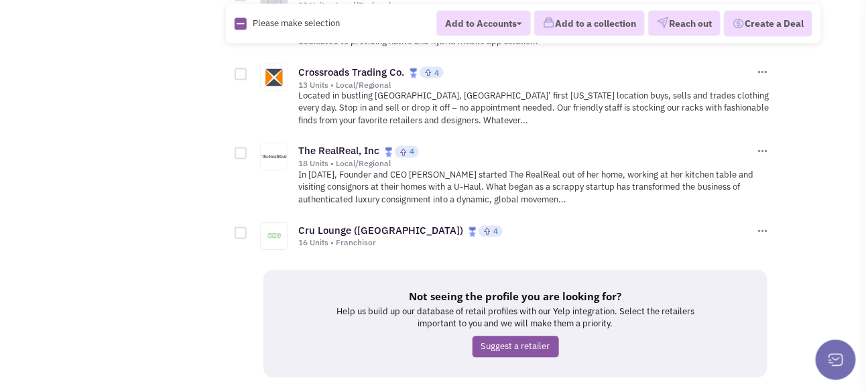
scroll to position [7455, 0]
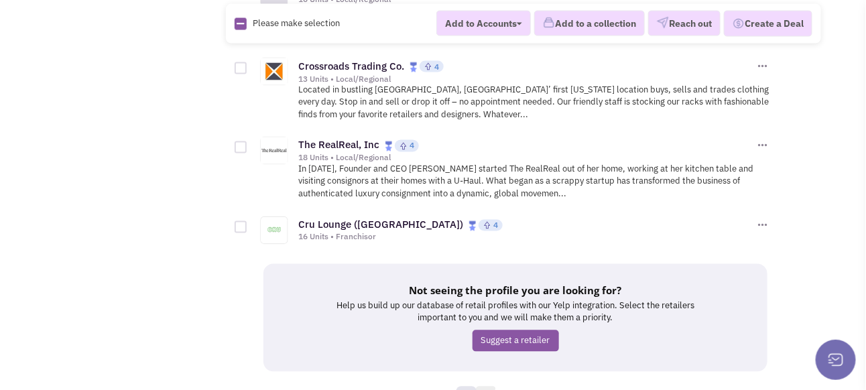
click at [486, 387] on link "7" at bounding box center [486, 397] width 20 height 20
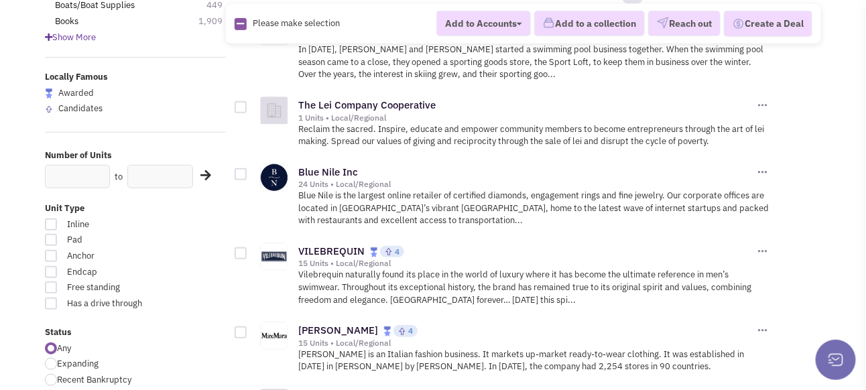
scroll to position [268, 0]
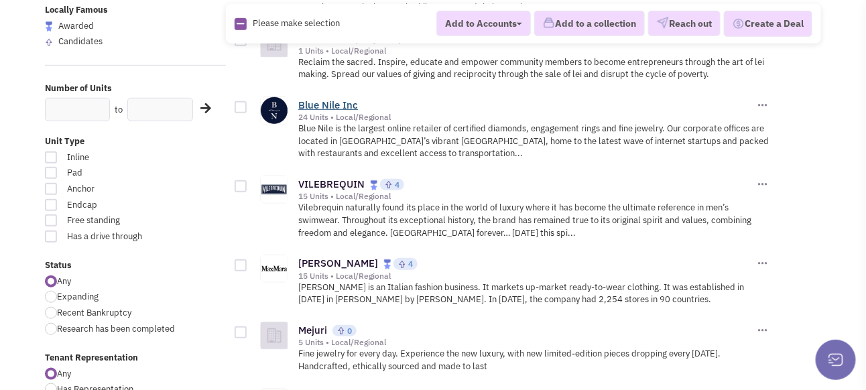
click at [326, 111] on link "Blue Nile Inc" at bounding box center [328, 104] width 60 height 13
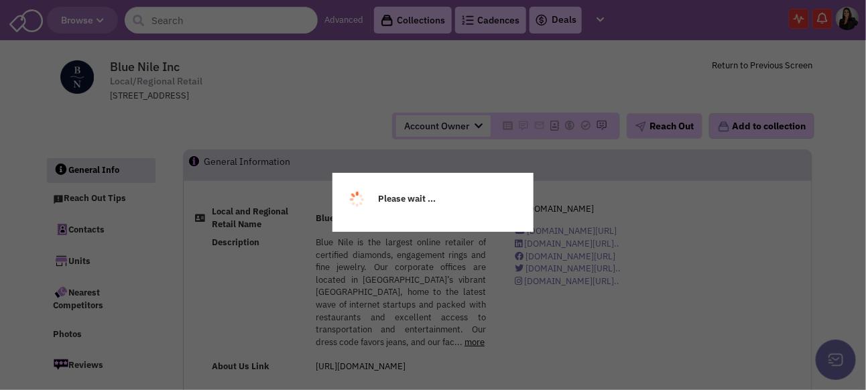
select select
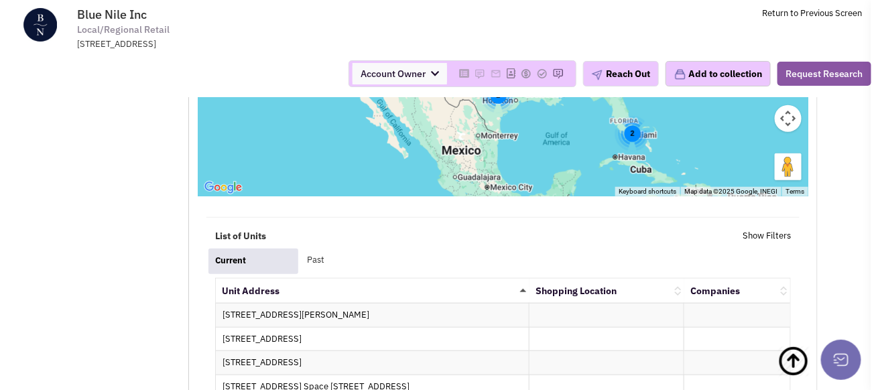
scroll to position [1987, 0]
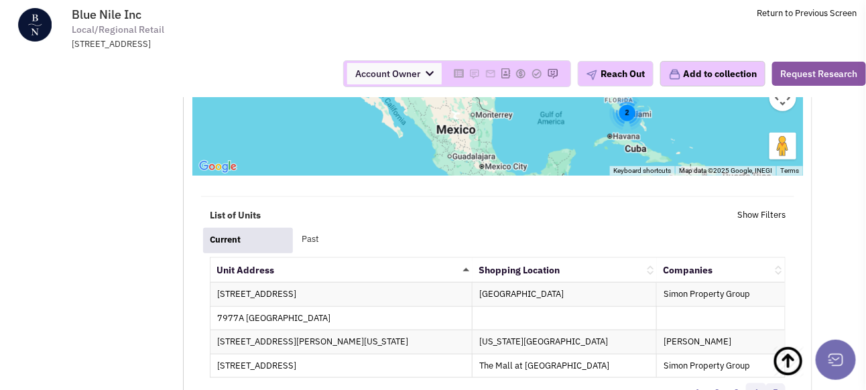
click at [755, 383] on link "4" at bounding box center [756, 393] width 20 height 20
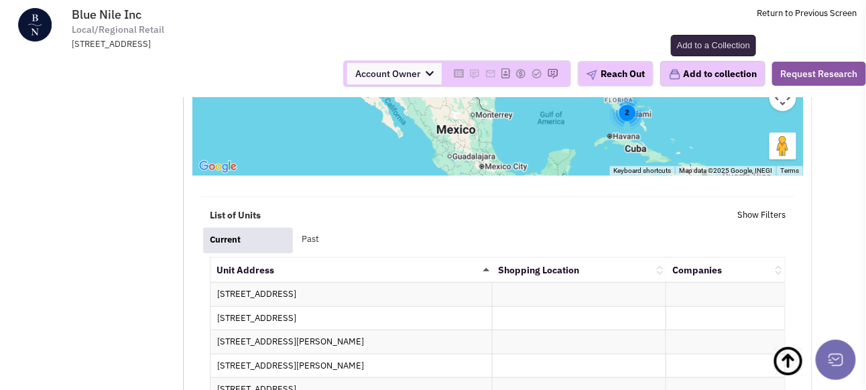
click at [698, 78] on button "Add to collection" at bounding box center [712, 73] width 105 height 25
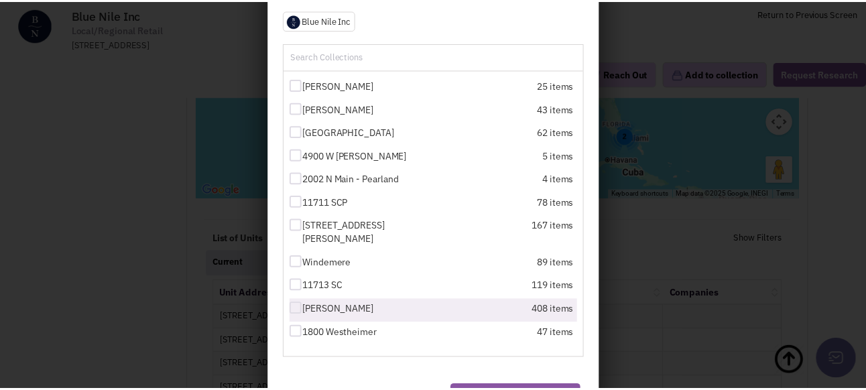
scroll to position [179, 0]
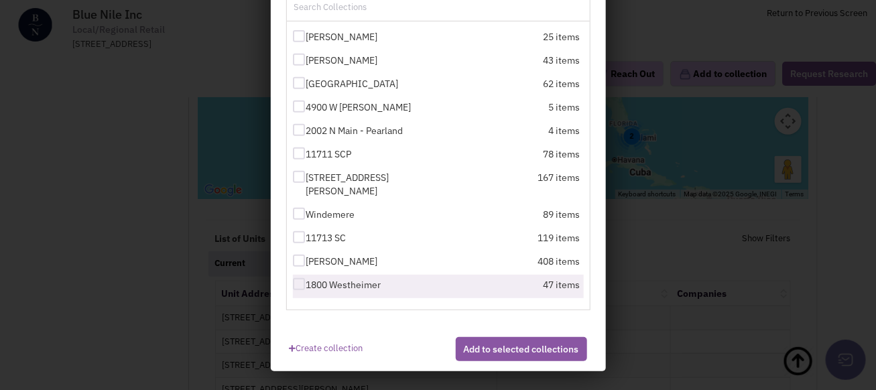
click at [295, 283] on div at bounding box center [299, 284] width 12 height 12
click at [306, 283] on input "1800 Westheimer" at bounding box center [310, 285] width 9 height 9
checkbox input "true"
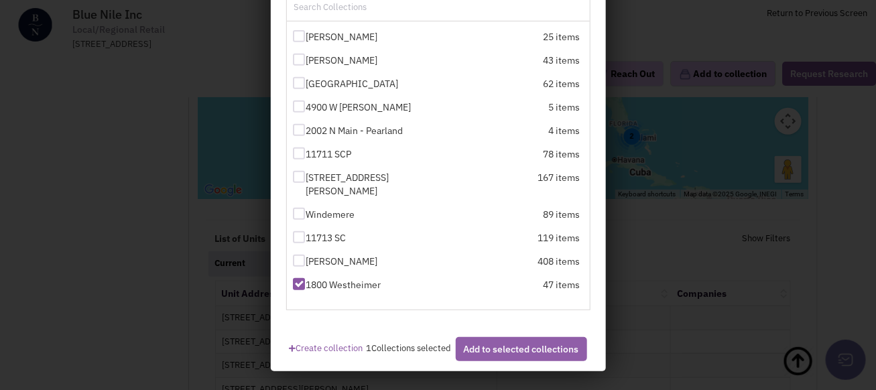
click at [472, 361] on button "Add to selected collections" at bounding box center [521, 349] width 131 height 24
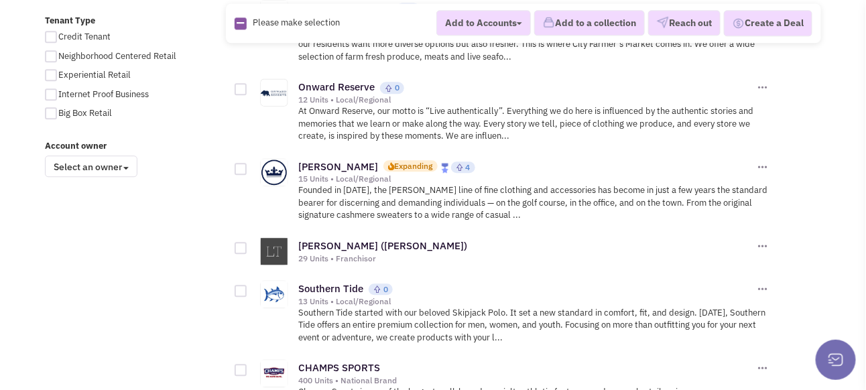
scroll to position [1072, 0]
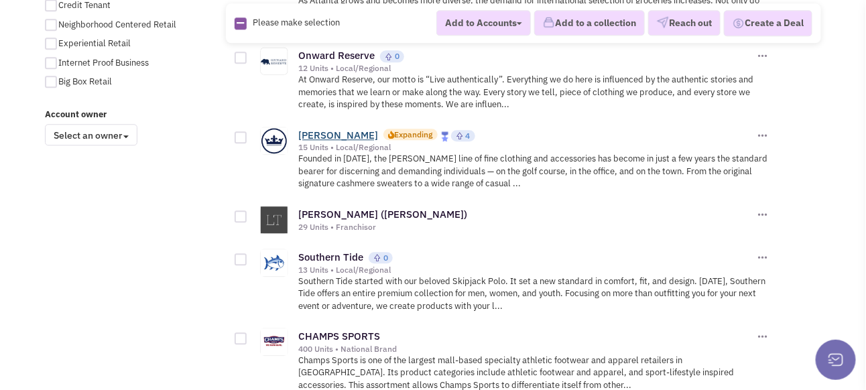
click at [321, 141] on link "Peter Millar" at bounding box center [338, 135] width 80 height 13
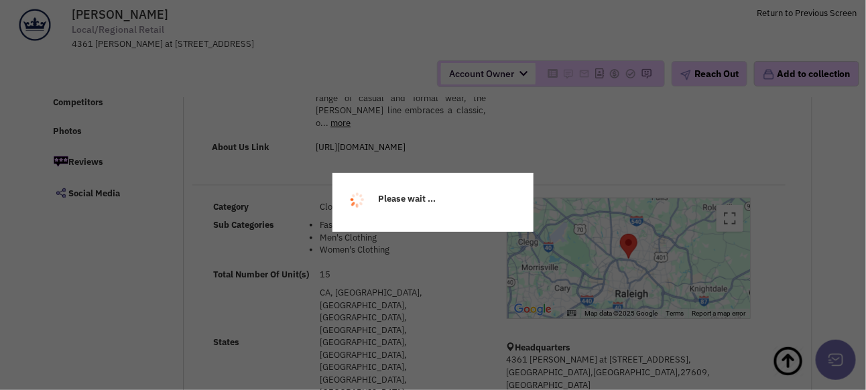
select select
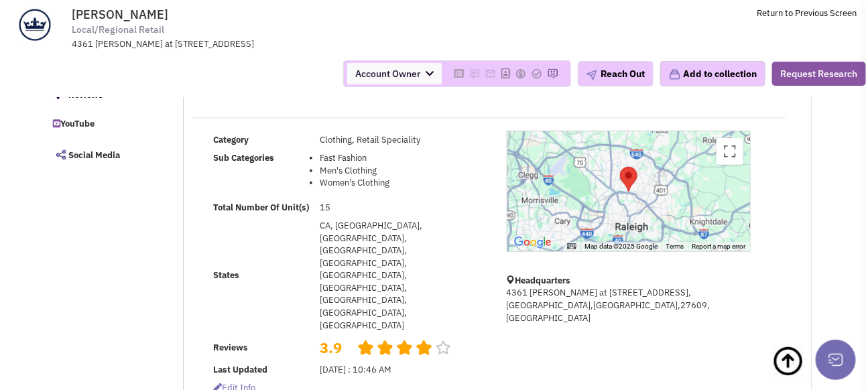
scroll to position [245, 0]
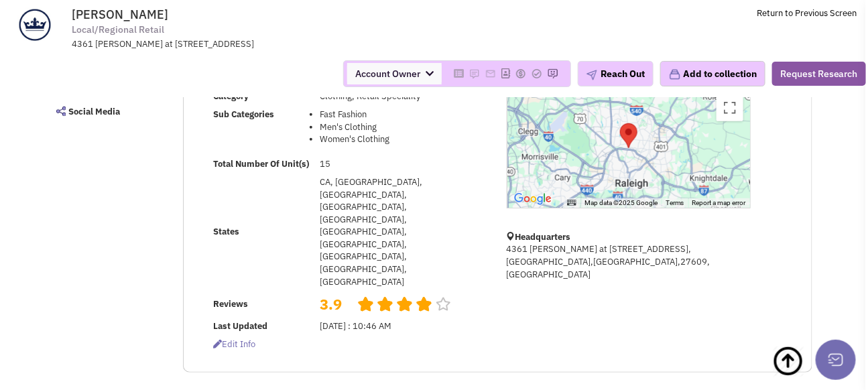
select select
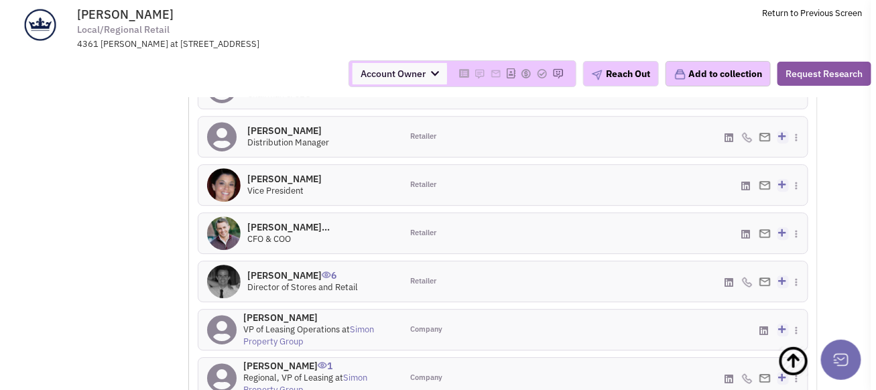
scroll to position [1183, 0]
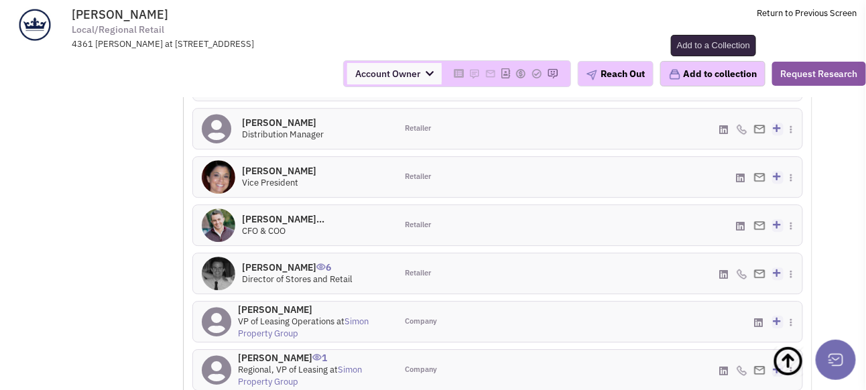
click at [705, 76] on button "Add to collection" at bounding box center [712, 73] width 105 height 25
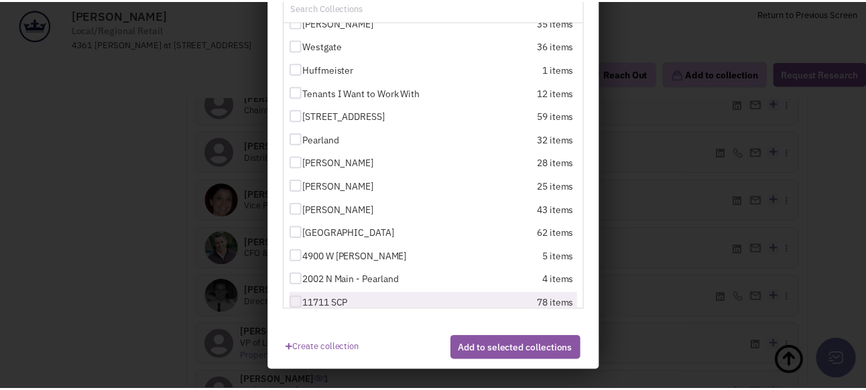
scroll to position [212, 0]
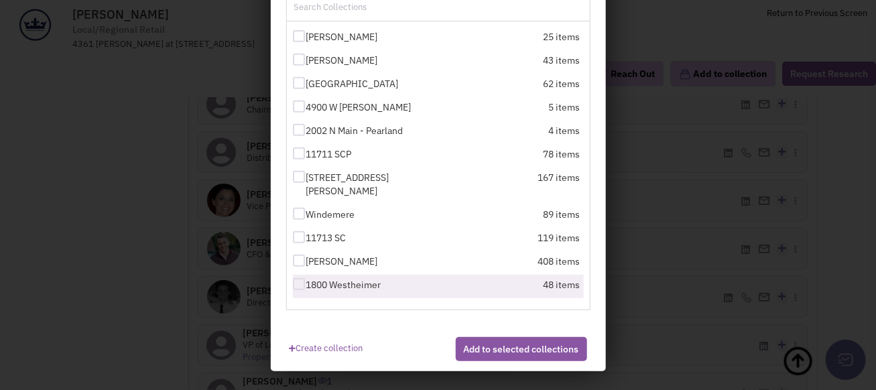
click at [293, 287] on div at bounding box center [299, 284] width 12 height 12
click at [306, 287] on input "1800 Westheimer" at bounding box center [310, 285] width 9 height 9
checkbox input "true"
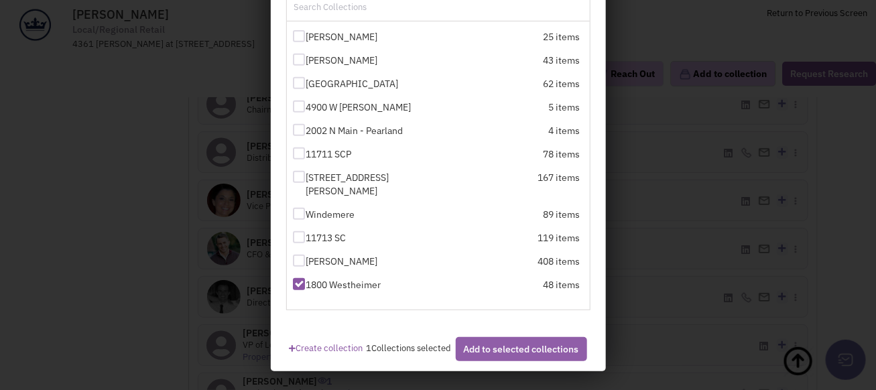
click at [516, 361] on button "Add to selected collections" at bounding box center [521, 349] width 131 height 24
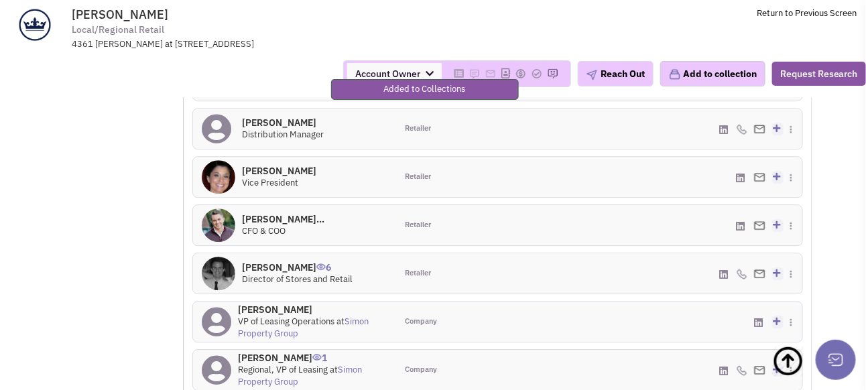
scroll to position [1250, 0]
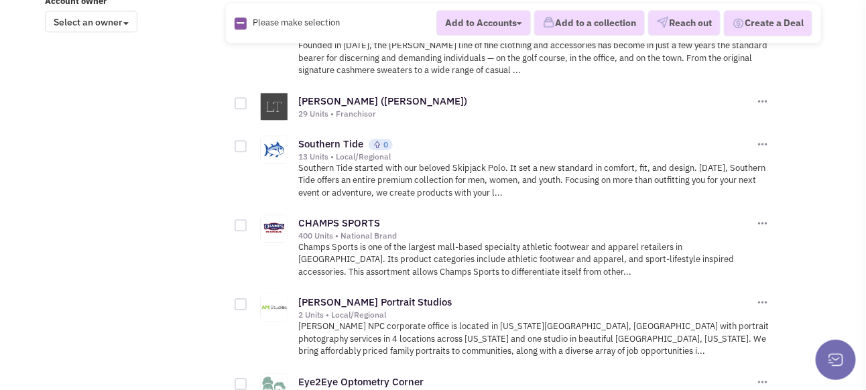
scroll to position [1206, 0]
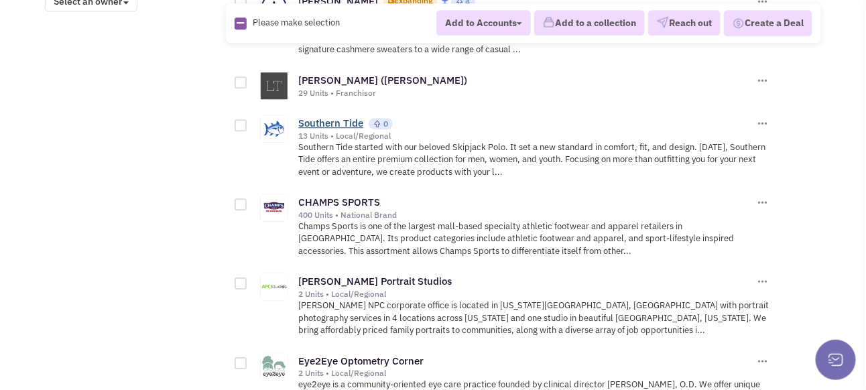
click at [329, 129] on link "Southern Tide" at bounding box center [330, 123] width 65 height 13
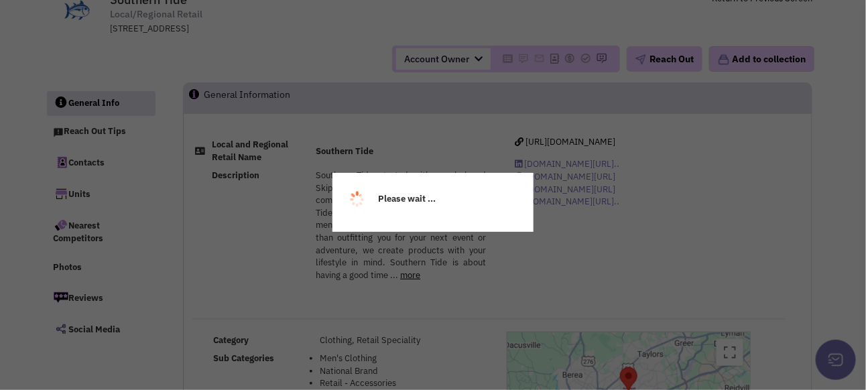
select select
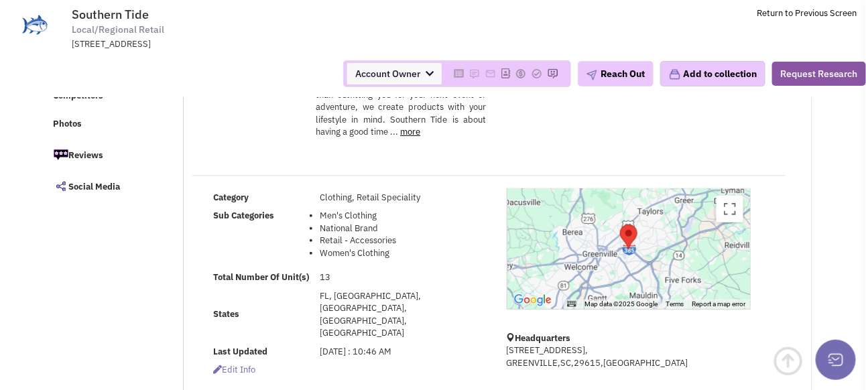
scroll to position [134, 0]
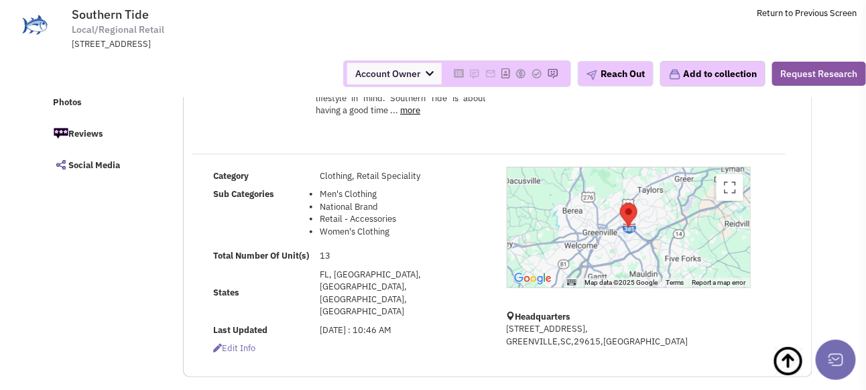
select select
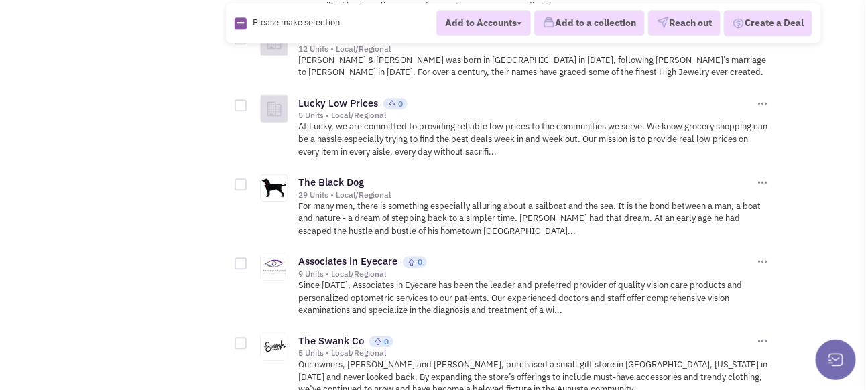
scroll to position [2747, 0]
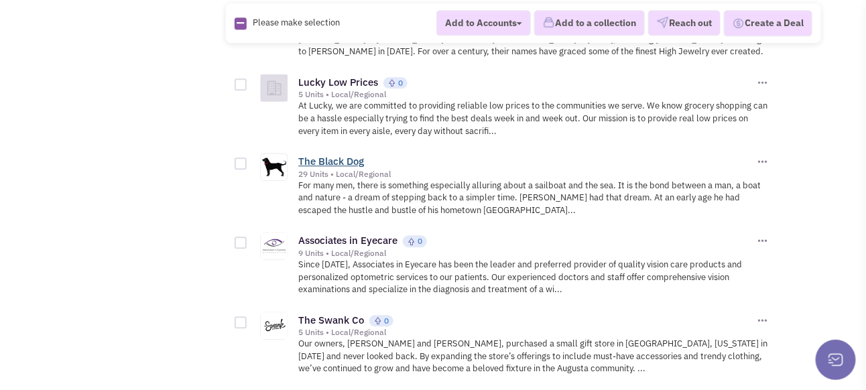
click at [325, 158] on link "The Black Dog" at bounding box center [331, 161] width 66 height 13
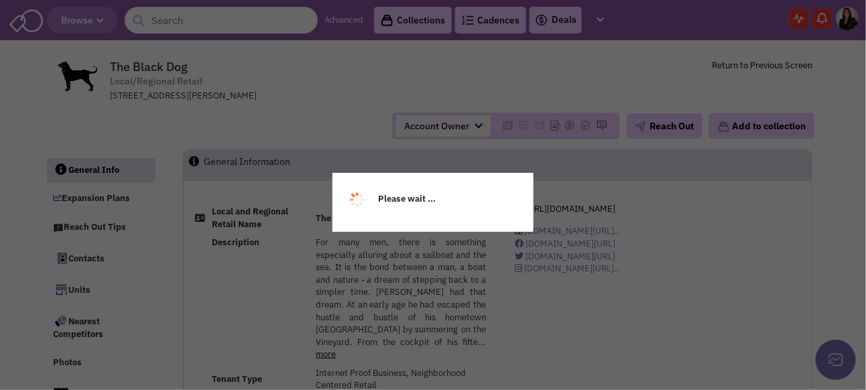
select select
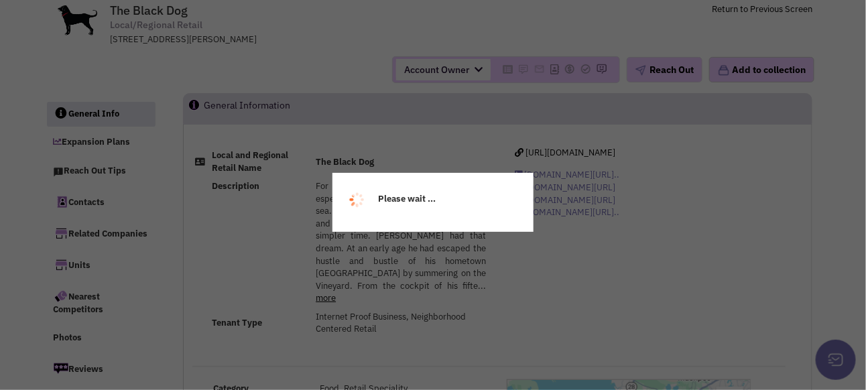
scroll to position [134, 0]
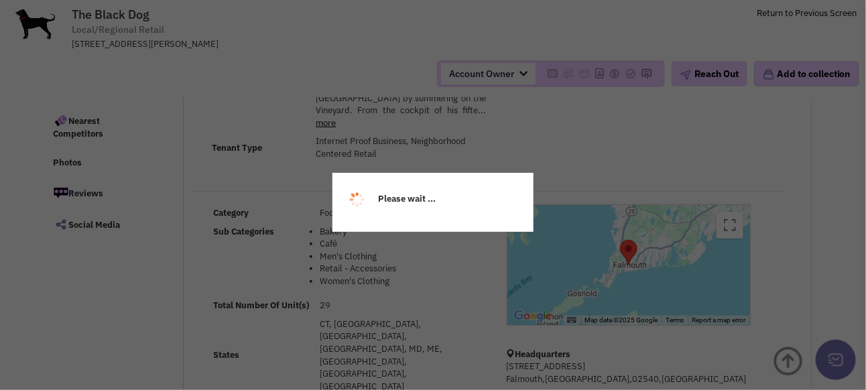
select select
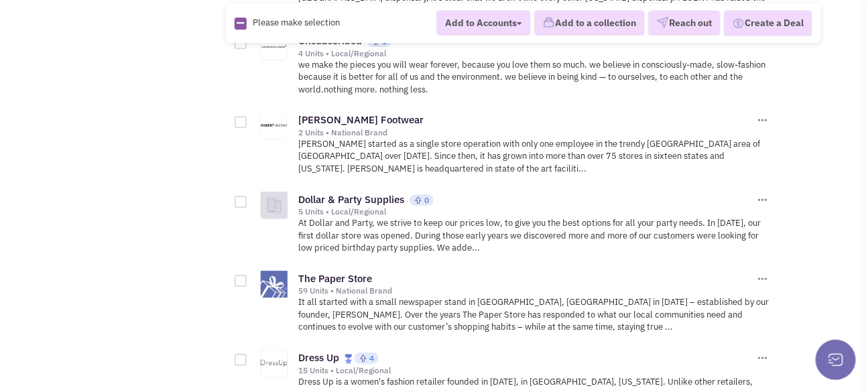
scroll to position [4623, 0]
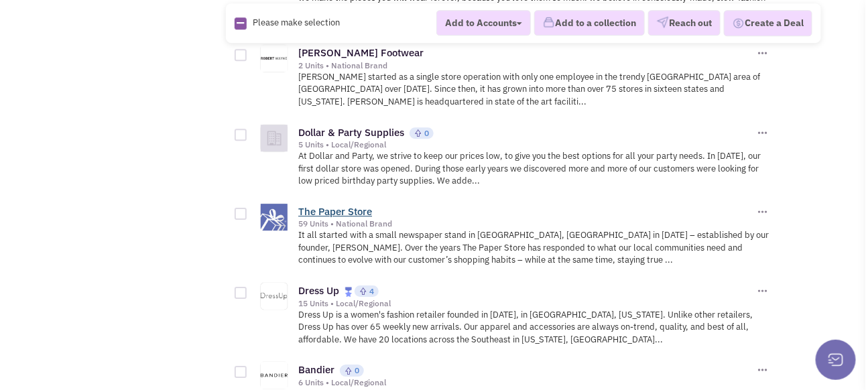
click at [332, 205] on link "The Paper Store" at bounding box center [335, 211] width 74 height 13
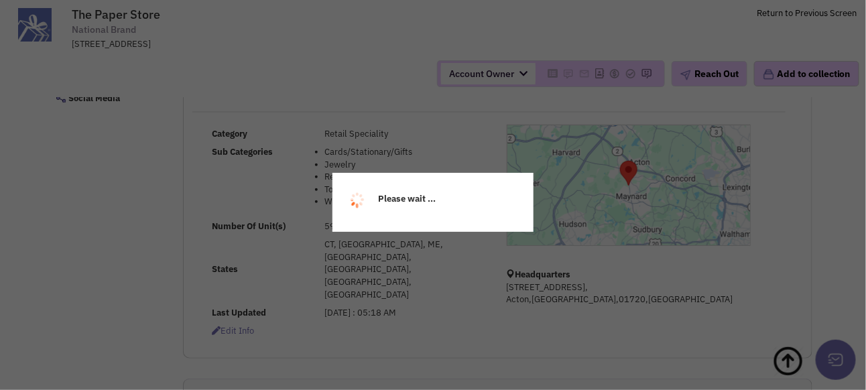
scroll to position [172, 0]
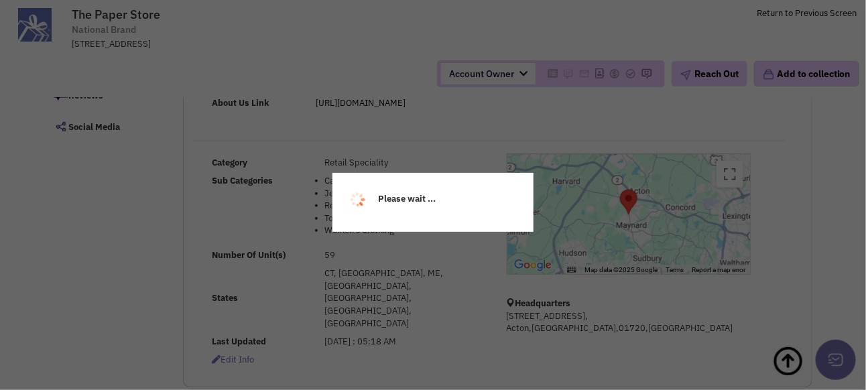
select select
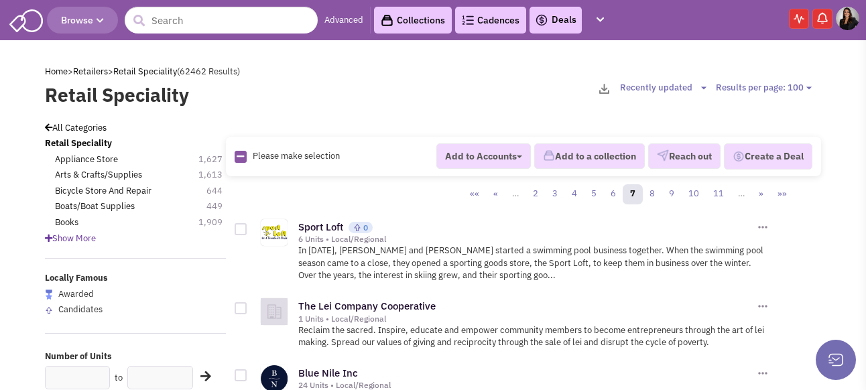
scroll to position [4623, 0]
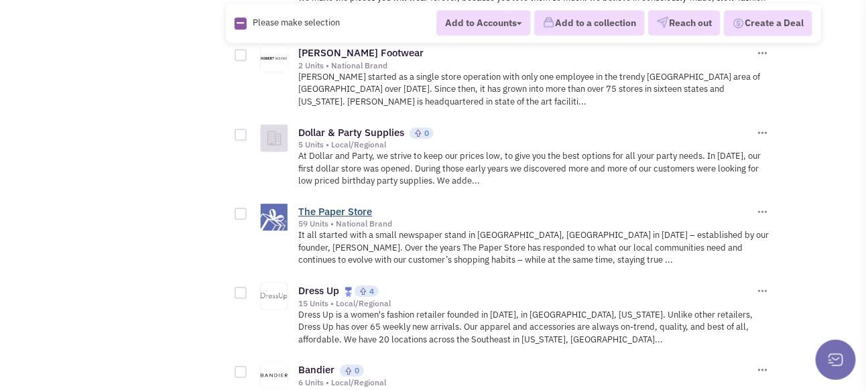
click at [352, 205] on link "The Paper Store" at bounding box center [335, 211] width 74 height 13
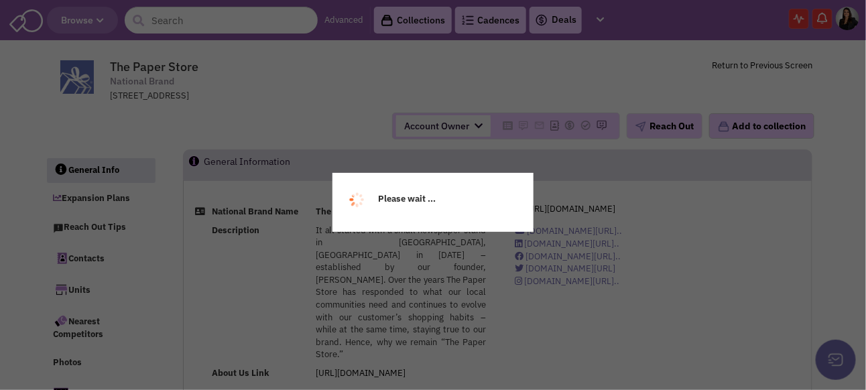
select select
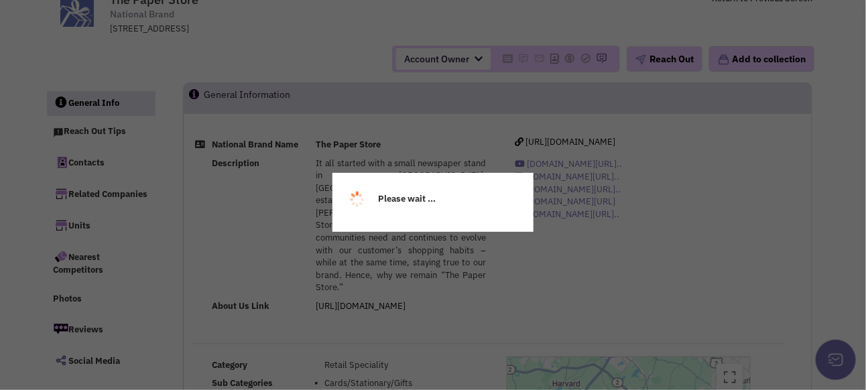
select select
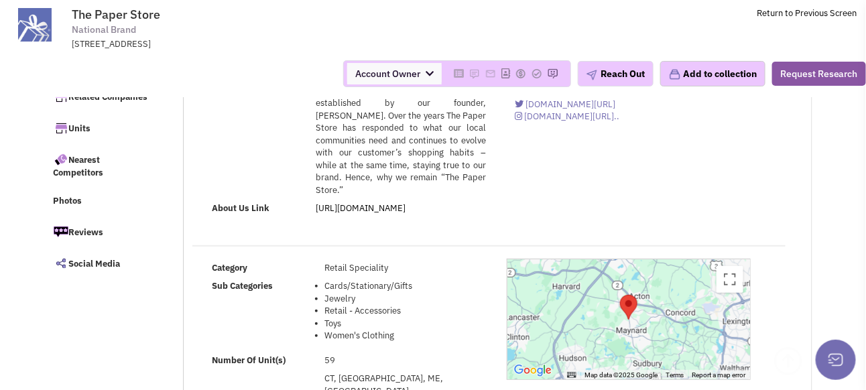
scroll to position [134, 0]
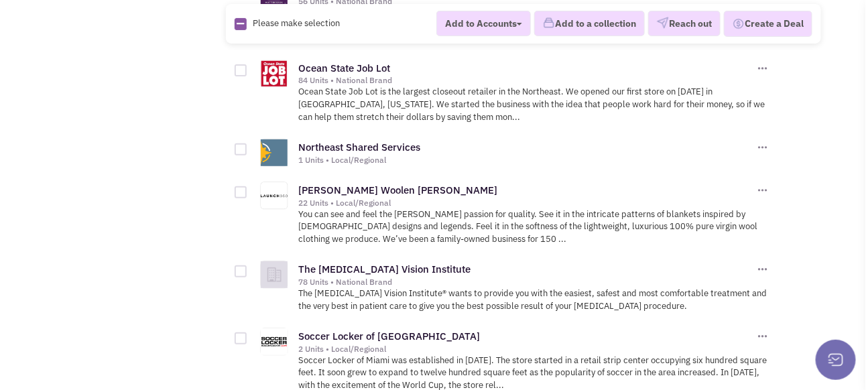
scroll to position [5159, 0]
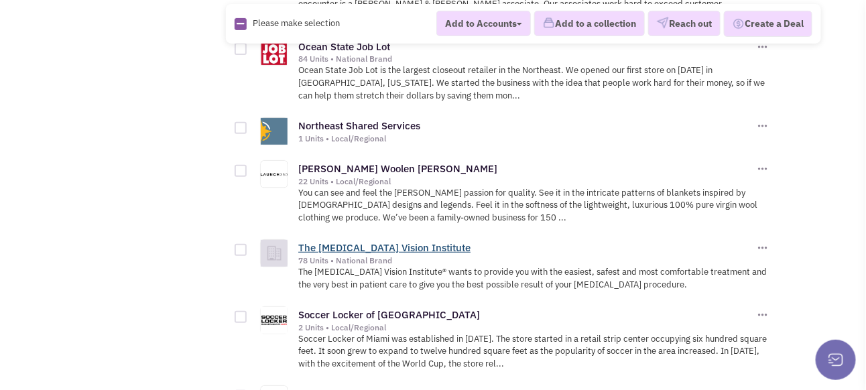
click at [344, 241] on link "The LASIK Vision Institute" at bounding box center [384, 247] width 172 height 13
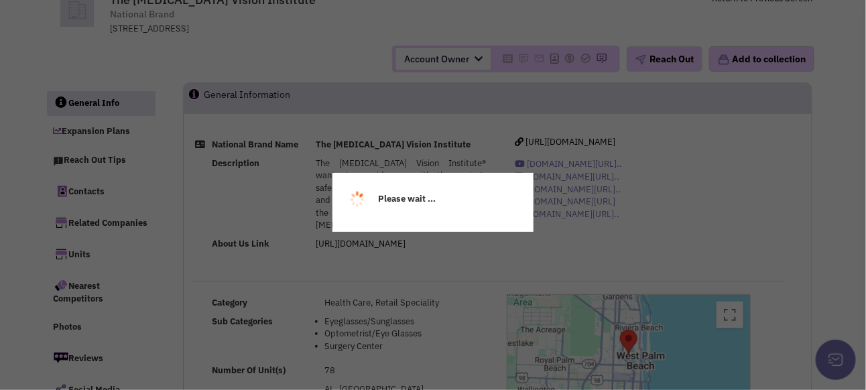
select select
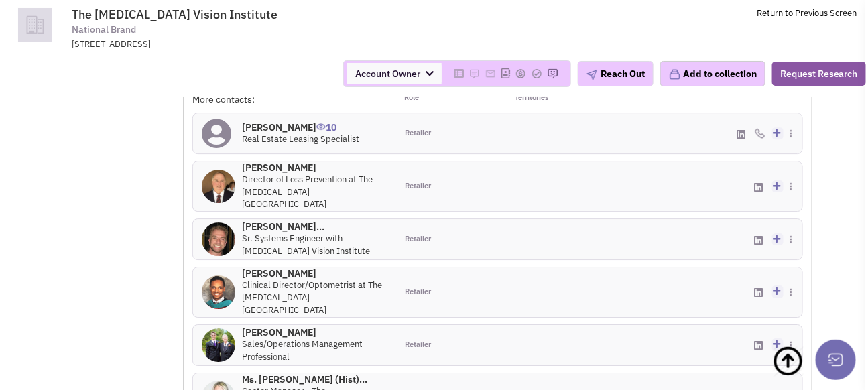
scroll to position [1340, 0]
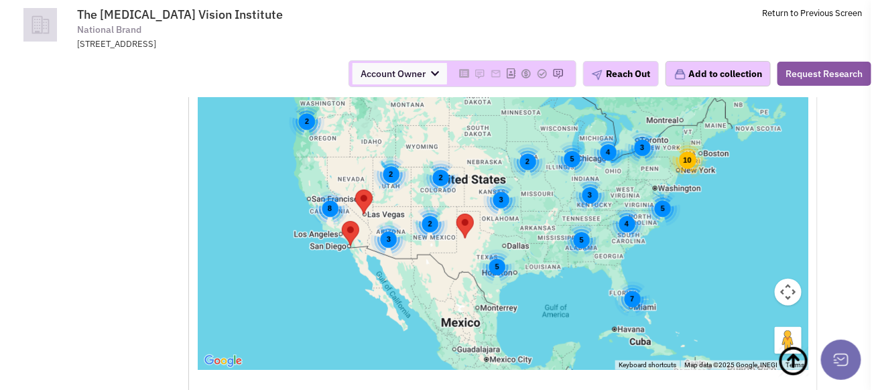
scroll to position [1843, 0]
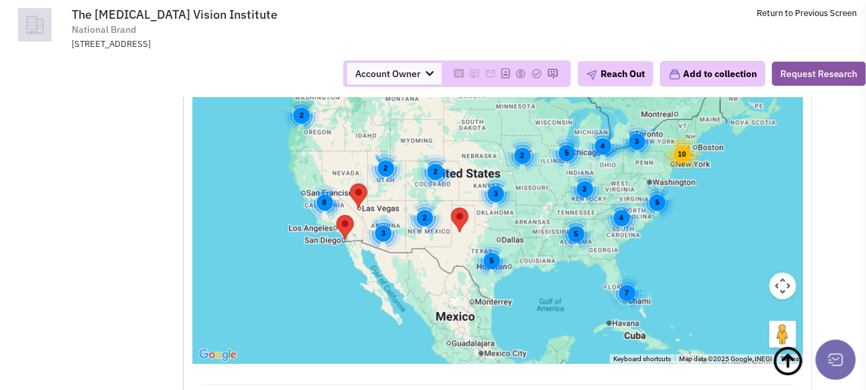
click at [704, 74] on button "Add to collection" at bounding box center [712, 73] width 105 height 25
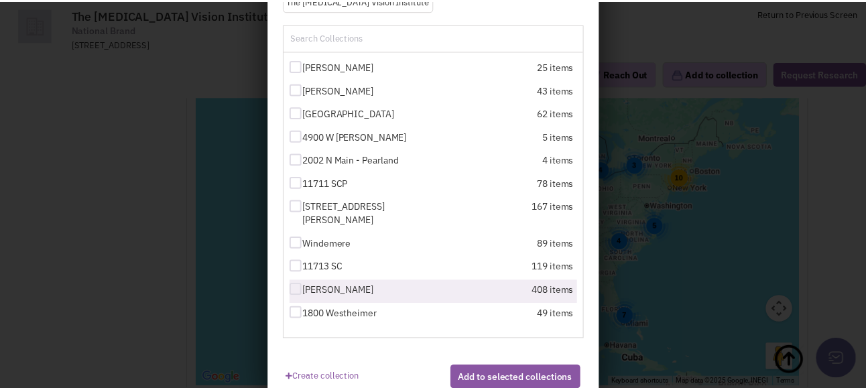
scroll to position [179, 0]
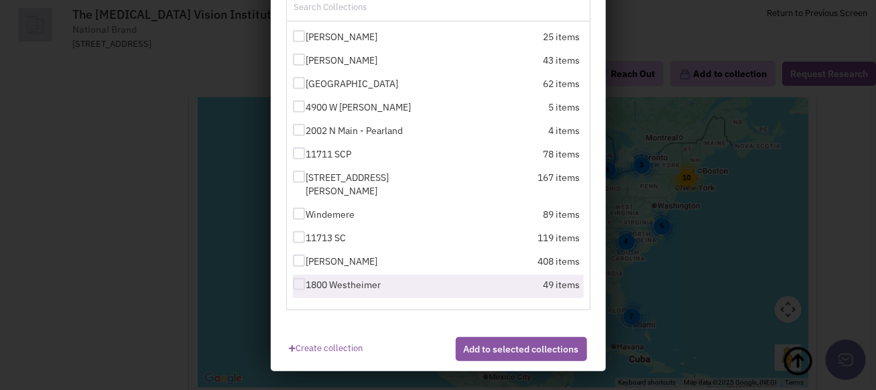
click at [293, 279] on div at bounding box center [299, 284] width 12 height 12
click at [306, 281] on input "1800 Westheimer" at bounding box center [310, 285] width 9 height 9
checkbox input "true"
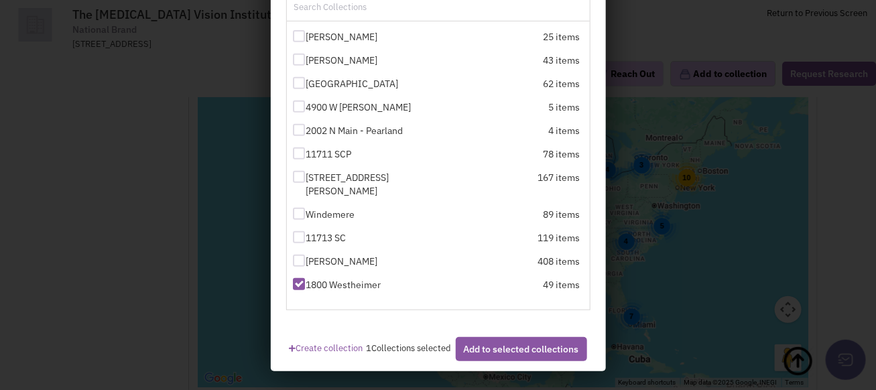
click at [499, 354] on button "Add to selected collections" at bounding box center [521, 349] width 131 height 24
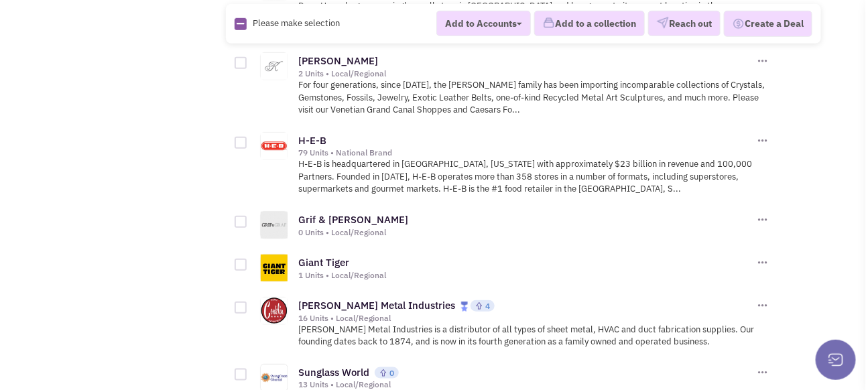
scroll to position [6968, 0]
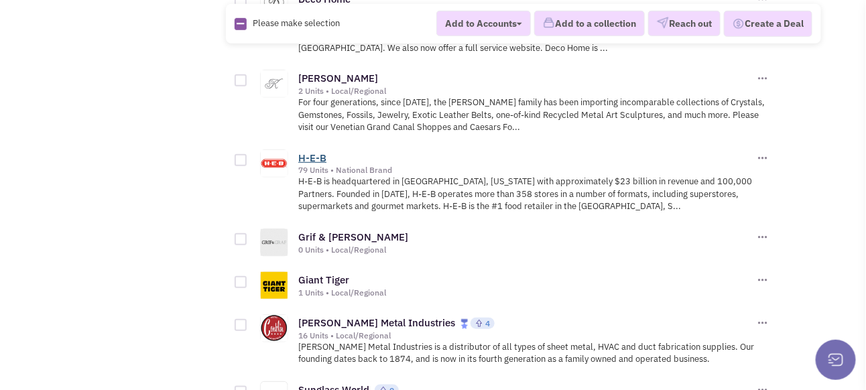
click at [316, 151] on link "H-E-B" at bounding box center [312, 157] width 28 height 13
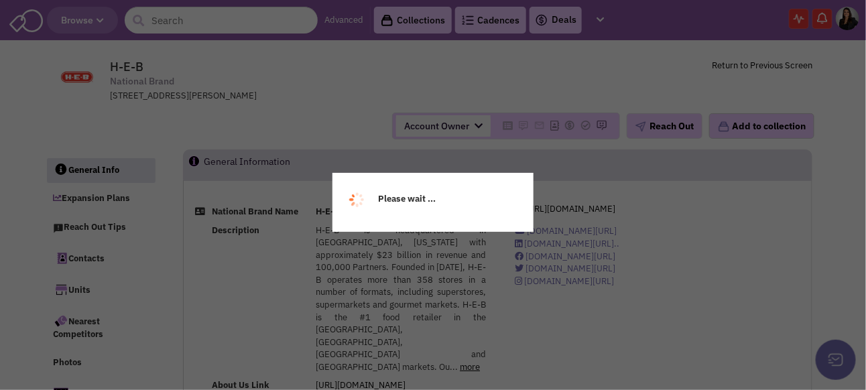
select select
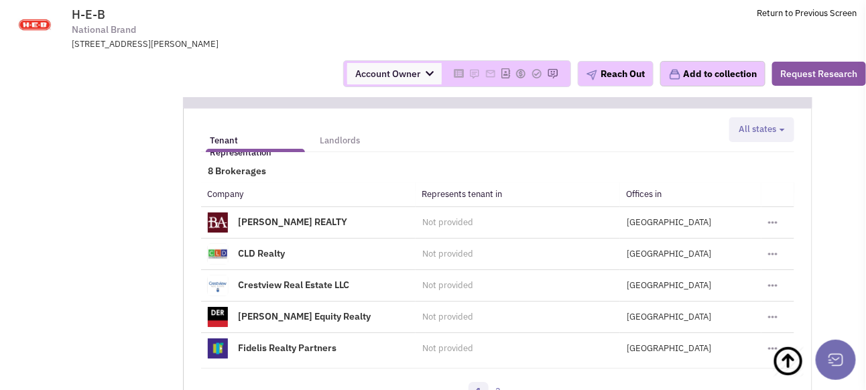
scroll to position [1474, 0]
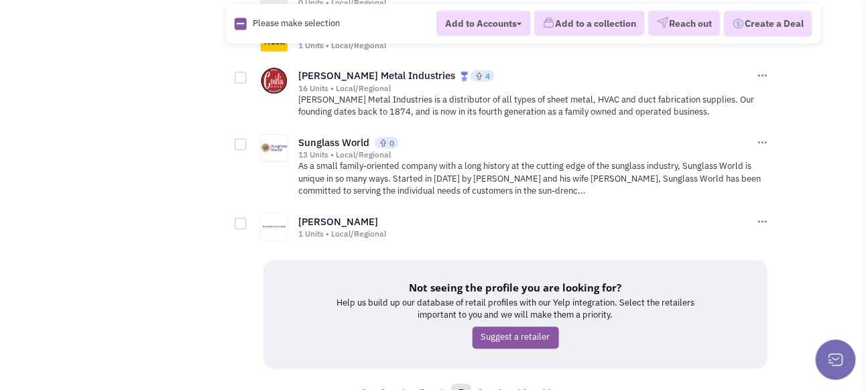
scroll to position [7239, 0]
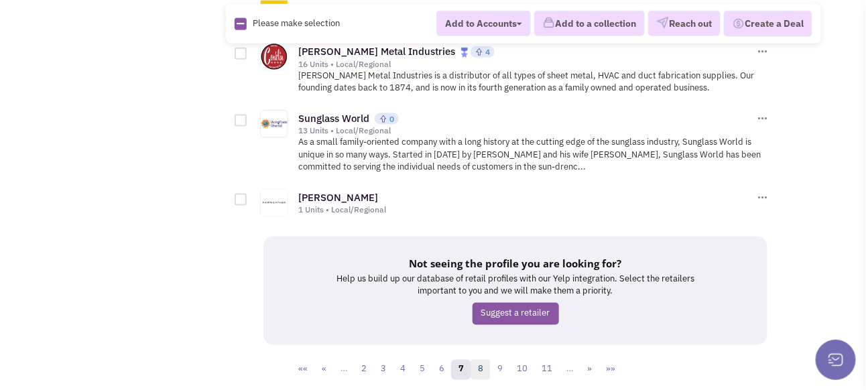
click at [483, 360] on link "8" at bounding box center [480, 370] width 20 height 20
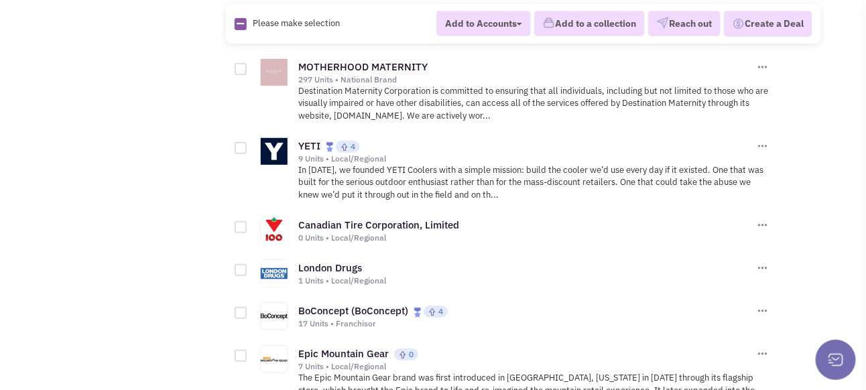
scroll to position [1809, 0]
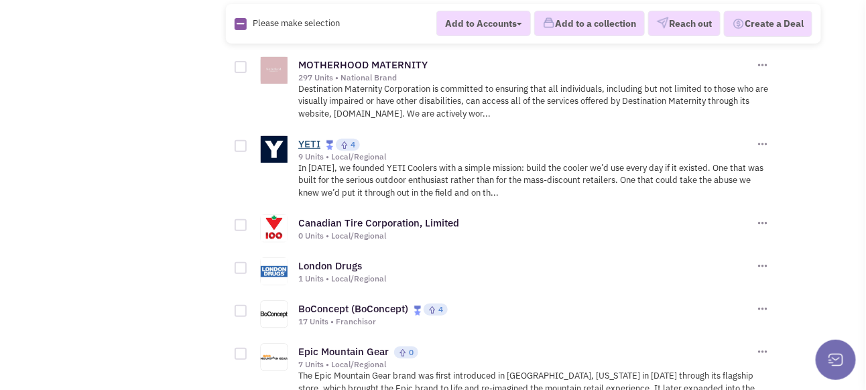
click at [311, 137] on link "YETI" at bounding box center [309, 143] width 22 height 13
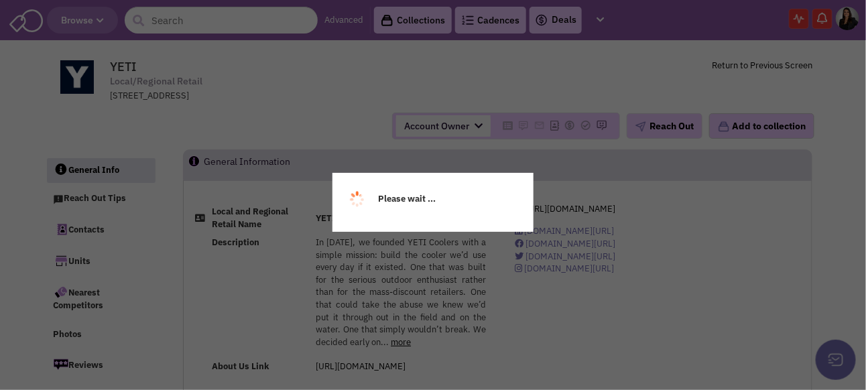
select select
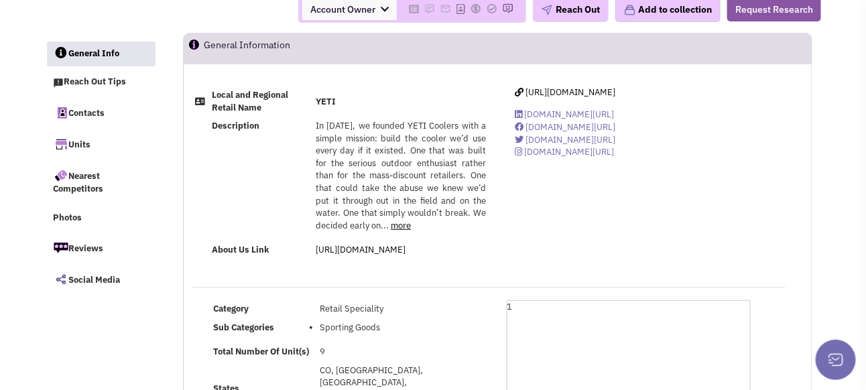
select select
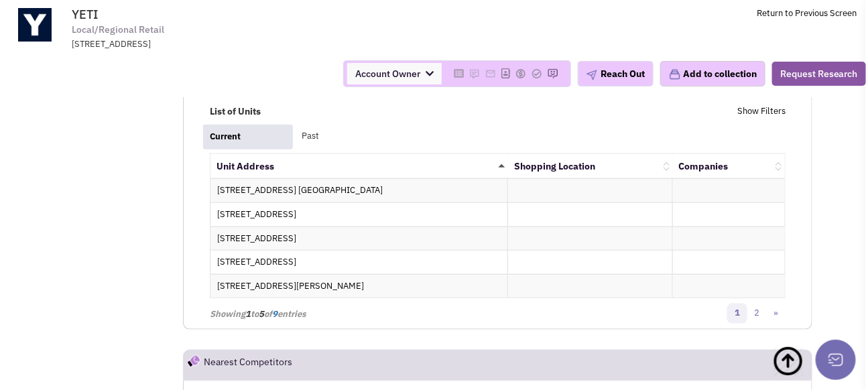
scroll to position [2077, 0]
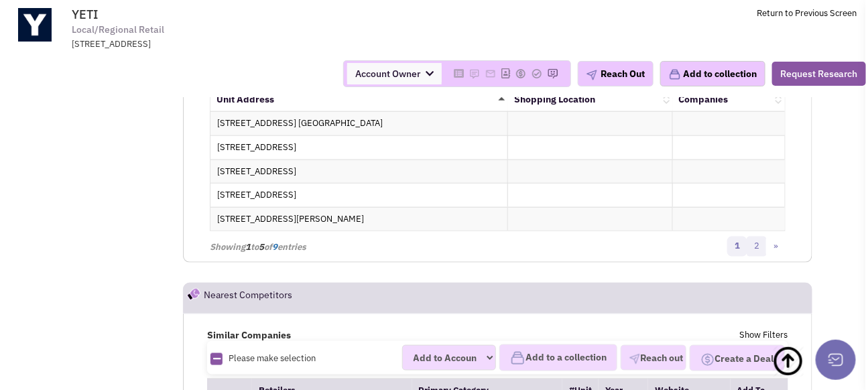
click at [756, 257] on link "2" at bounding box center [756, 247] width 20 height 20
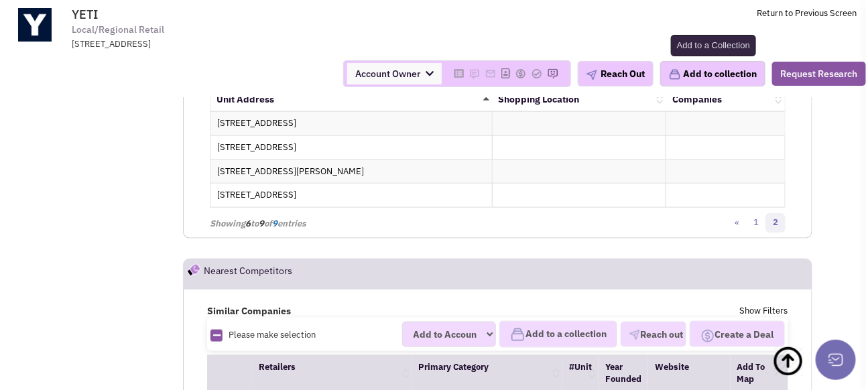
click at [698, 80] on button "Add to collection" at bounding box center [712, 73] width 105 height 25
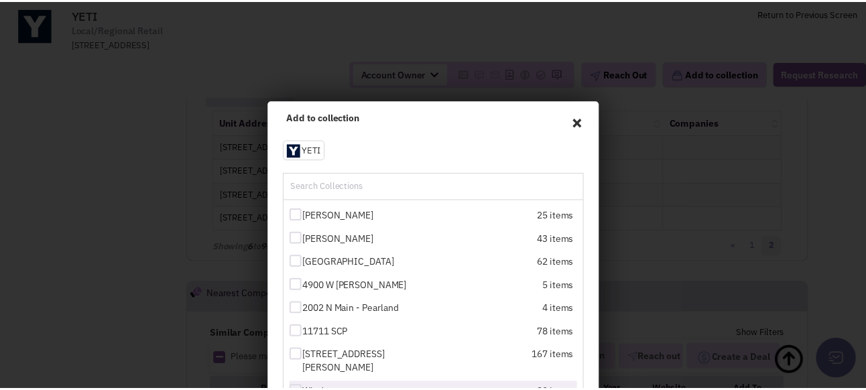
scroll to position [179, 0]
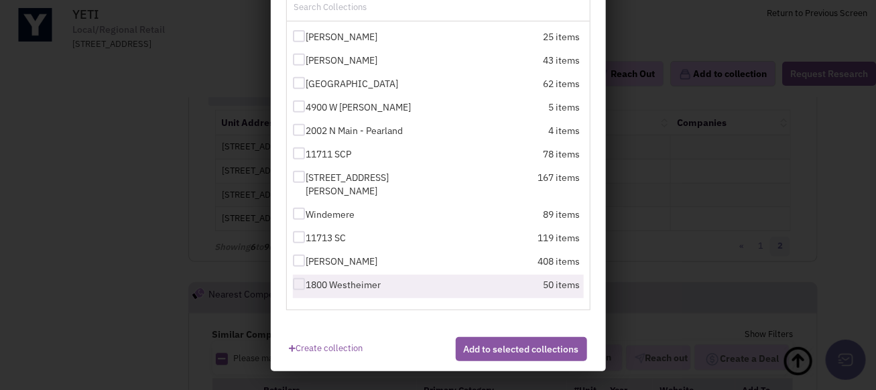
click at [298, 285] on div at bounding box center [299, 284] width 12 height 12
click at [306, 285] on input "1800 Westheimer" at bounding box center [310, 285] width 9 height 9
checkbox input "true"
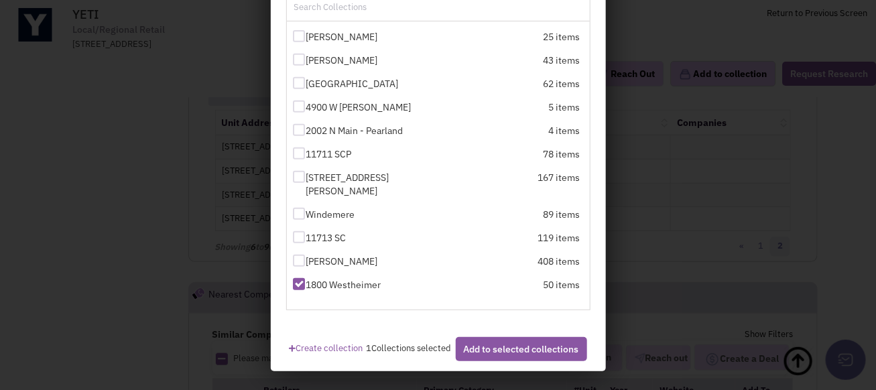
click at [509, 358] on button "Add to selected collections" at bounding box center [521, 349] width 131 height 24
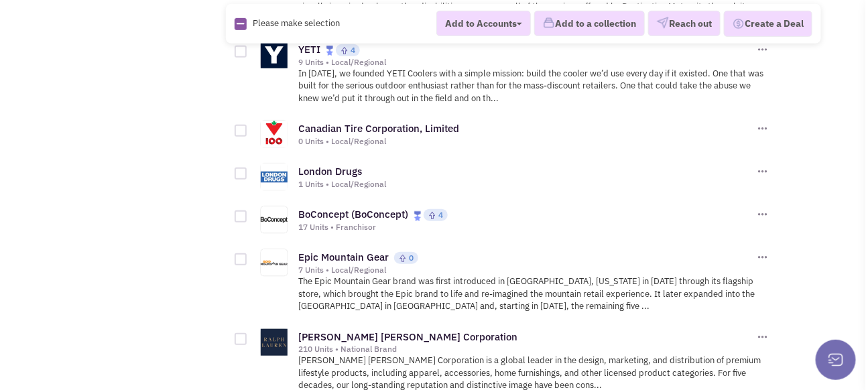
scroll to position [1943, 0]
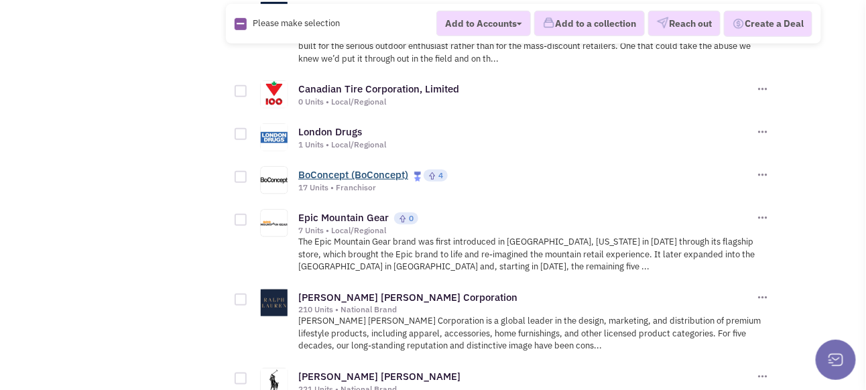
click at [326, 168] on link "BoConcept (BoConcept)" at bounding box center [353, 174] width 110 height 13
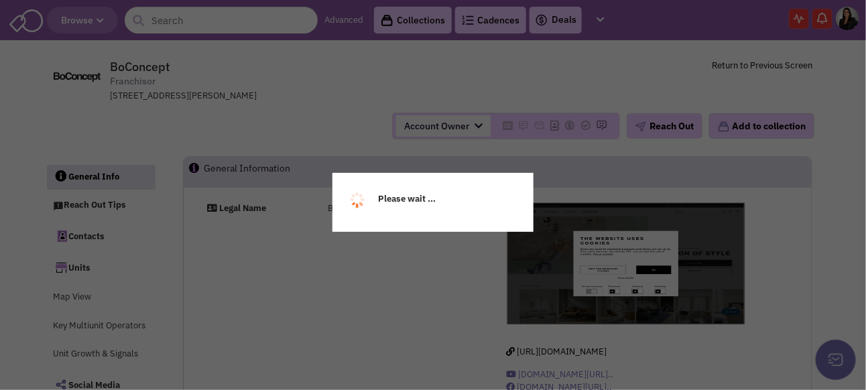
select select
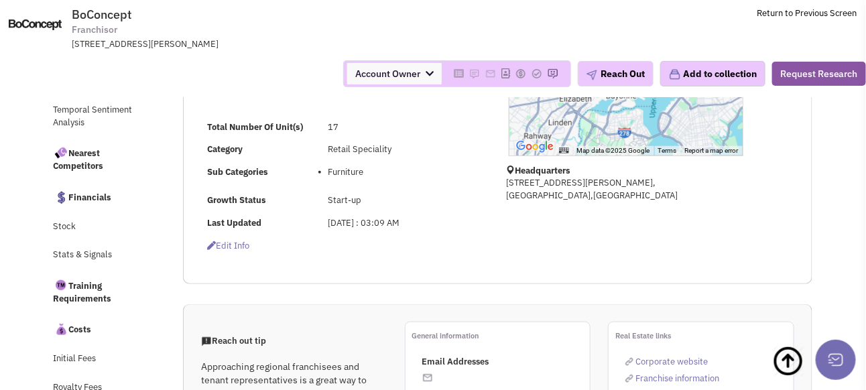
scroll to position [335, 0]
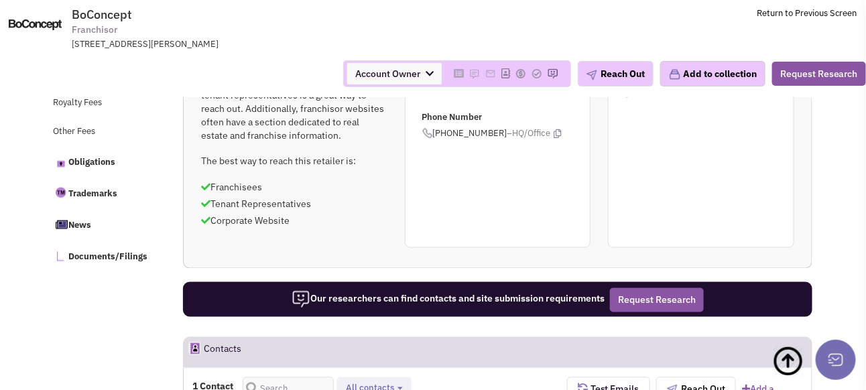
select select
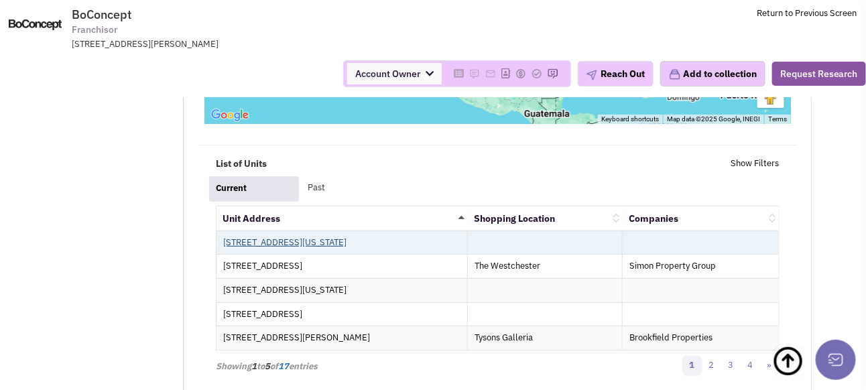
scroll to position [1720, 0]
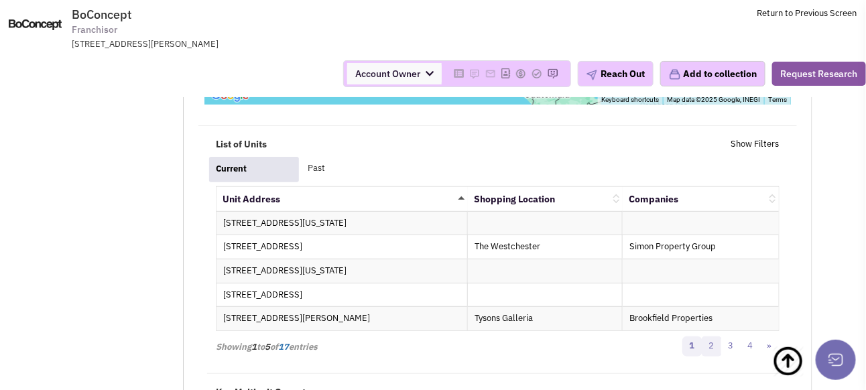
click at [714, 356] on link "2" at bounding box center [712, 346] width 20 height 20
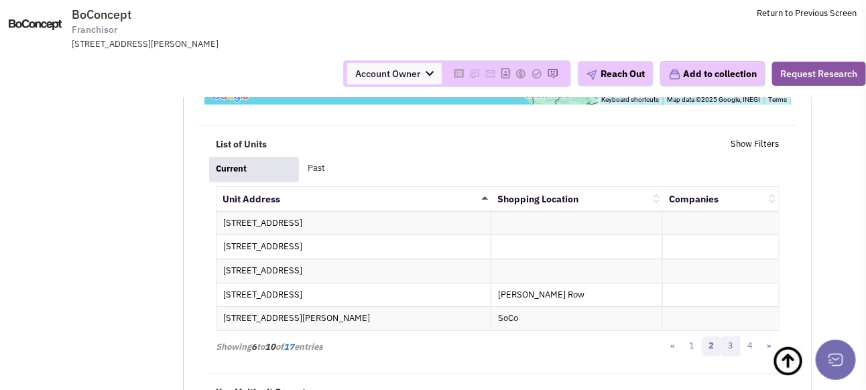
click at [729, 356] on link "3" at bounding box center [731, 346] width 20 height 20
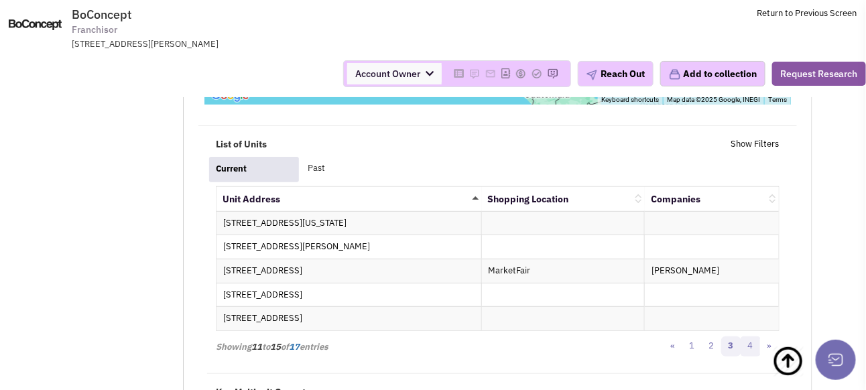
click at [751, 356] on link "4" at bounding box center [750, 346] width 20 height 20
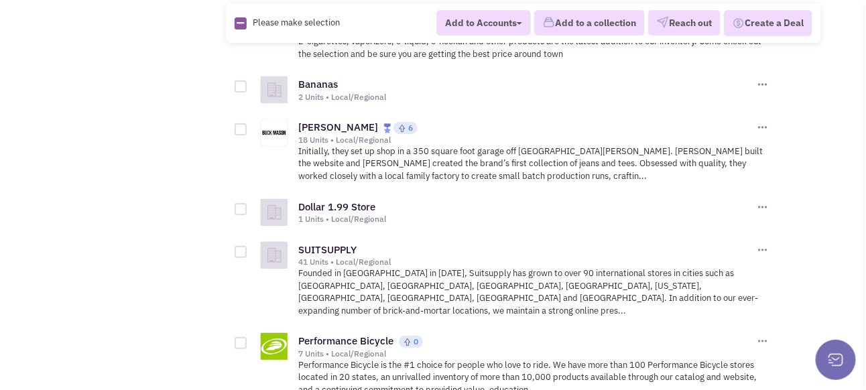
scroll to position [3350, 0]
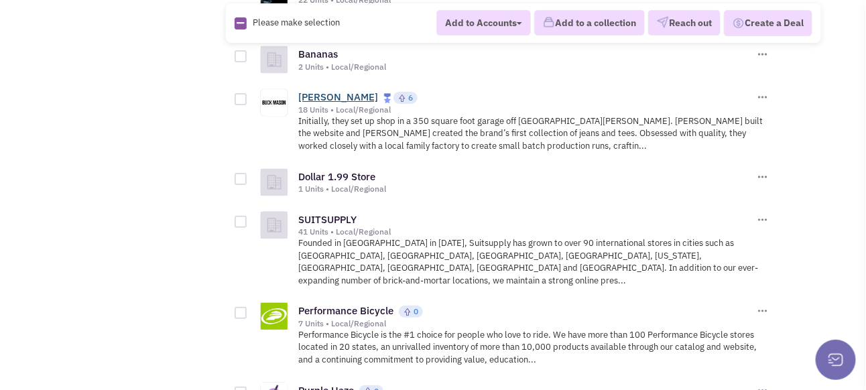
click at [324, 90] on link "[PERSON_NAME]" at bounding box center [338, 96] width 80 height 13
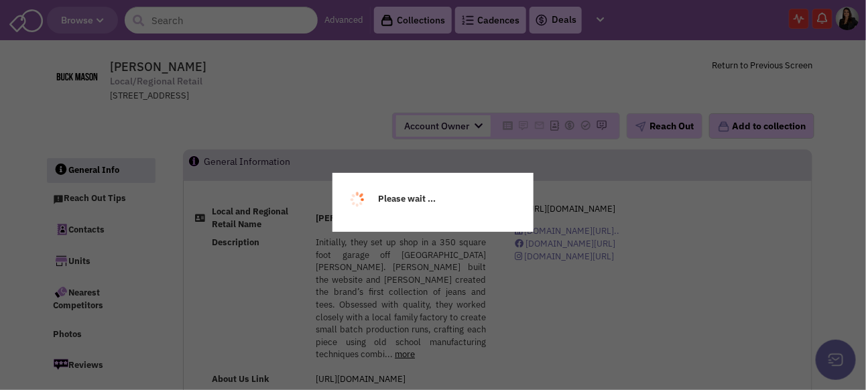
select select
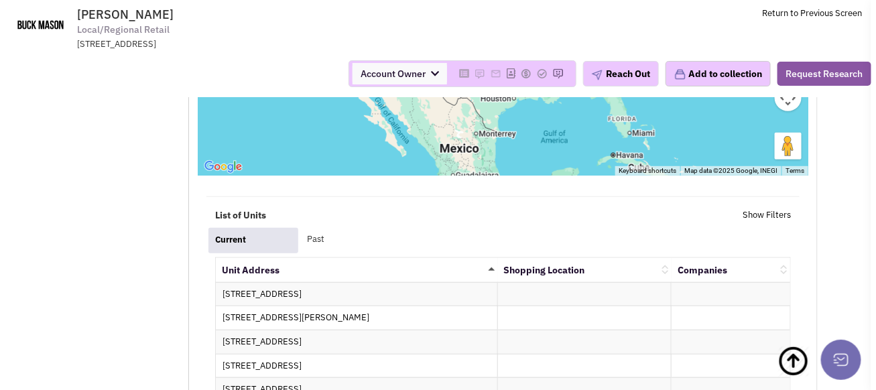
scroll to position [1876, 0]
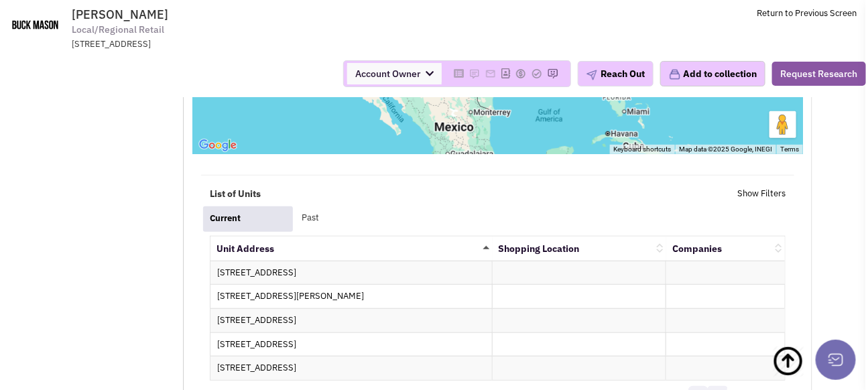
click at [721, 386] on link "2" at bounding box center [718, 396] width 20 height 20
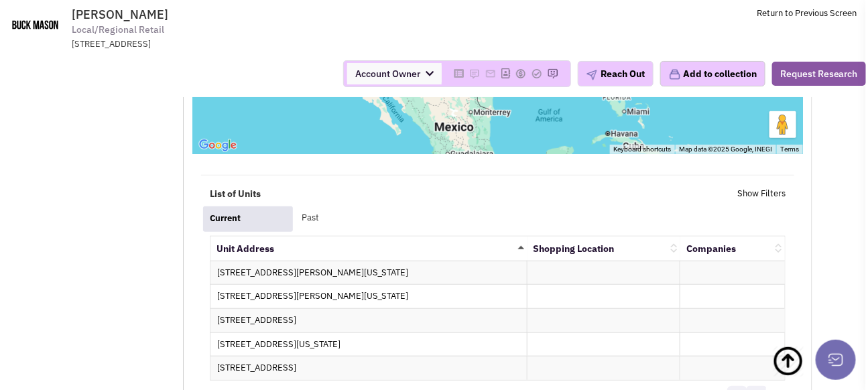
click at [761, 386] on link "4" at bounding box center [756, 396] width 20 height 20
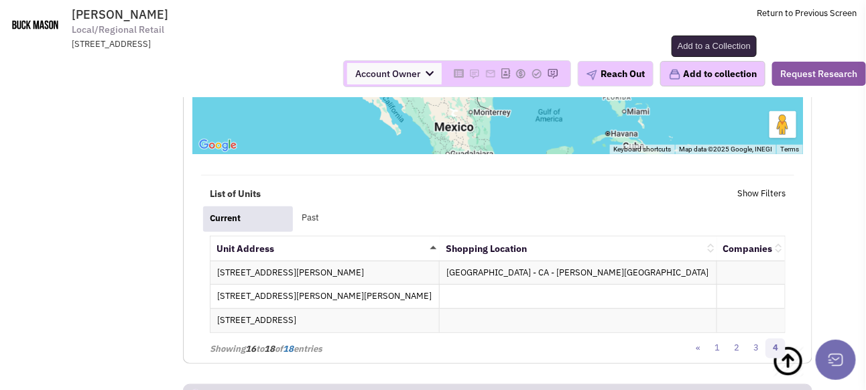
click at [696, 77] on button "Add to collection" at bounding box center [712, 73] width 105 height 25
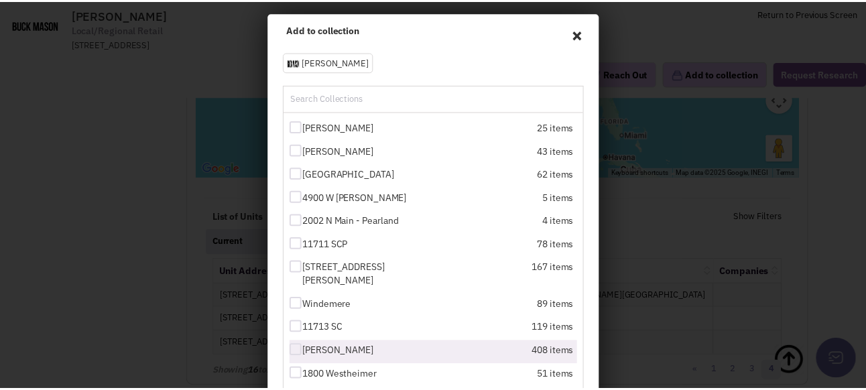
scroll to position [179, 0]
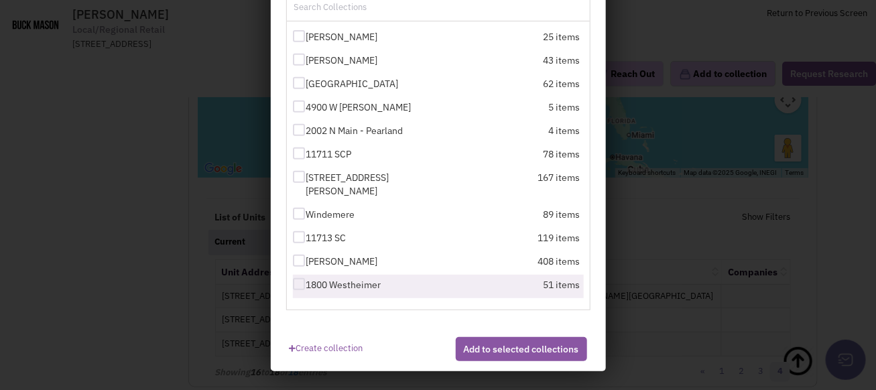
click at [294, 278] on div at bounding box center [299, 284] width 12 height 12
click at [306, 281] on input "1800 Westheimer" at bounding box center [310, 285] width 9 height 9
checkbox input "true"
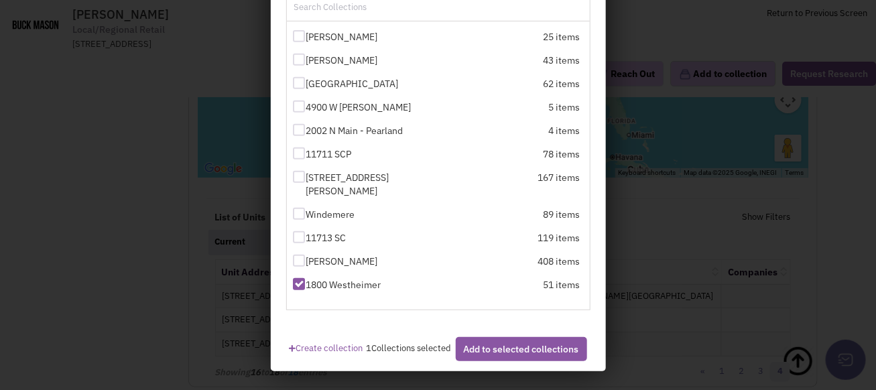
drag, startPoint x: 472, startPoint y: 358, endPoint x: 437, endPoint y: 344, distance: 37.6
click at [472, 356] on button "Add to selected collections" at bounding box center [521, 349] width 131 height 24
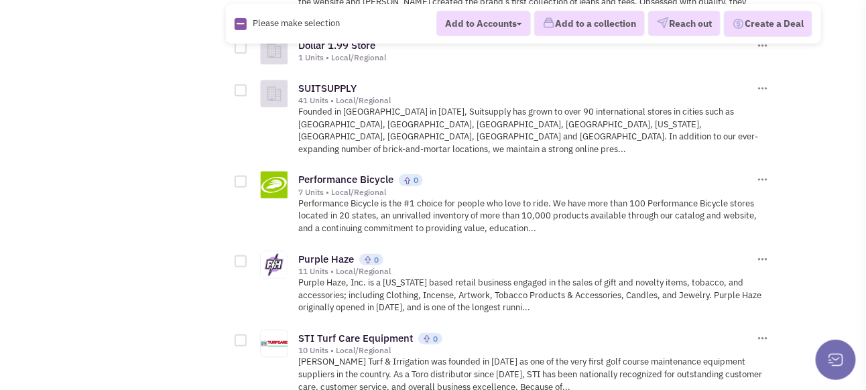
scroll to position [3484, 0]
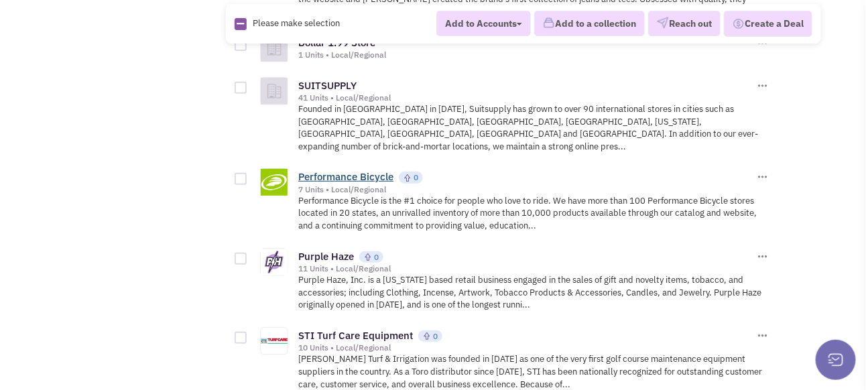
click at [326, 170] on link "Performance Bicycle" at bounding box center [345, 176] width 95 height 13
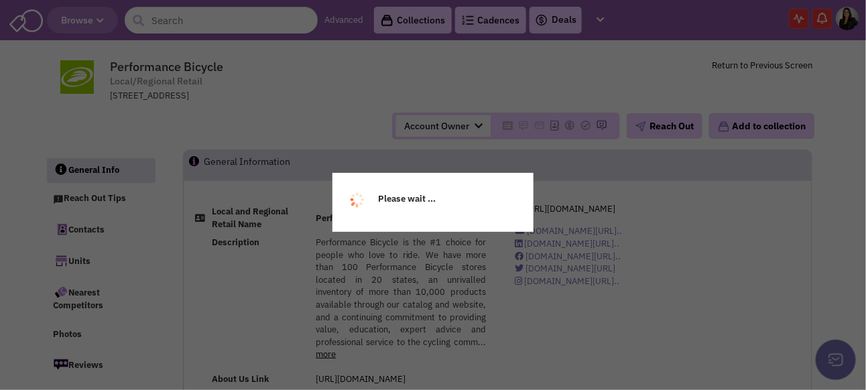
select select
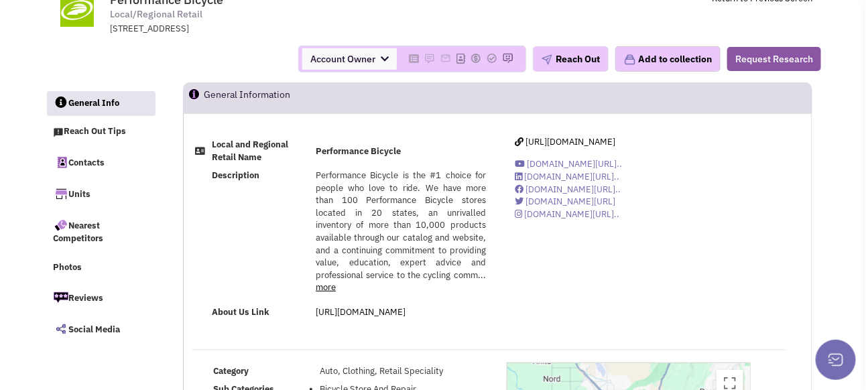
scroll to position [134, 0]
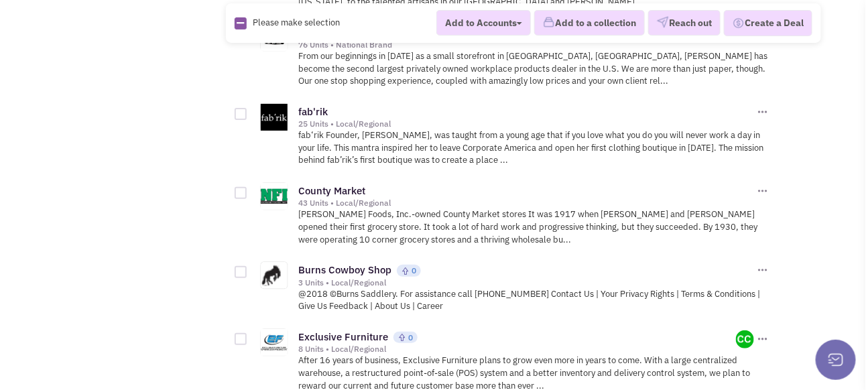
scroll to position [6835, 0]
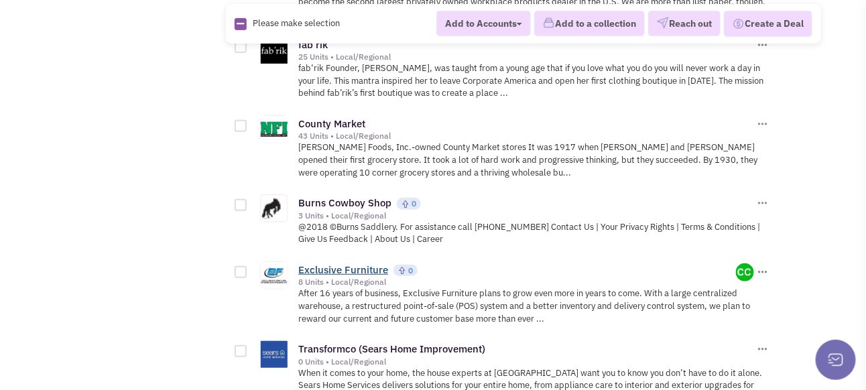
click at [356, 263] on link "Exclusive Furniture" at bounding box center [343, 269] width 90 height 13
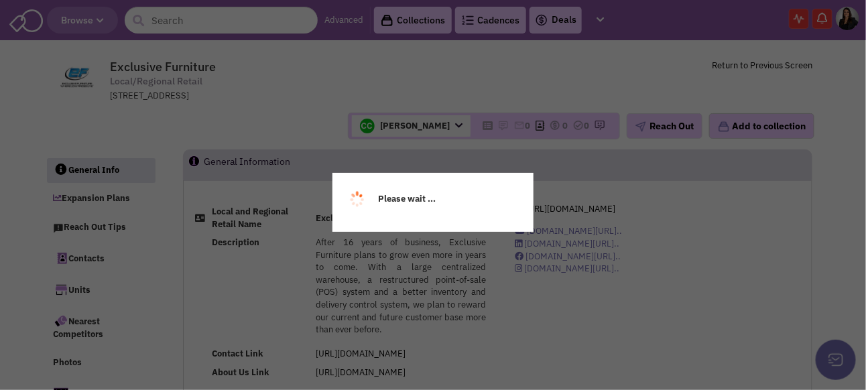
select select
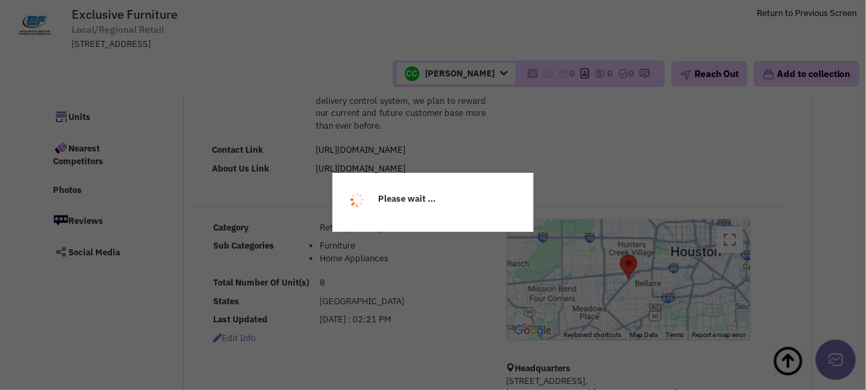
select select
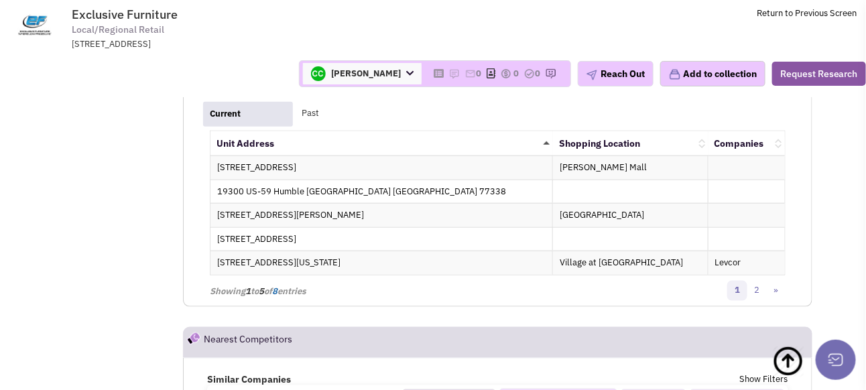
scroll to position [2105, 0]
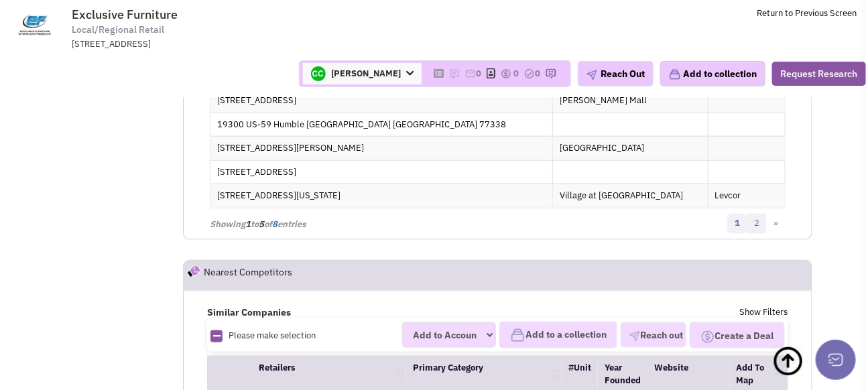
click at [760, 234] on link "2" at bounding box center [756, 224] width 20 height 20
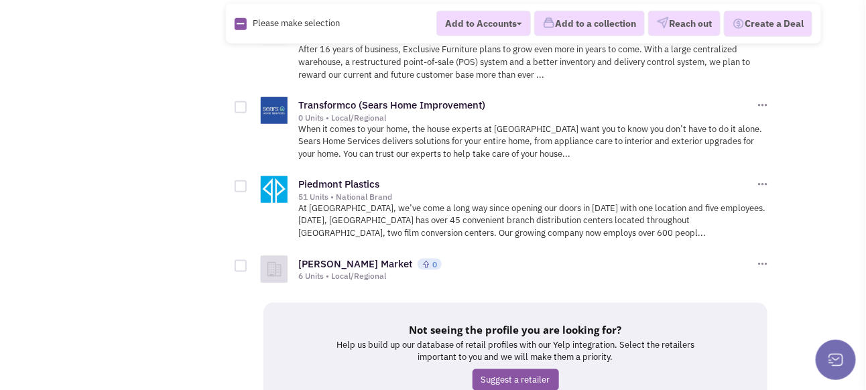
scroll to position [7097, 0]
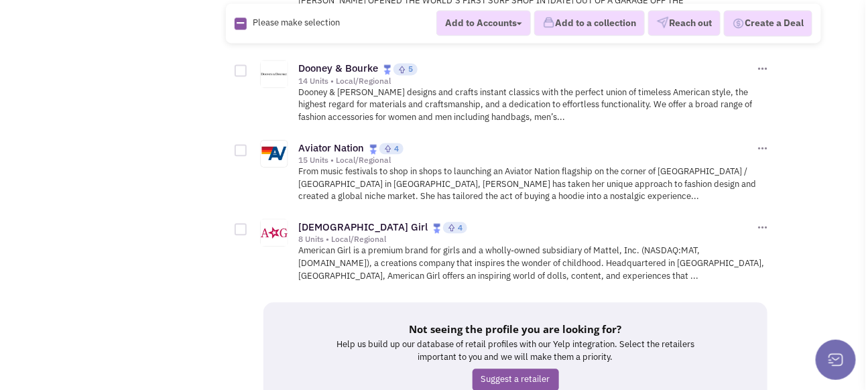
scroll to position [7614, 0]
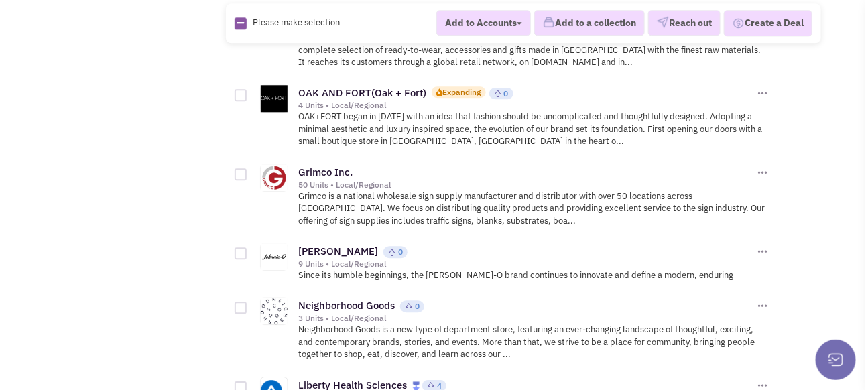
scroll to position [2747, 0]
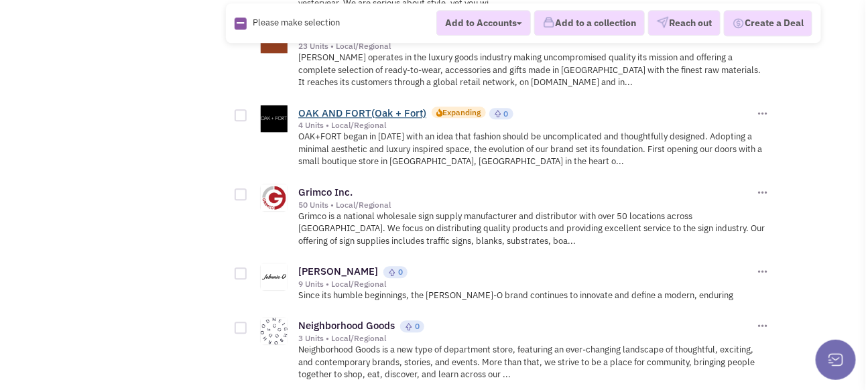
click at [339, 107] on link "OAK AND FORT(Oak + Fort)" at bounding box center [362, 113] width 128 height 13
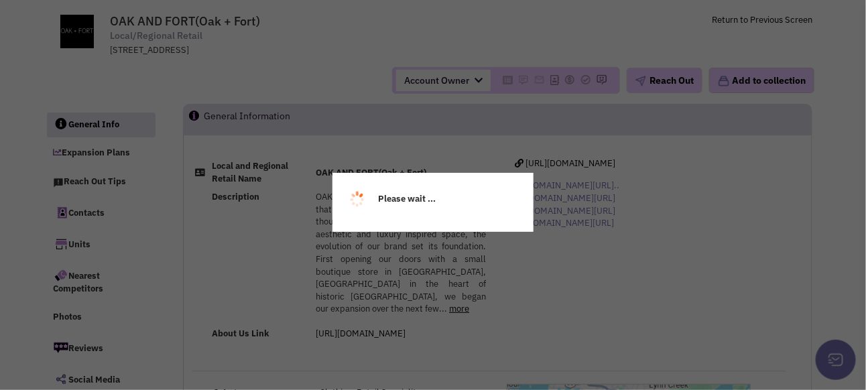
select select
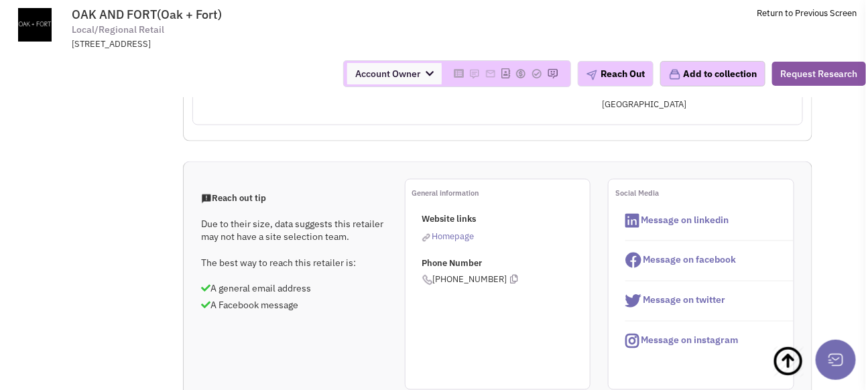
scroll to position [536, 0]
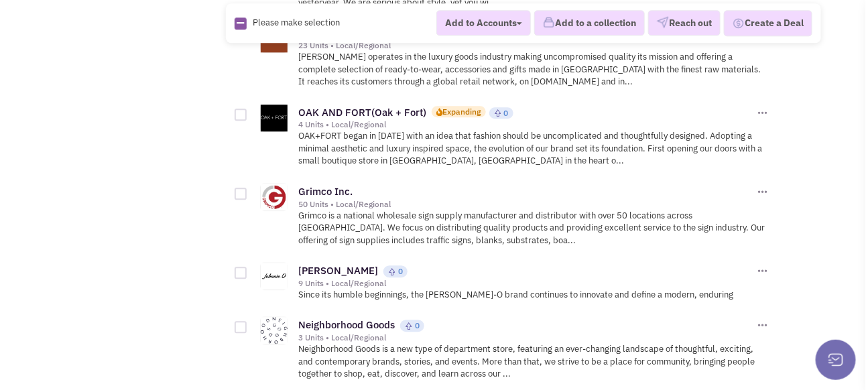
scroll to position [2881, 0]
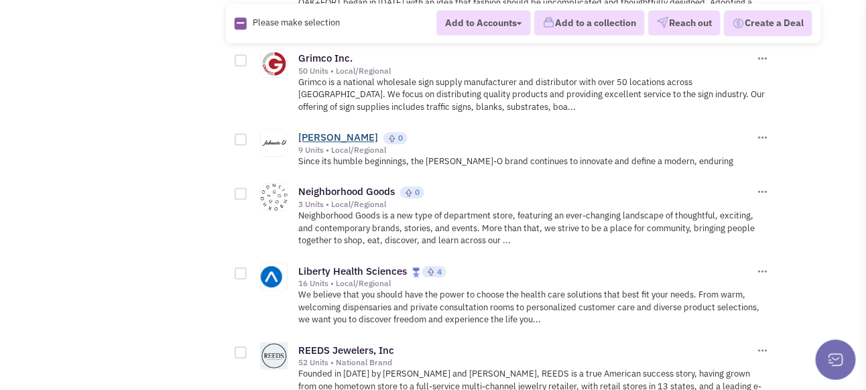
click at [318, 131] on link "Johnnie-O" at bounding box center [338, 137] width 80 height 13
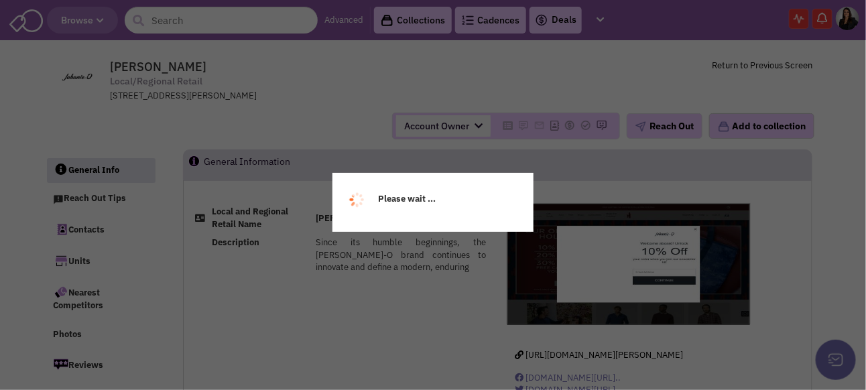
select select
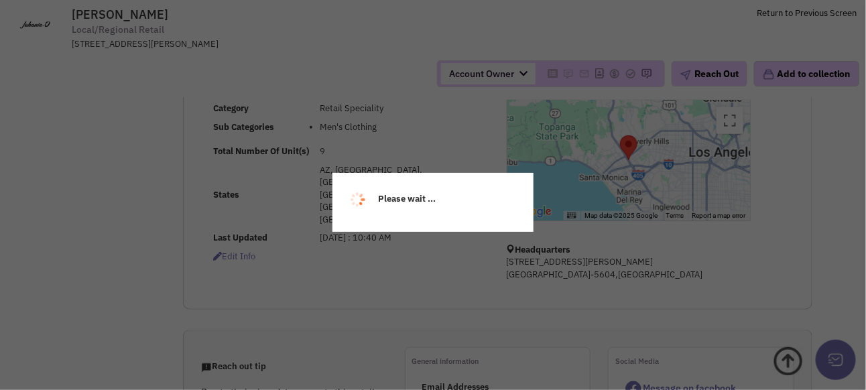
scroll to position [335, 0]
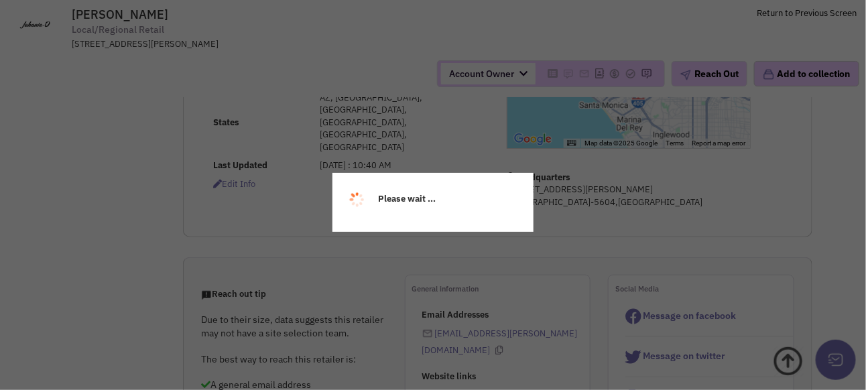
select select
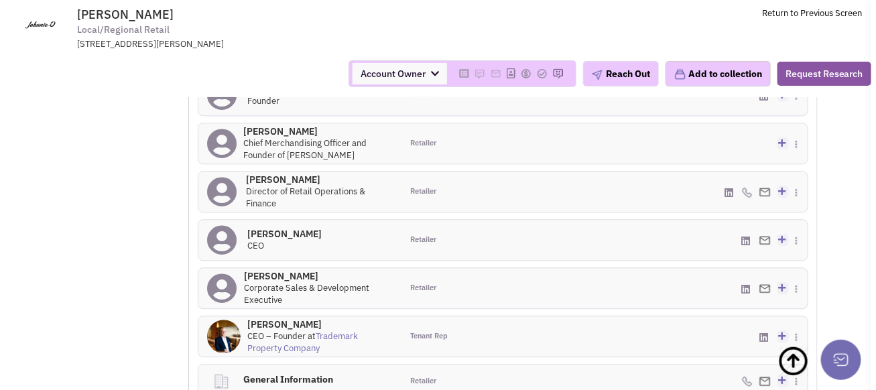
scroll to position [1005, 0]
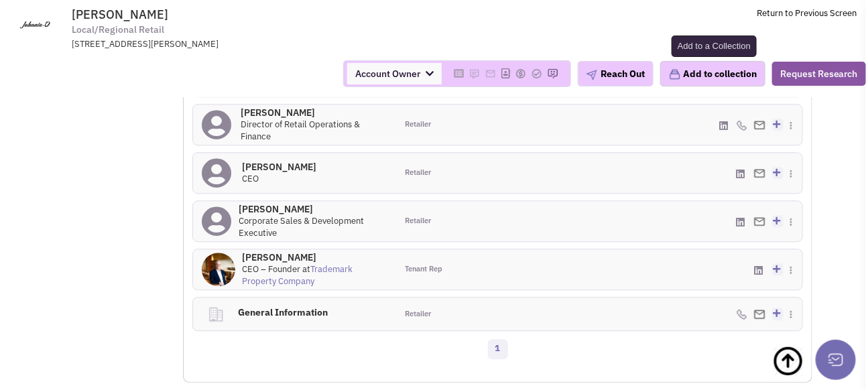
click at [724, 83] on button "Add to collection" at bounding box center [712, 73] width 105 height 25
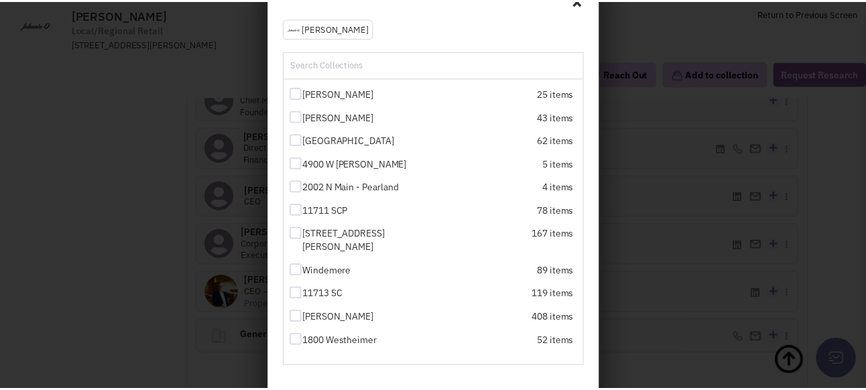
scroll to position [179, 0]
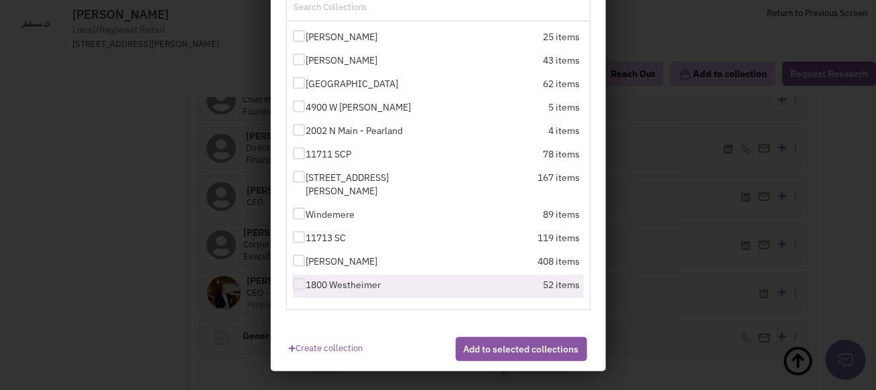
click at [293, 288] on div at bounding box center [299, 284] width 12 height 12
click at [306, 288] on input "1800 Westheimer" at bounding box center [310, 285] width 9 height 9
checkbox input "true"
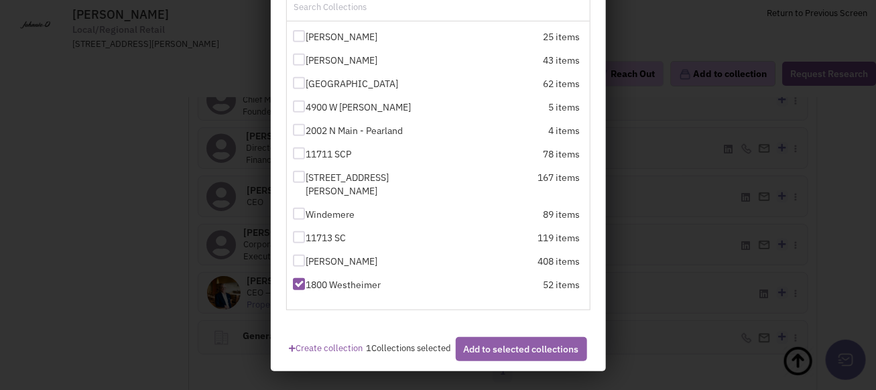
click at [509, 361] on button "Add to selected collections" at bounding box center [521, 349] width 131 height 24
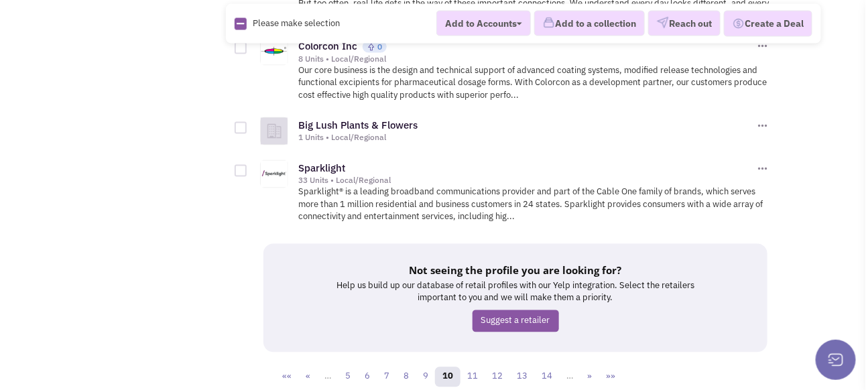
scroll to position [7443, 0]
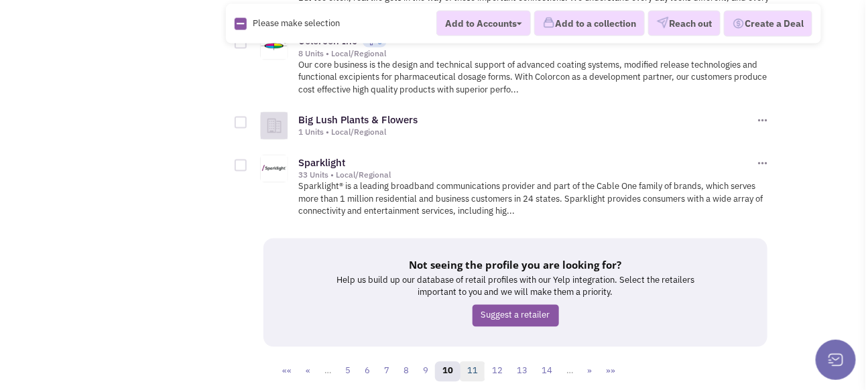
click at [476, 362] on link "11" at bounding box center [472, 372] width 25 height 20
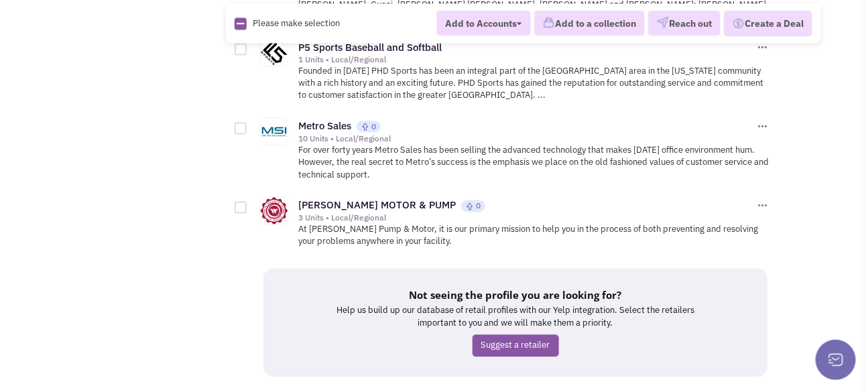
scroll to position [7470, 0]
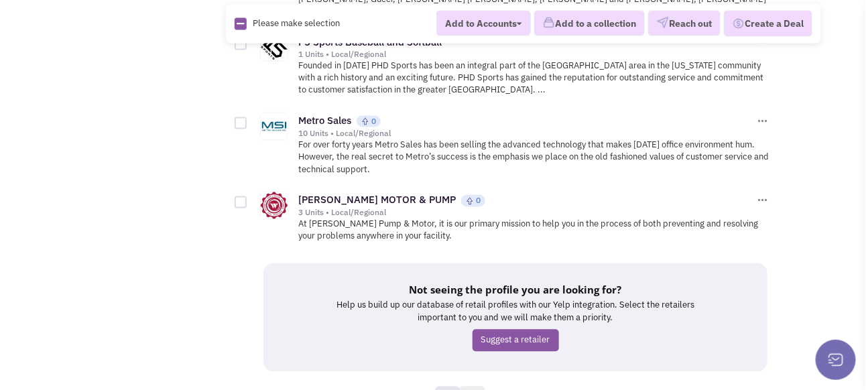
click at [478, 387] on link "12" at bounding box center [472, 397] width 25 height 20
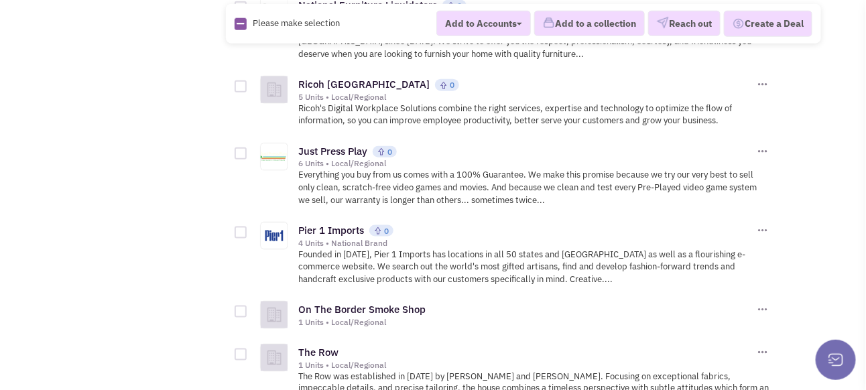
scroll to position [3886, 0]
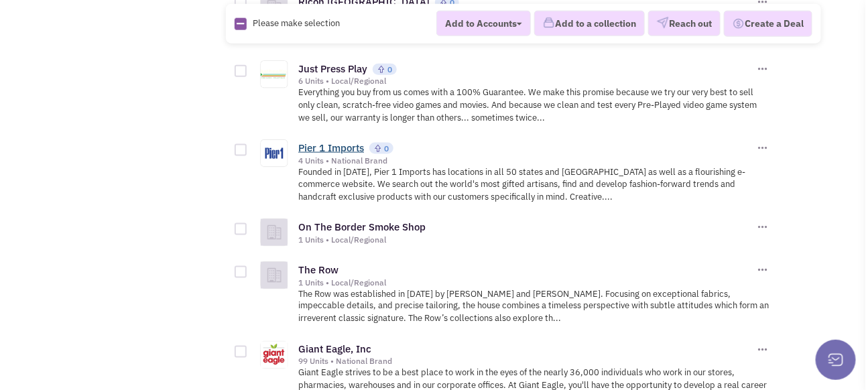
click at [343, 141] on link "Pier 1 Imports" at bounding box center [331, 147] width 66 height 13
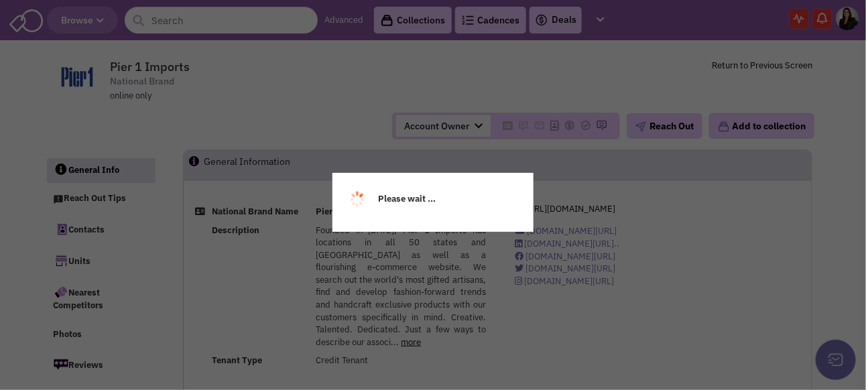
select select
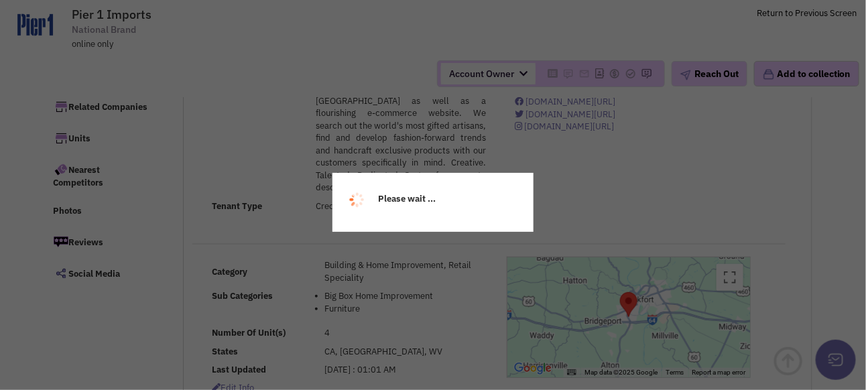
scroll to position [134, 0]
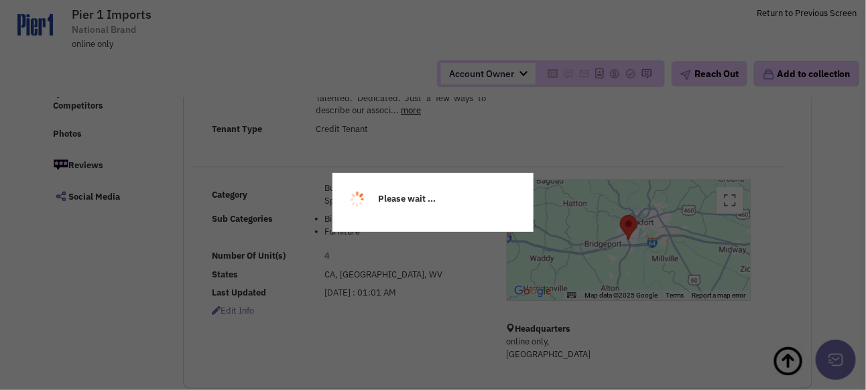
select select
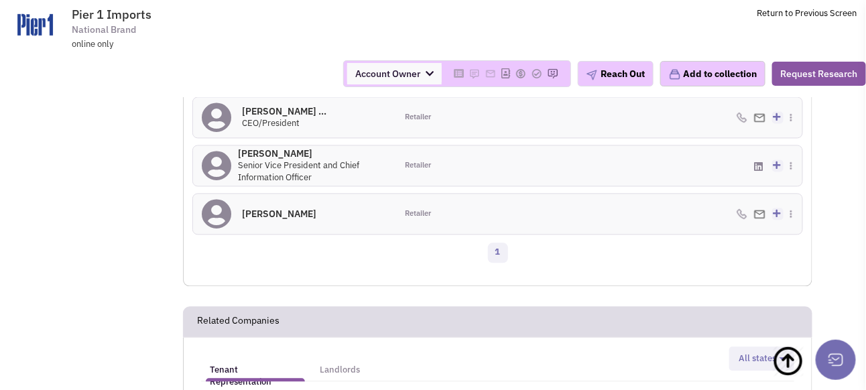
scroll to position [871, 0]
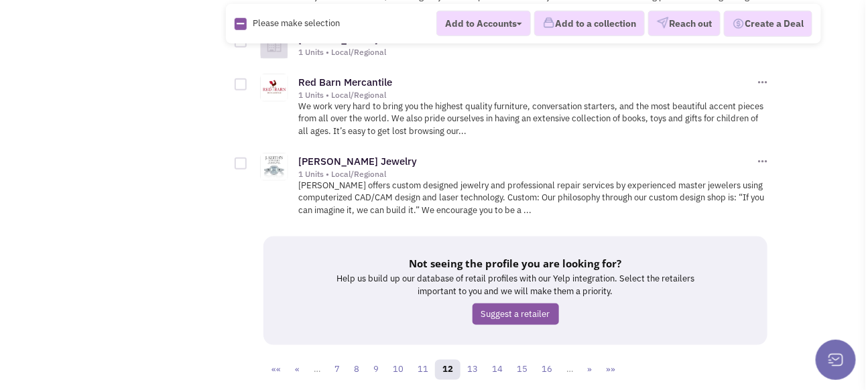
scroll to position [7107, 0]
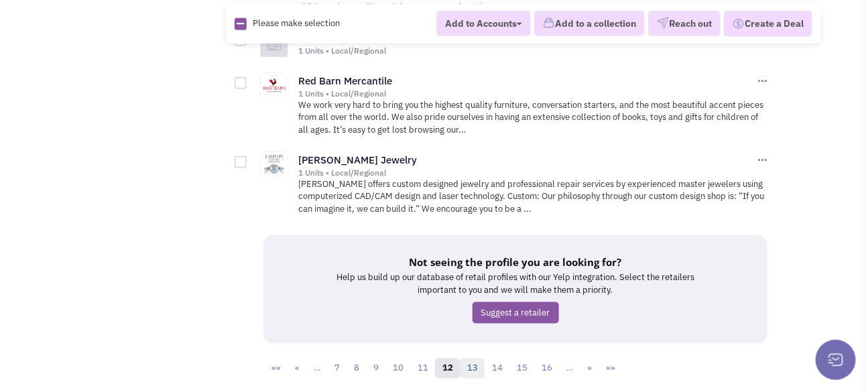
click at [473, 358] on link "13" at bounding box center [472, 368] width 25 height 20
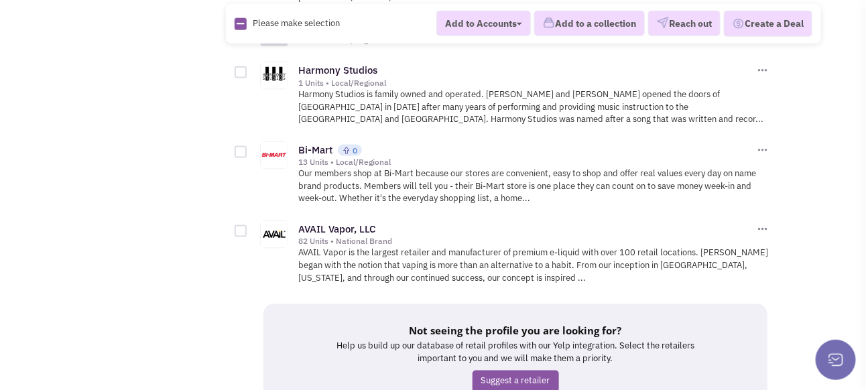
scroll to position [7290, 0]
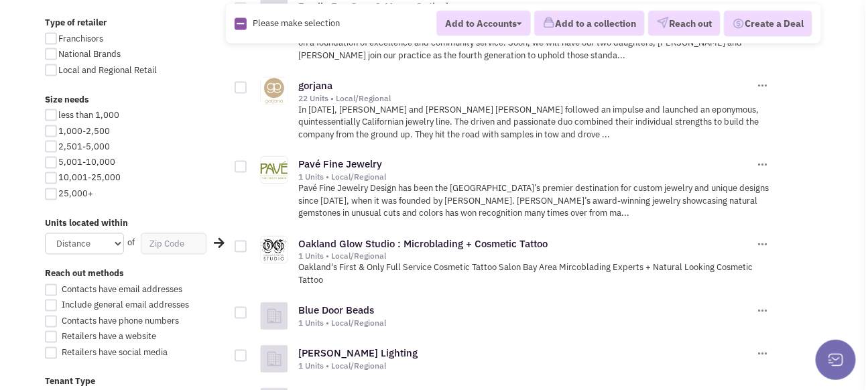
scroll to position [603, 0]
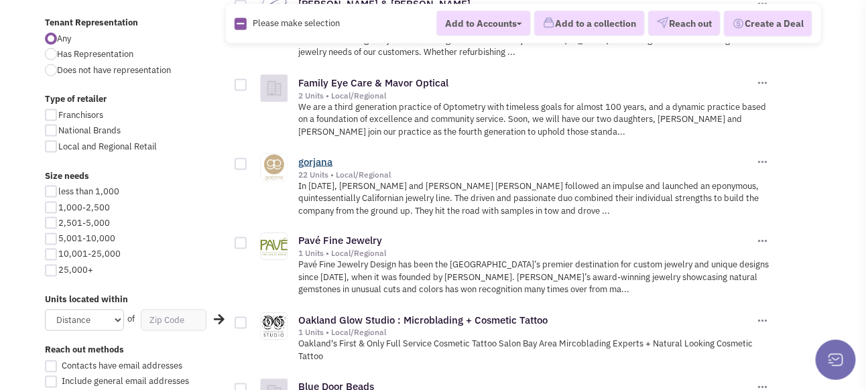
click at [314, 168] on link "gorjana" at bounding box center [315, 161] width 34 height 13
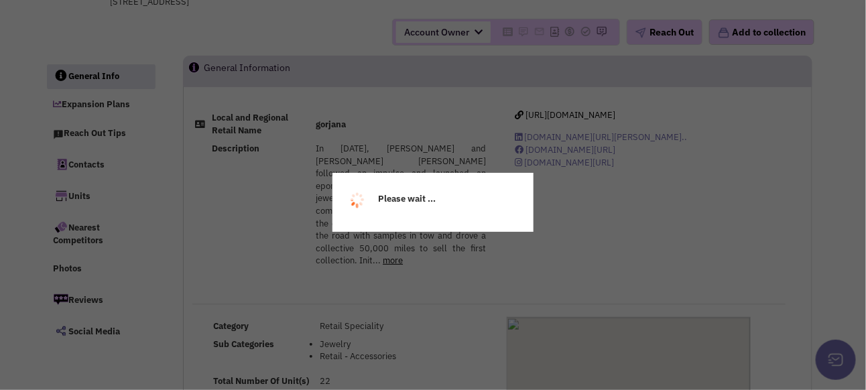
scroll to position [201, 0]
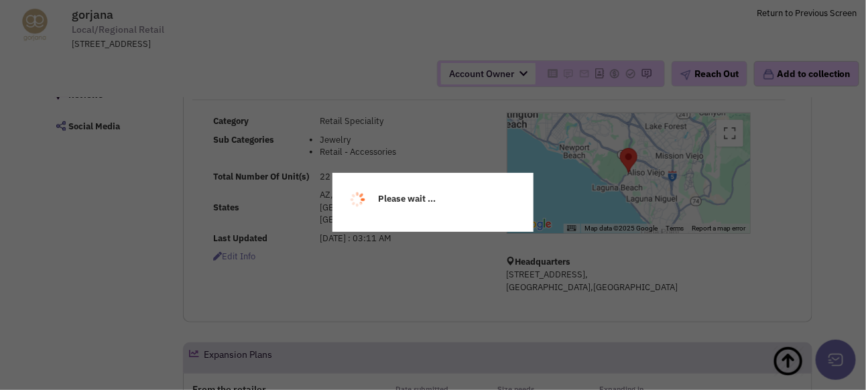
select select
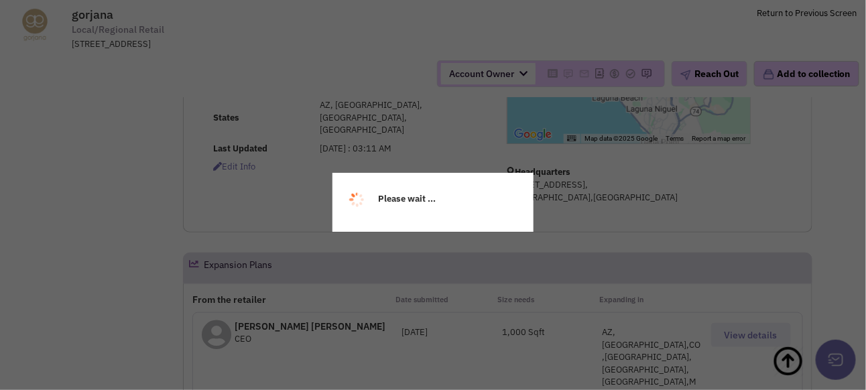
scroll to position [312, 0]
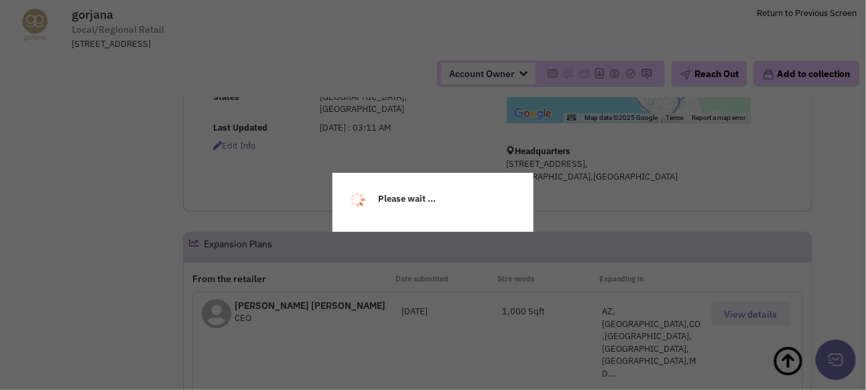
select select
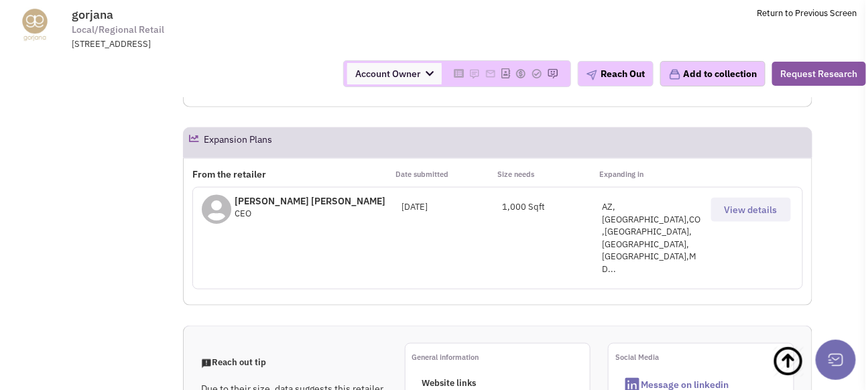
scroll to position [513, 0]
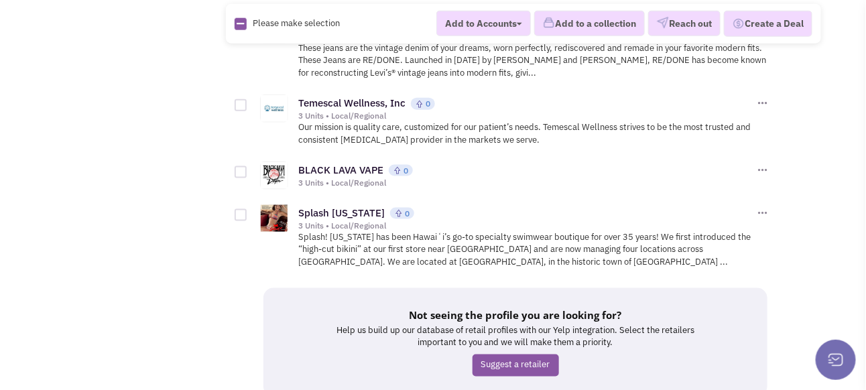
scroll to position [7234, 0]
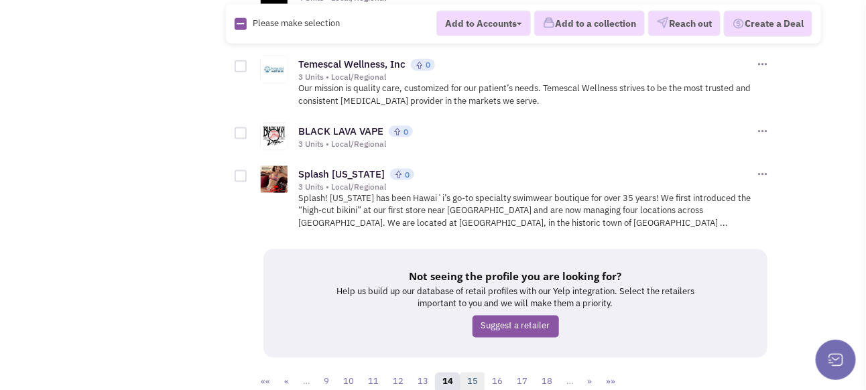
click at [474, 373] on link "15" at bounding box center [472, 383] width 25 height 20
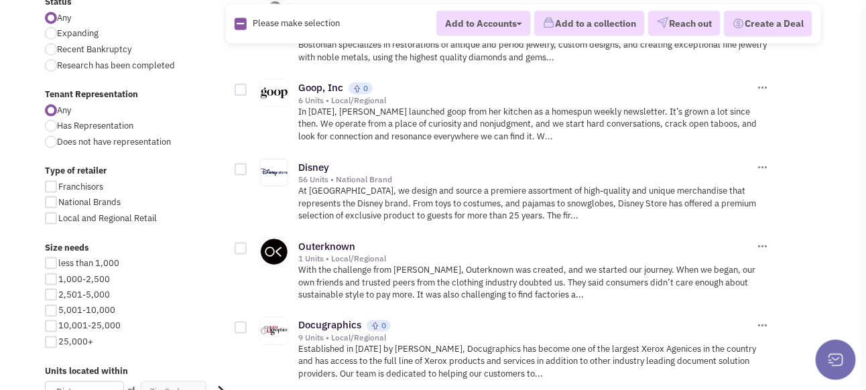
scroll to position [536, 0]
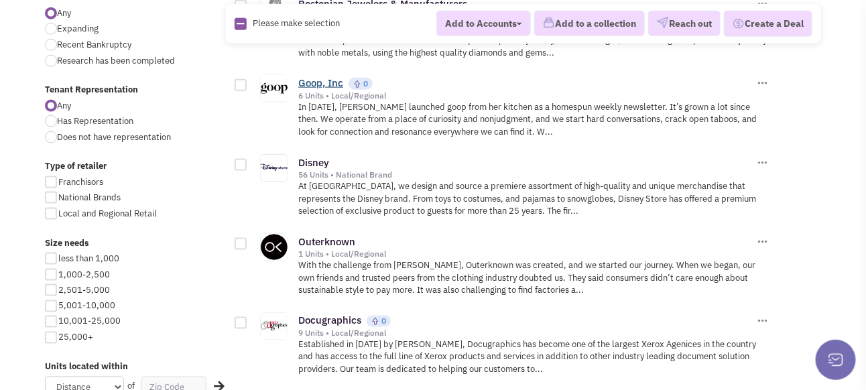
click at [319, 89] on link "Goop, Inc" at bounding box center [320, 82] width 45 height 13
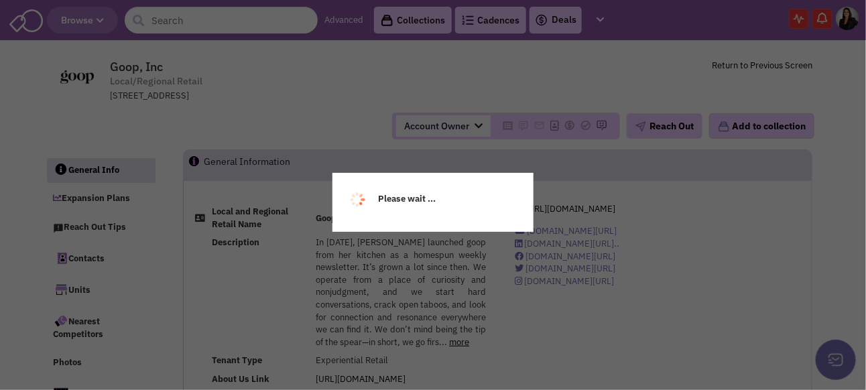
select select
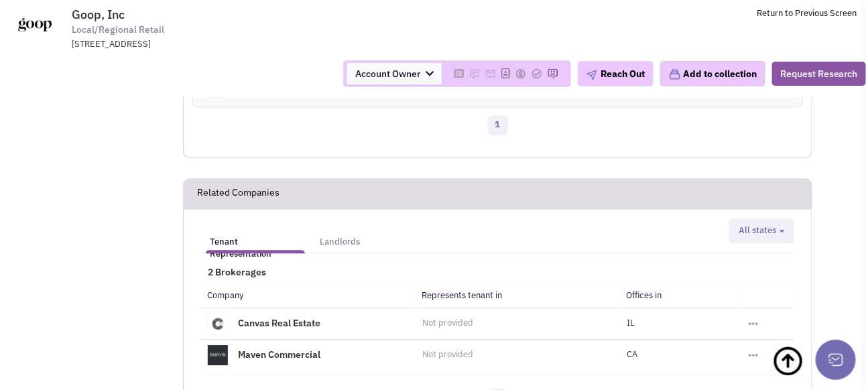
scroll to position [1273, 0]
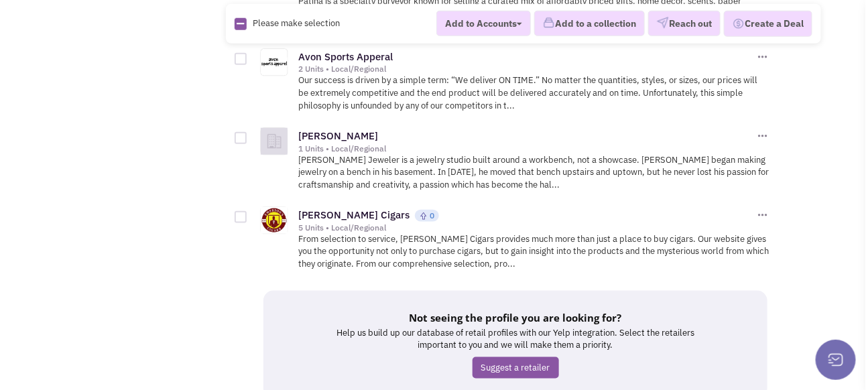
scroll to position [7117, 0]
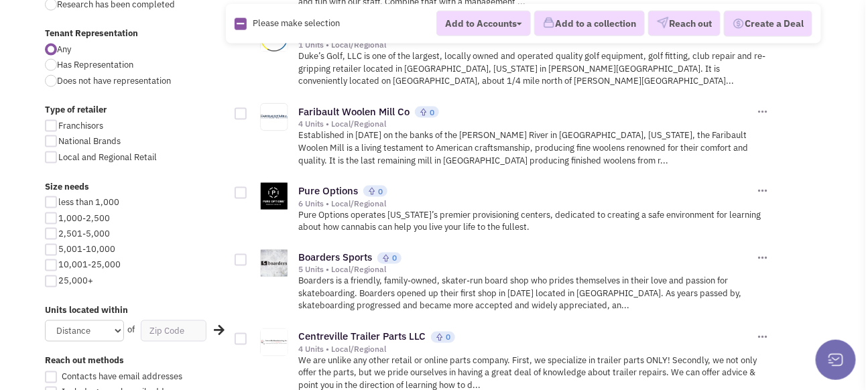
scroll to position [603, 0]
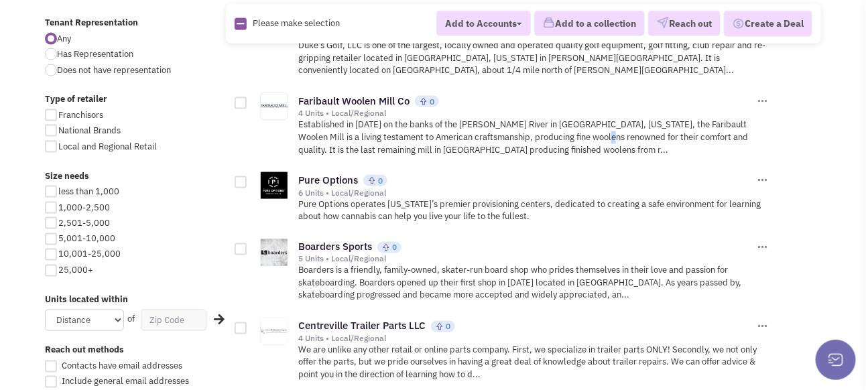
drag, startPoint x: 610, startPoint y: 238, endPoint x: 598, endPoint y: 152, distance: 86.6
click at [598, 152] on p "Established in [DATE] on the banks of the [PERSON_NAME] River in [GEOGRAPHIC_DA…" at bounding box center [533, 138] width 471 height 38
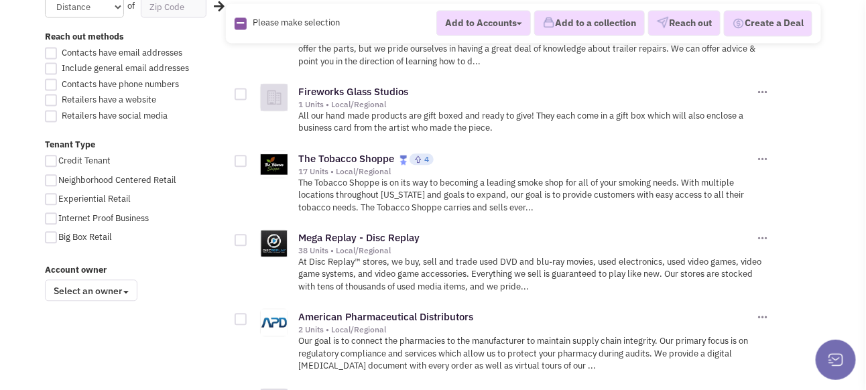
scroll to position [938, 0]
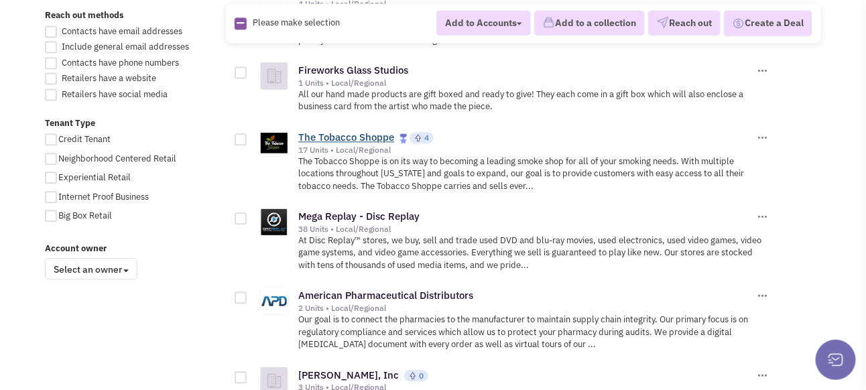
click at [364, 143] on link "The Tobacco Shoppe" at bounding box center [346, 137] width 96 height 13
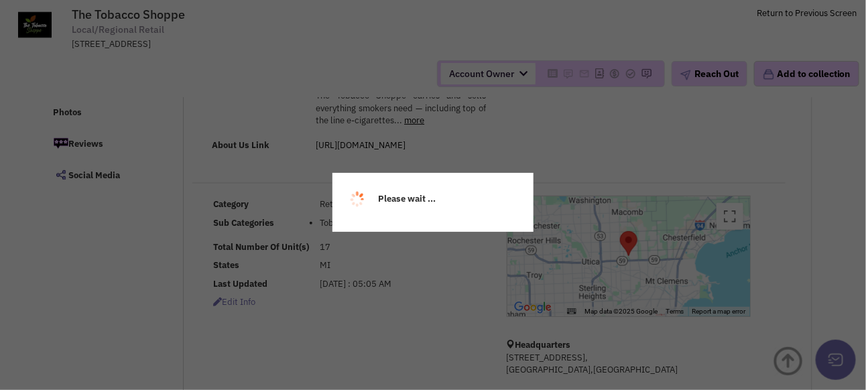
scroll to position [134, 0]
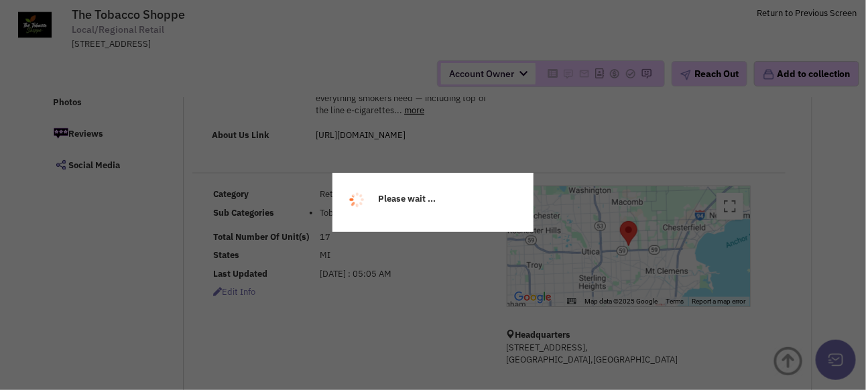
select select
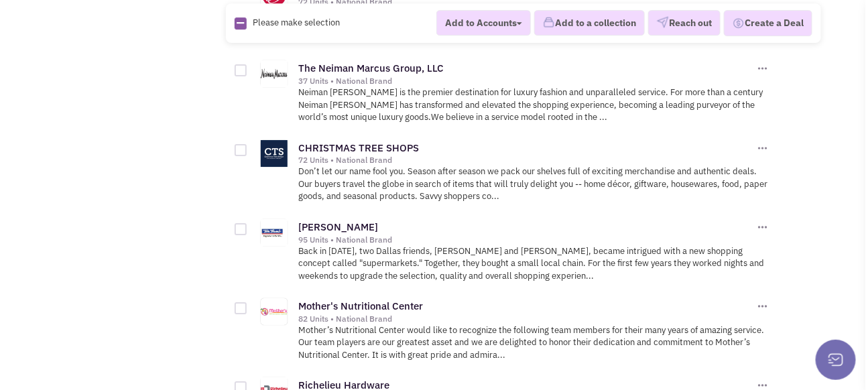
scroll to position [6433, 0]
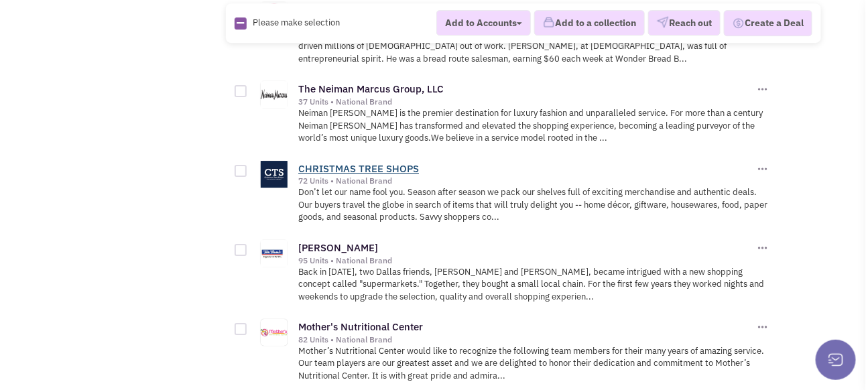
click at [346, 162] on link "CHRISTMAS TREE SHOPS" at bounding box center [358, 168] width 121 height 13
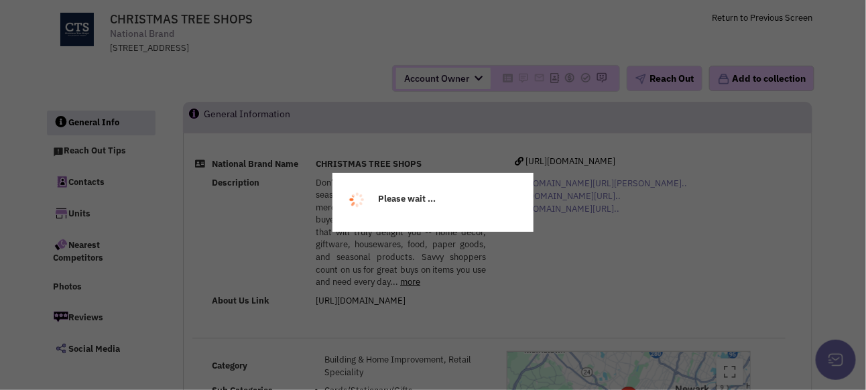
select select
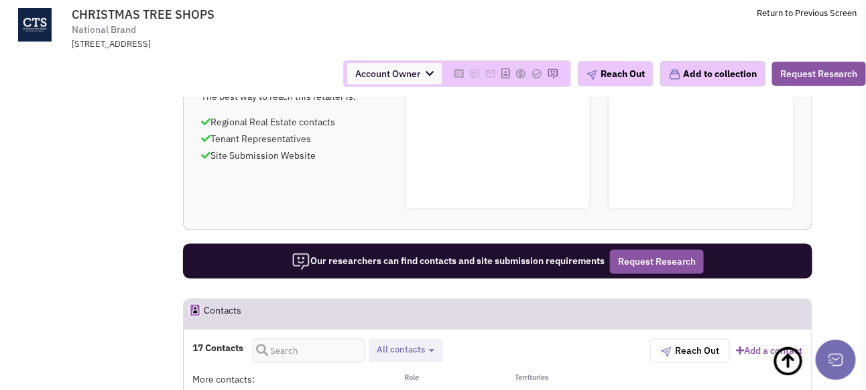
scroll to position [737, 0]
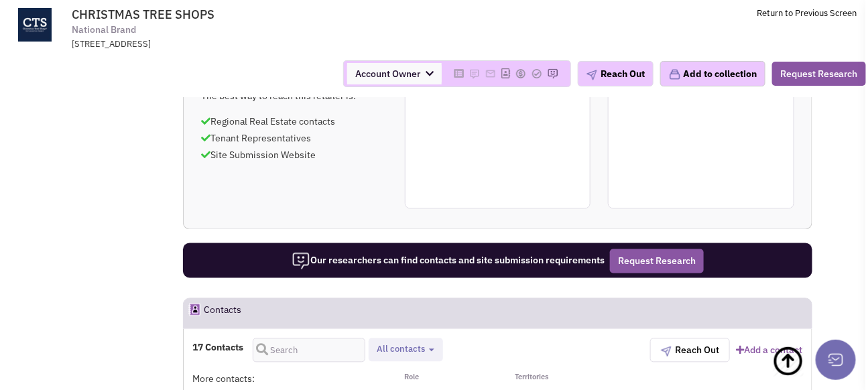
select select
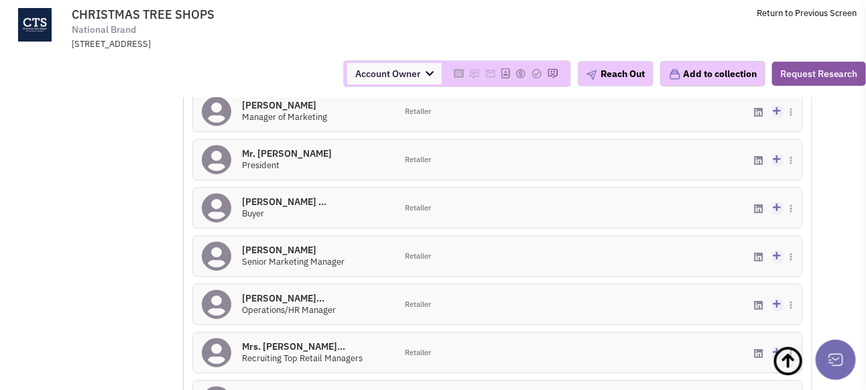
scroll to position [1072, 0]
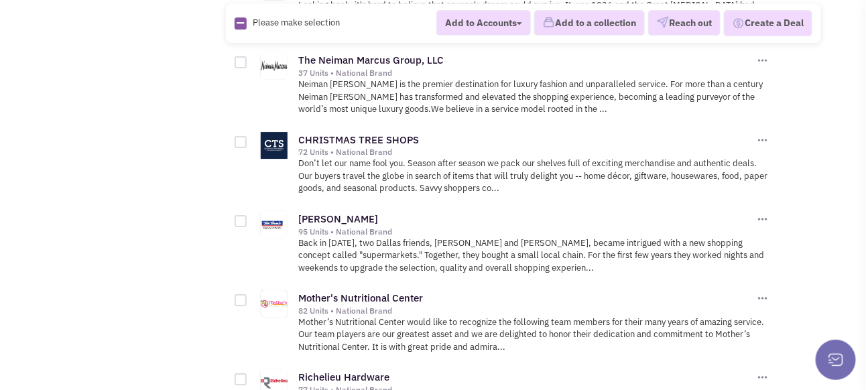
scroll to position [6500, 0]
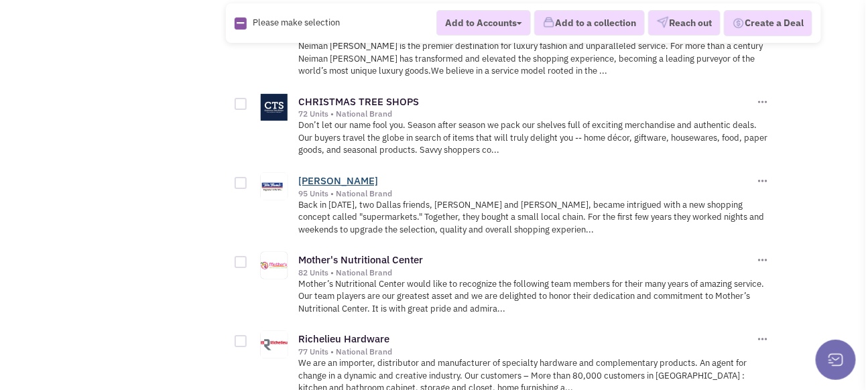
click at [335, 174] on link "Tom Thumb" at bounding box center [338, 180] width 80 height 13
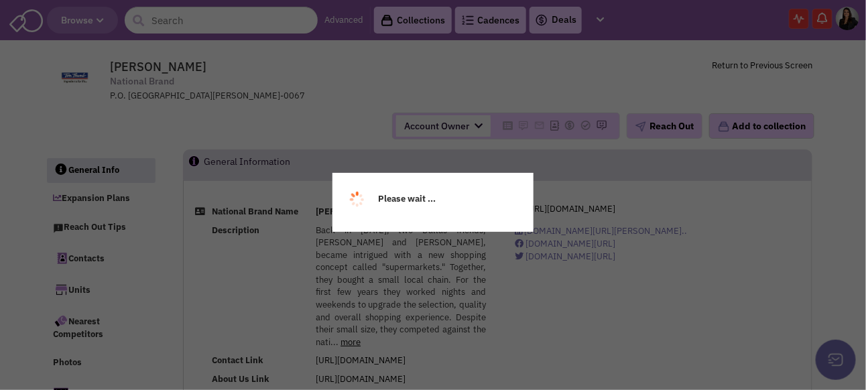
select select
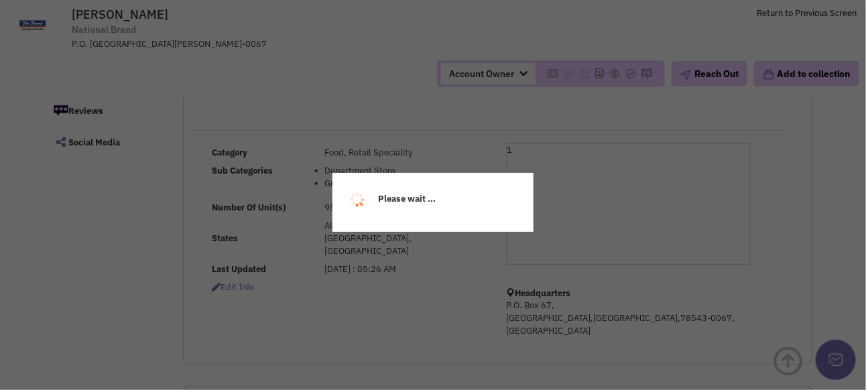
select select
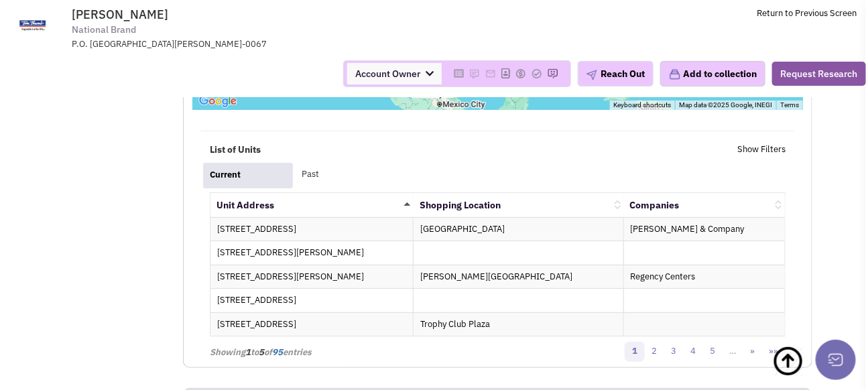
scroll to position [1675, 0]
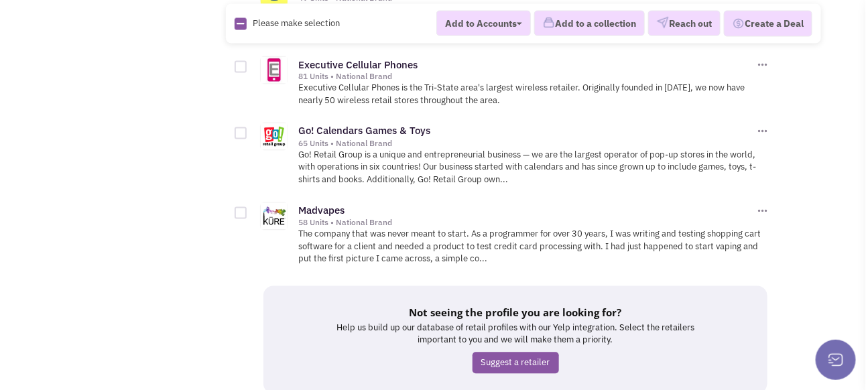
scroll to position [7483, 0]
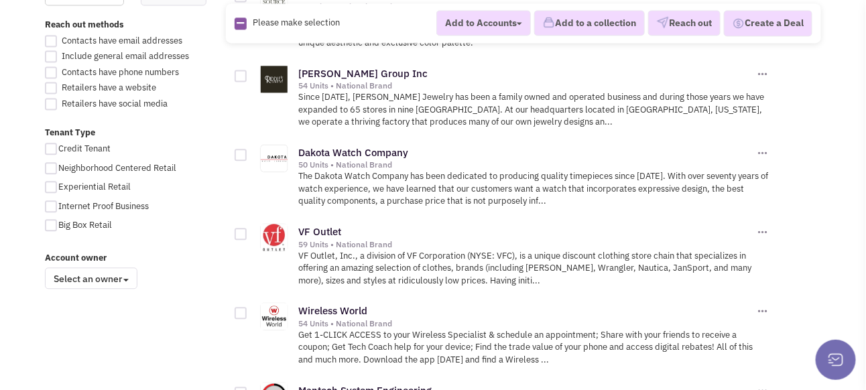
scroll to position [804, 0]
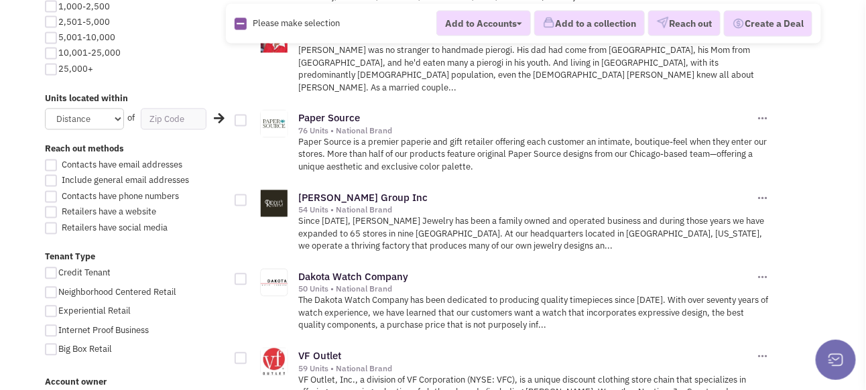
click at [328, 126] on div "76 Units • National Brand" at bounding box center [526, 131] width 456 height 11
click at [328, 113] on link "Paper Source" at bounding box center [329, 118] width 62 height 13
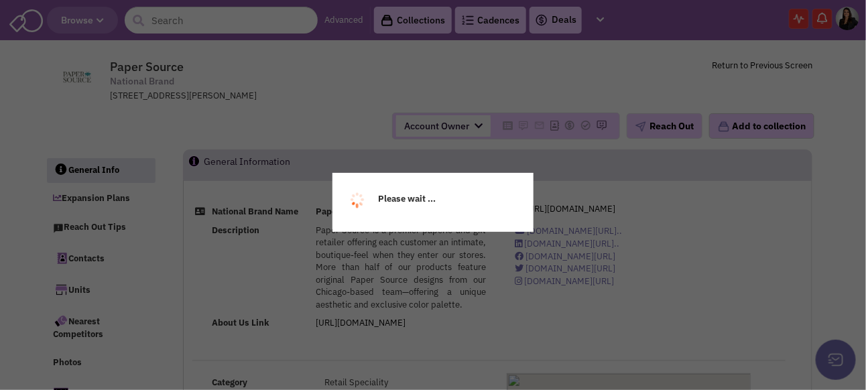
select select
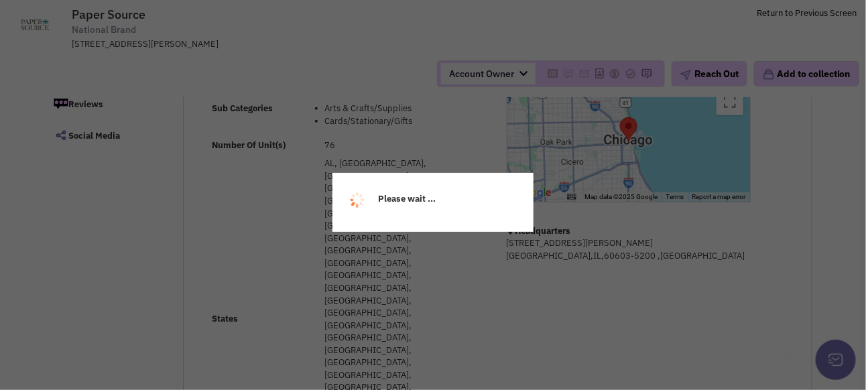
scroll to position [201, 0]
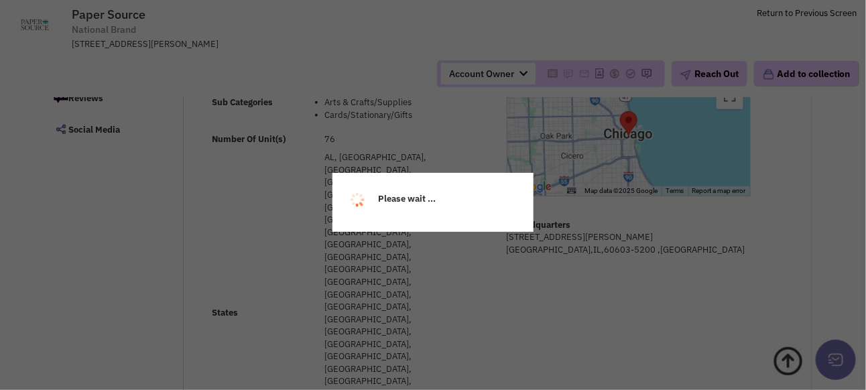
select select
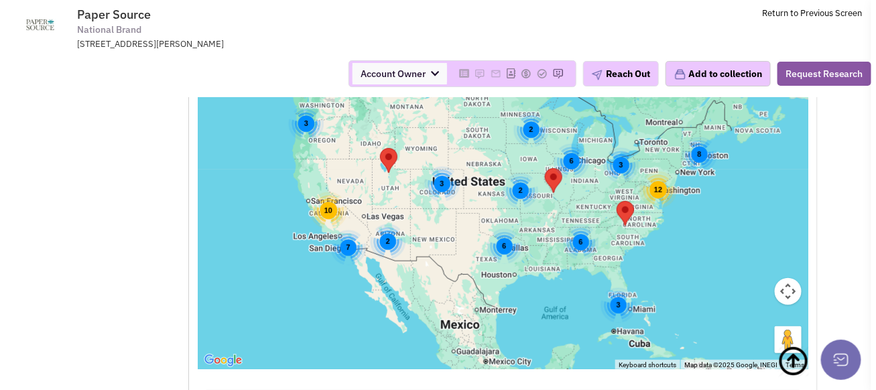
scroll to position [1474, 0]
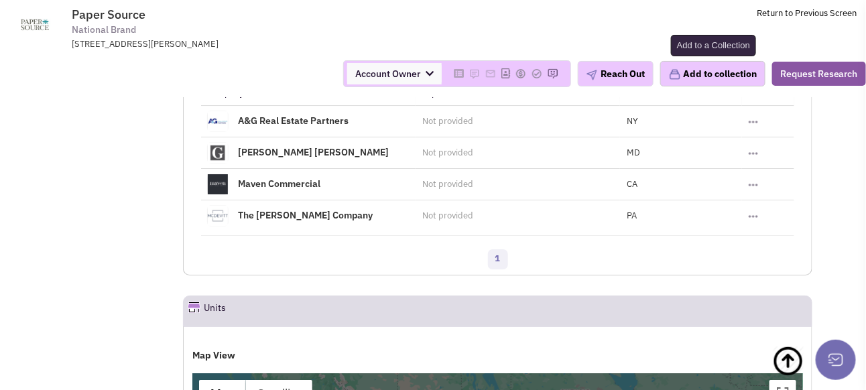
click at [702, 76] on button "Add to collection" at bounding box center [712, 73] width 105 height 25
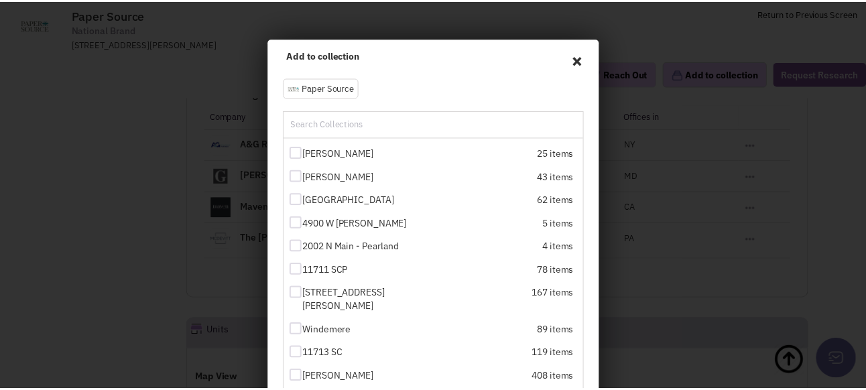
scroll to position [179, 0]
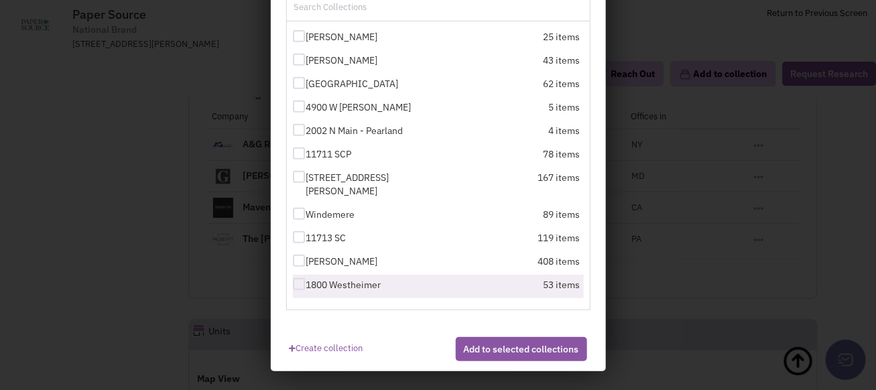
click at [293, 287] on div at bounding box center [299, 284] width 12 height 12
click at [306, 287] on input "1800 Westheimer" at bounding box center [310, 285] width 9 height 9
checkbox input "true"
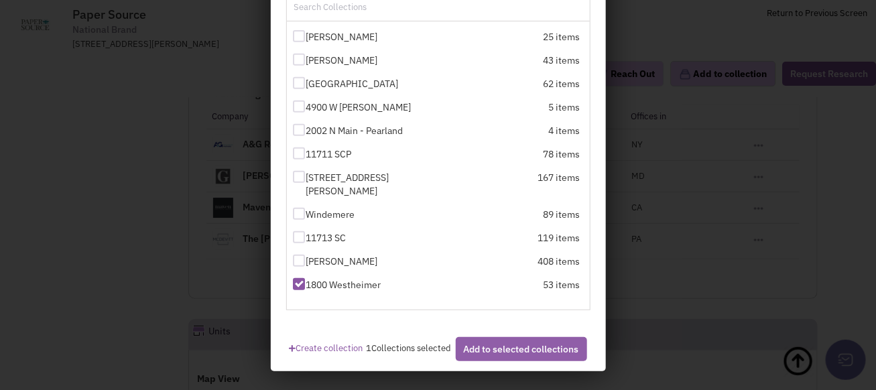
click at [534, 361] on button "Add to selected collections" at bounding box center [521, 349] width 131 height 24
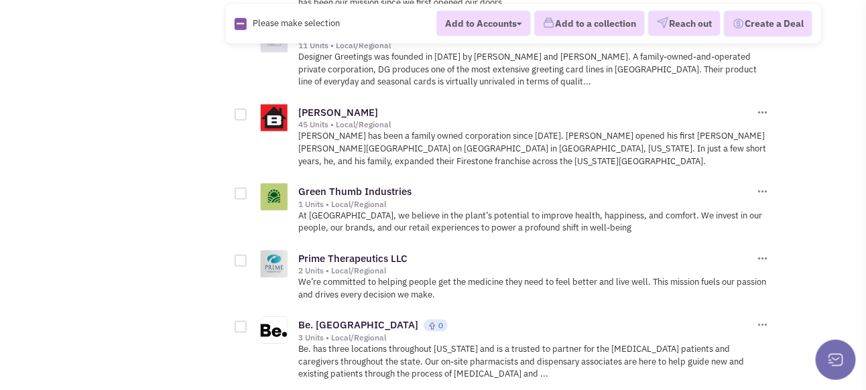
scroll to position [5427, 0]
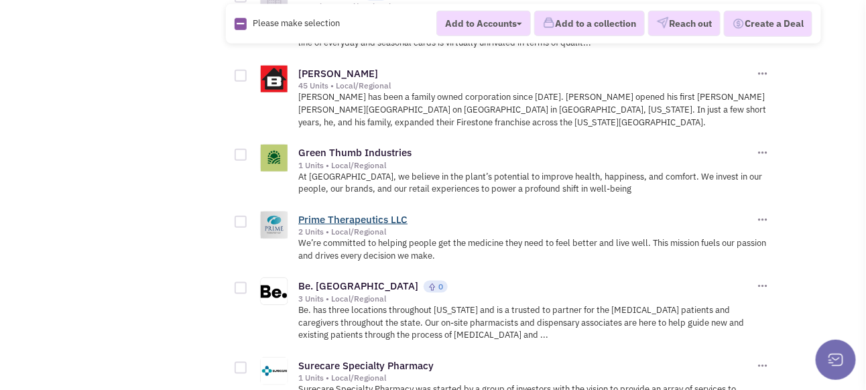
click at [346, 213] on link "Prime Therapeutics LLC" at bounding box center [352, 219] width 109 height 13
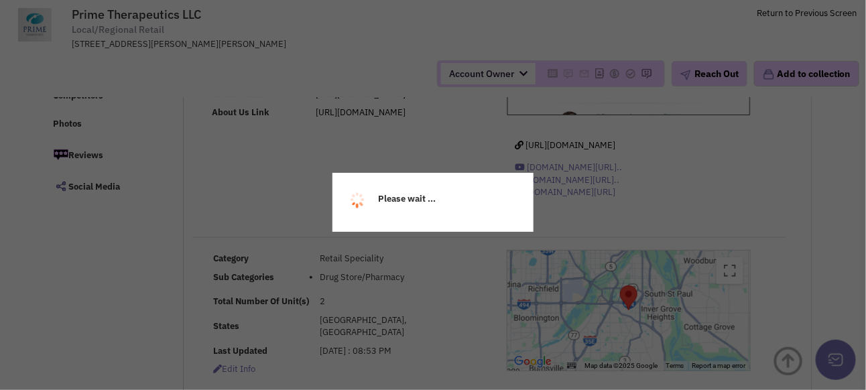
scroll to position [134, 0]
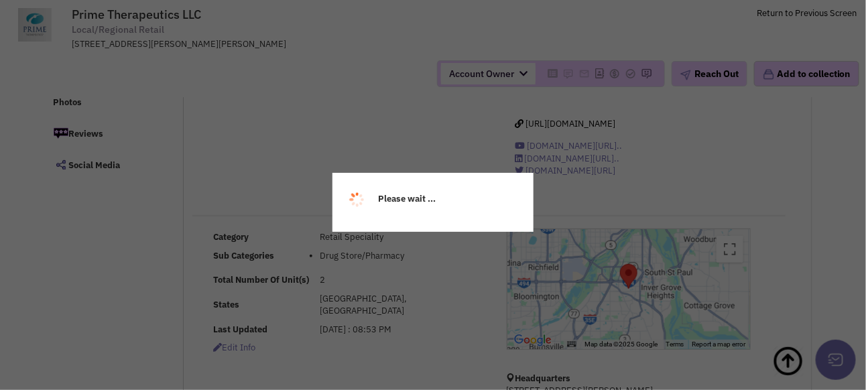
select select
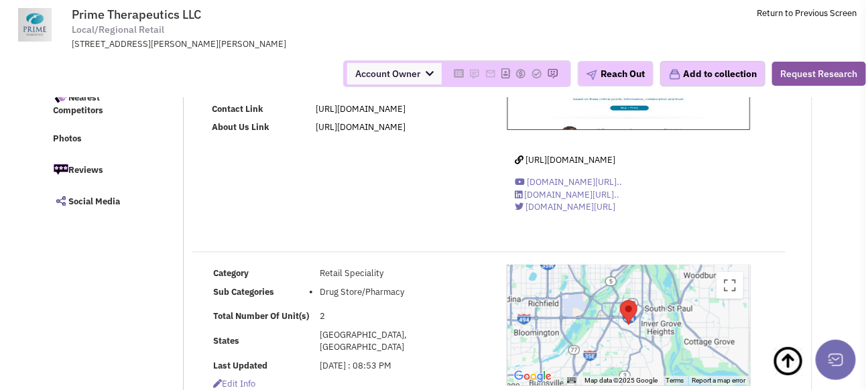
scroll to position [0, 0]
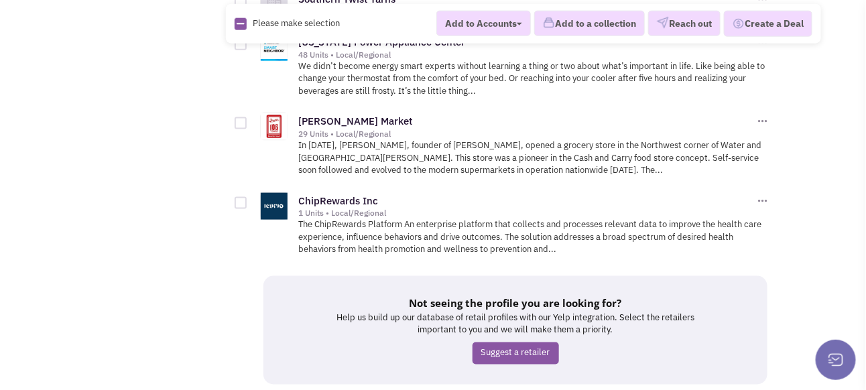
scroll to position [7222, 0]
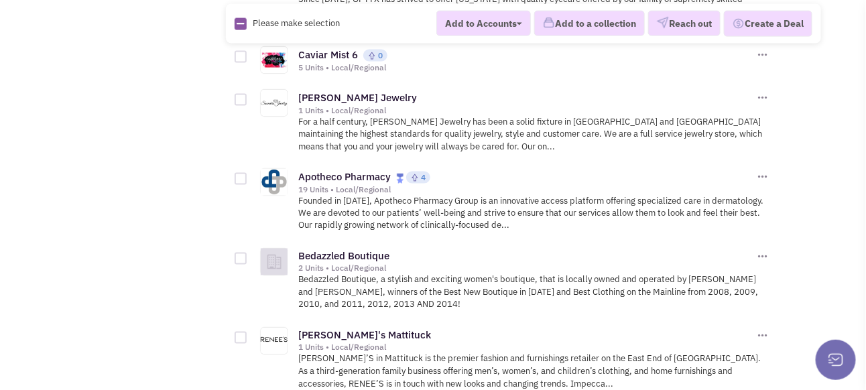
scroll to position [5696, 0]
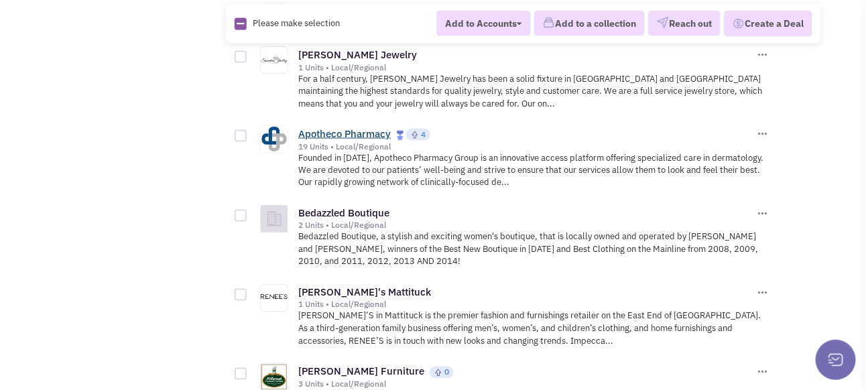
click at [309, 127] on link "Apotheco Pharmacy" at bounding box center [344, 133] width 92 height 13
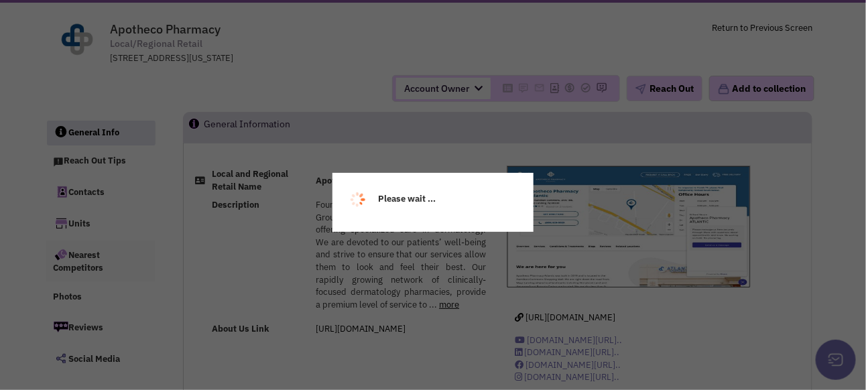
select select
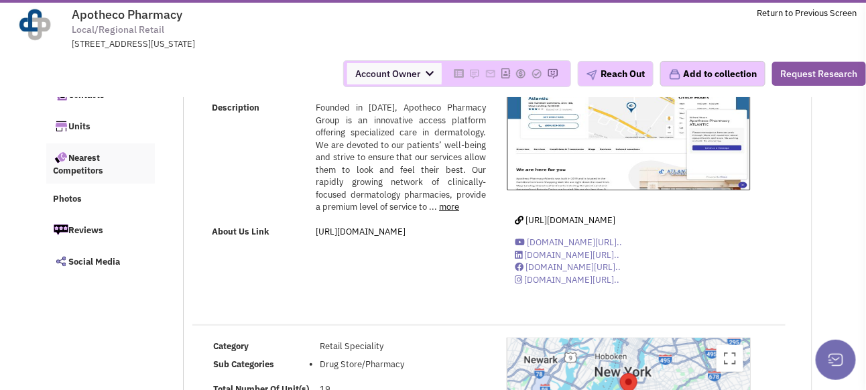
scroll to position [134, 0]
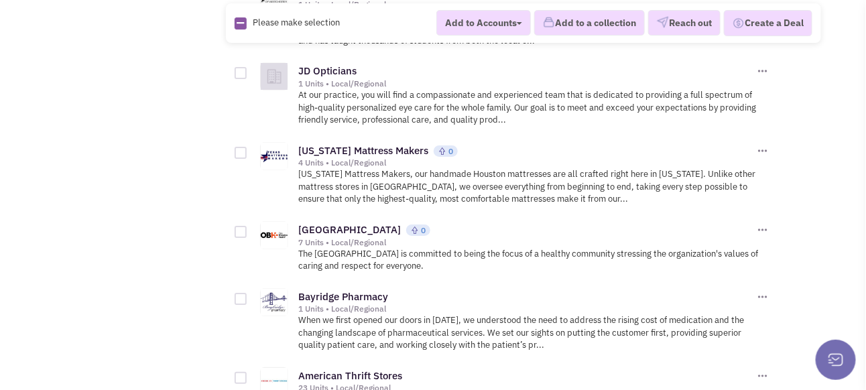
scroll to position [6634, 0]
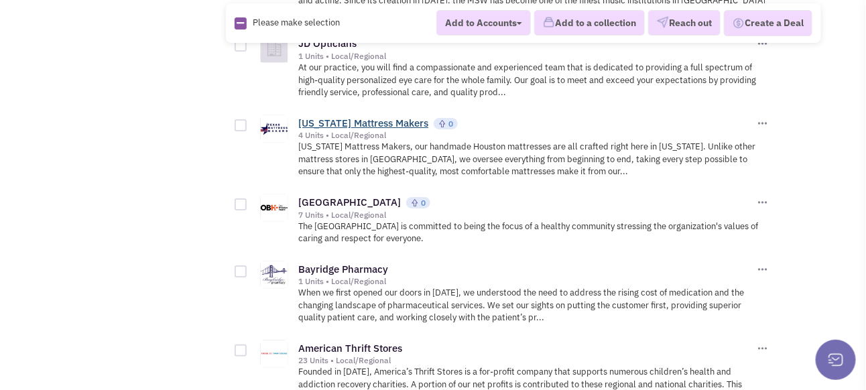
click at [340, 117] on link "[US_STATE] Mattress Makers" at bounding box center [363, 123] width 130 height 13
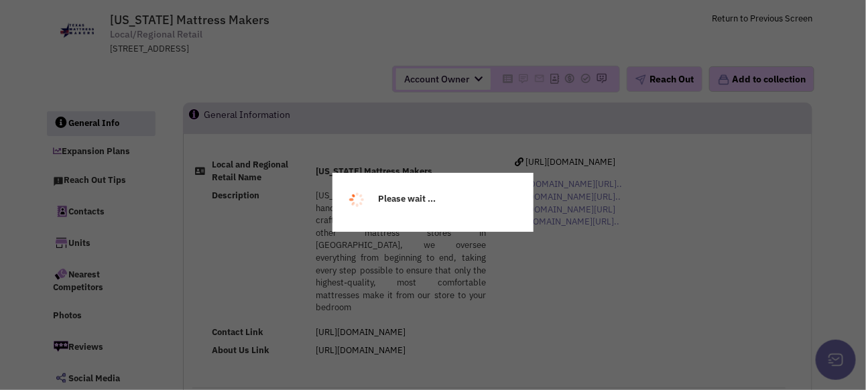
select select
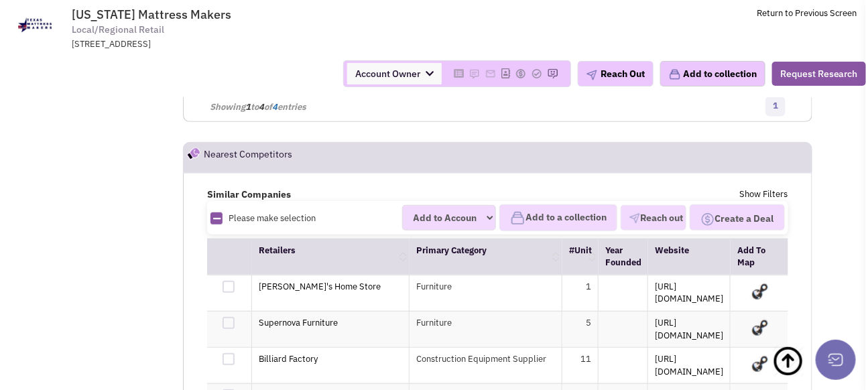
scroll to position [1876, 0]
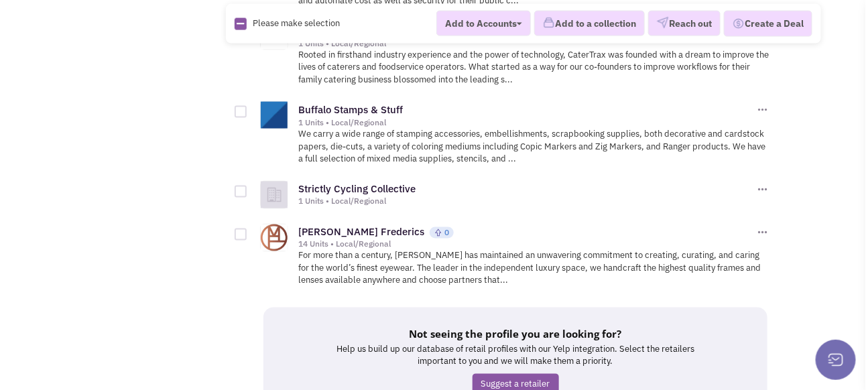
scroll to position [7391, 0]
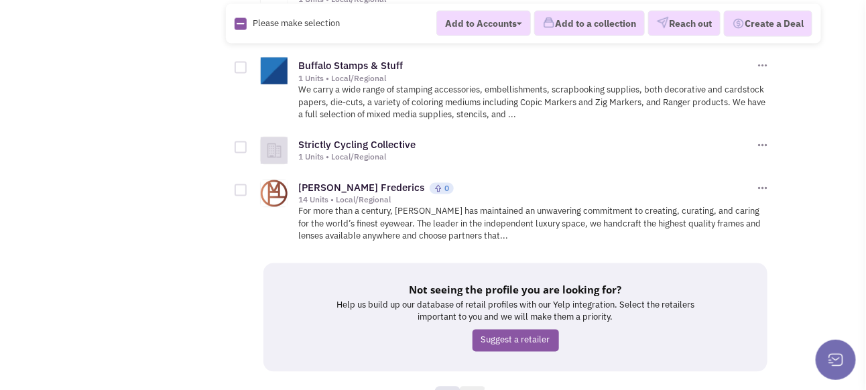
click at [473, 387] on link "19" at bounding box center [472, 397] width 25 height 20
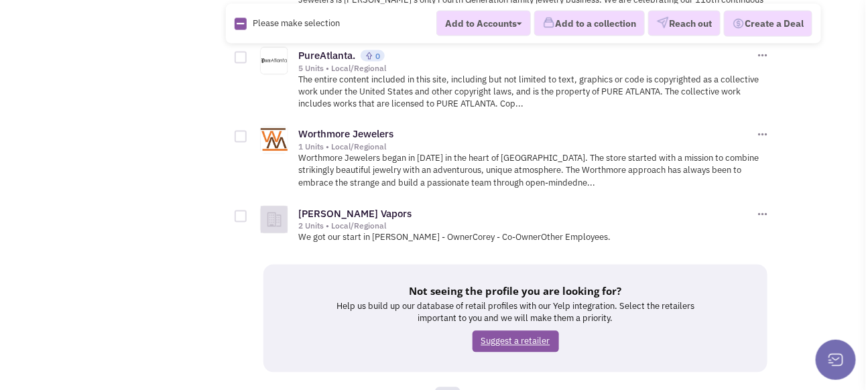
scroll to position [7440, 0]
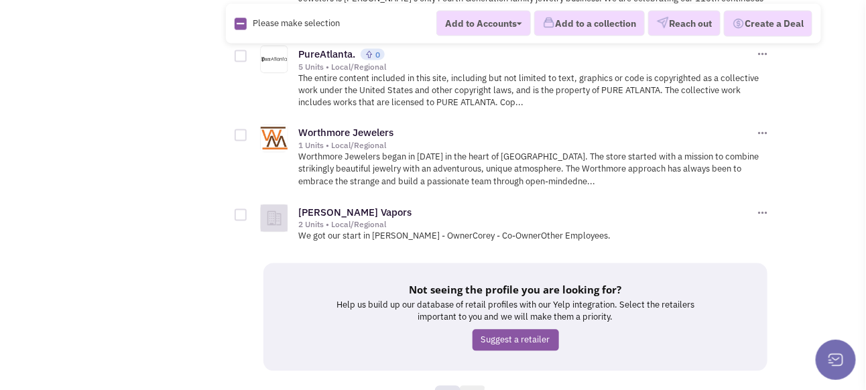
click at [474, 386] on link "20" at bounding box center [472, 396] width 25 height 20
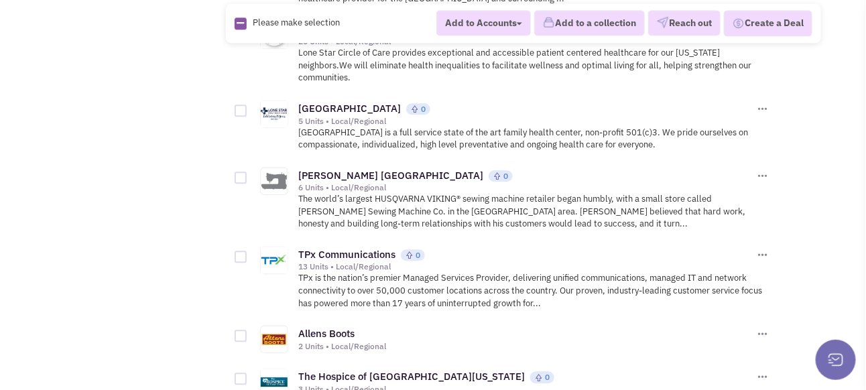
scroll to position [2613, 0]
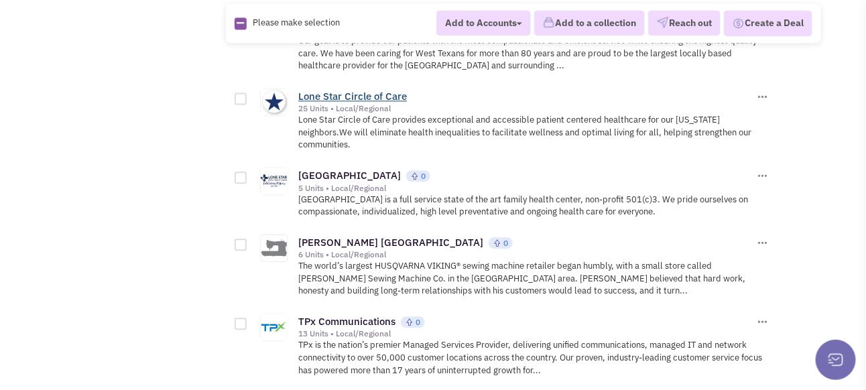
click at [329, 95] on link "Lone Star Circle of Care" at bounding box center [352, 96] width 109 height 13
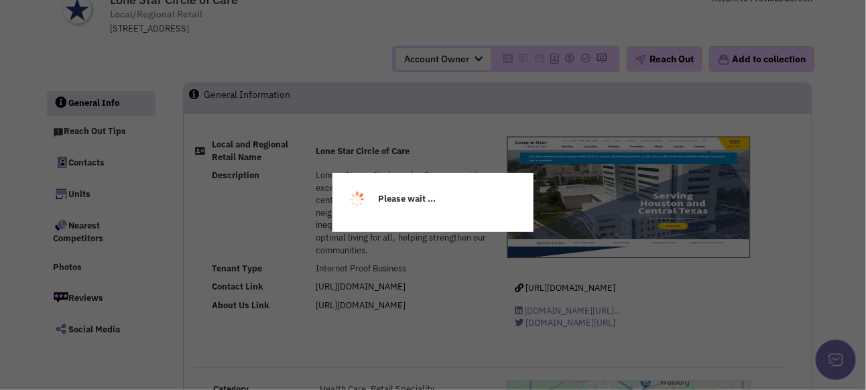
select select
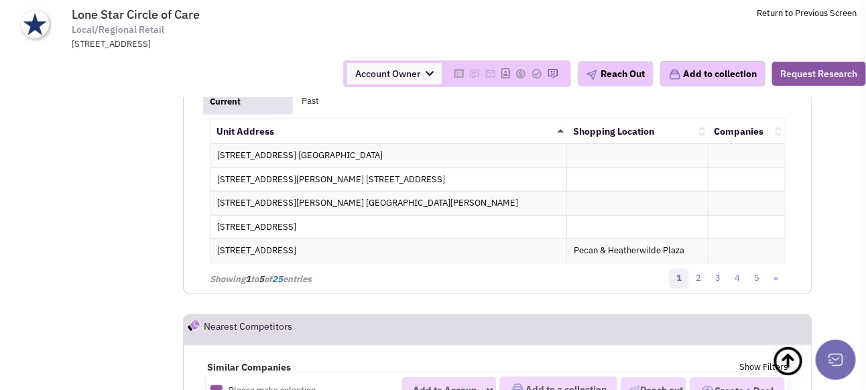
scroll to position [2054, 0]
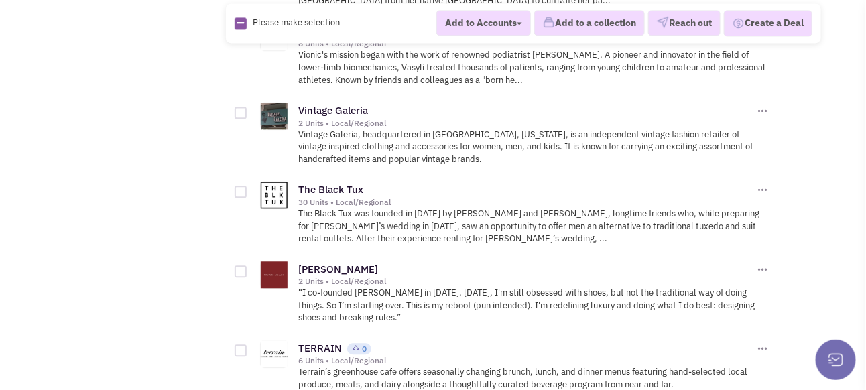
scroll to position [4288, 0]
